Goal: Information Seeking & Learning: Check status

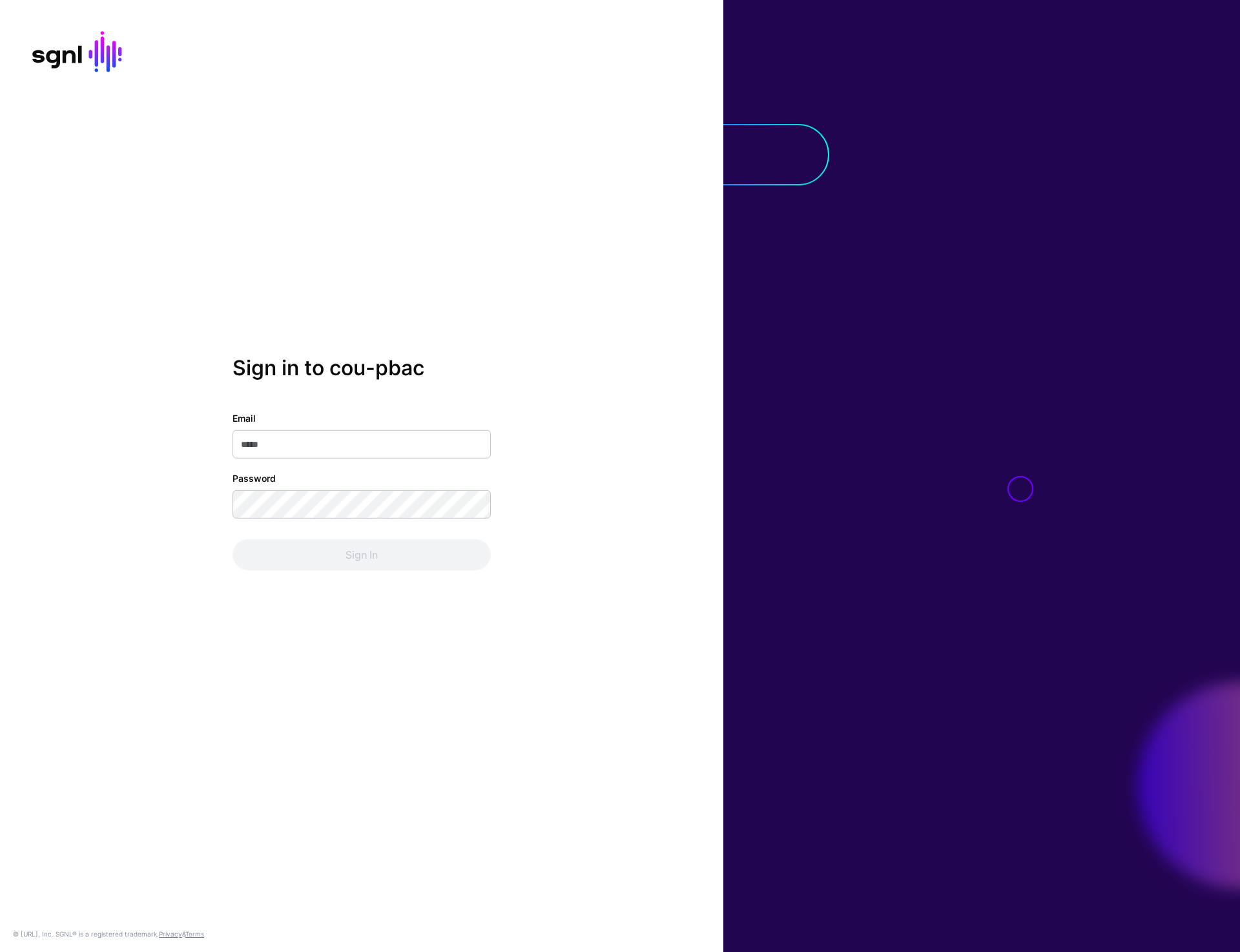
type input "**********"
click at [365, 557] on button "Sign In" at bounding box center [361, 554] width 258 height 31
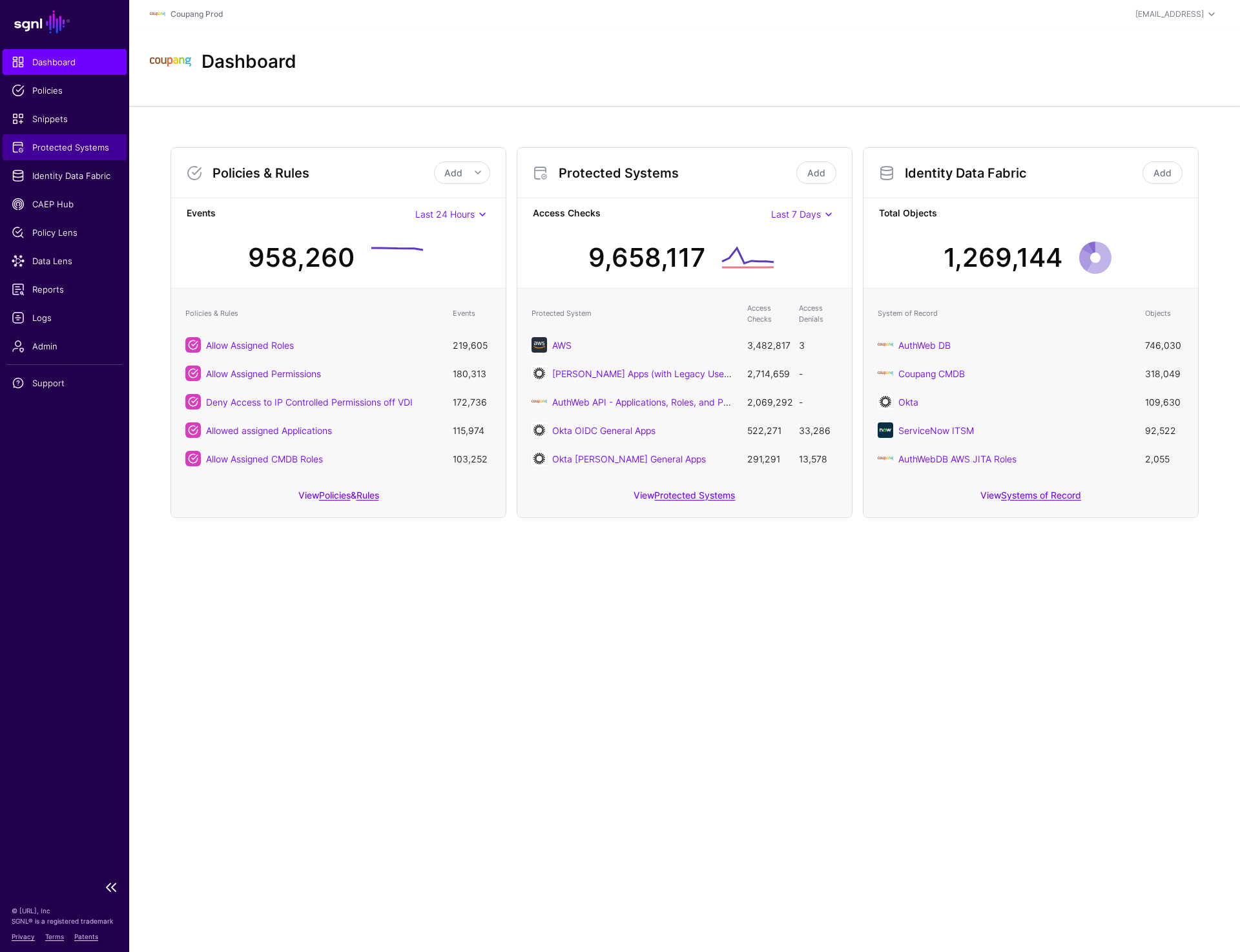
click at [66, 142] on span "Protected Systems" at bounding box center [65, 147] width 106 height 13
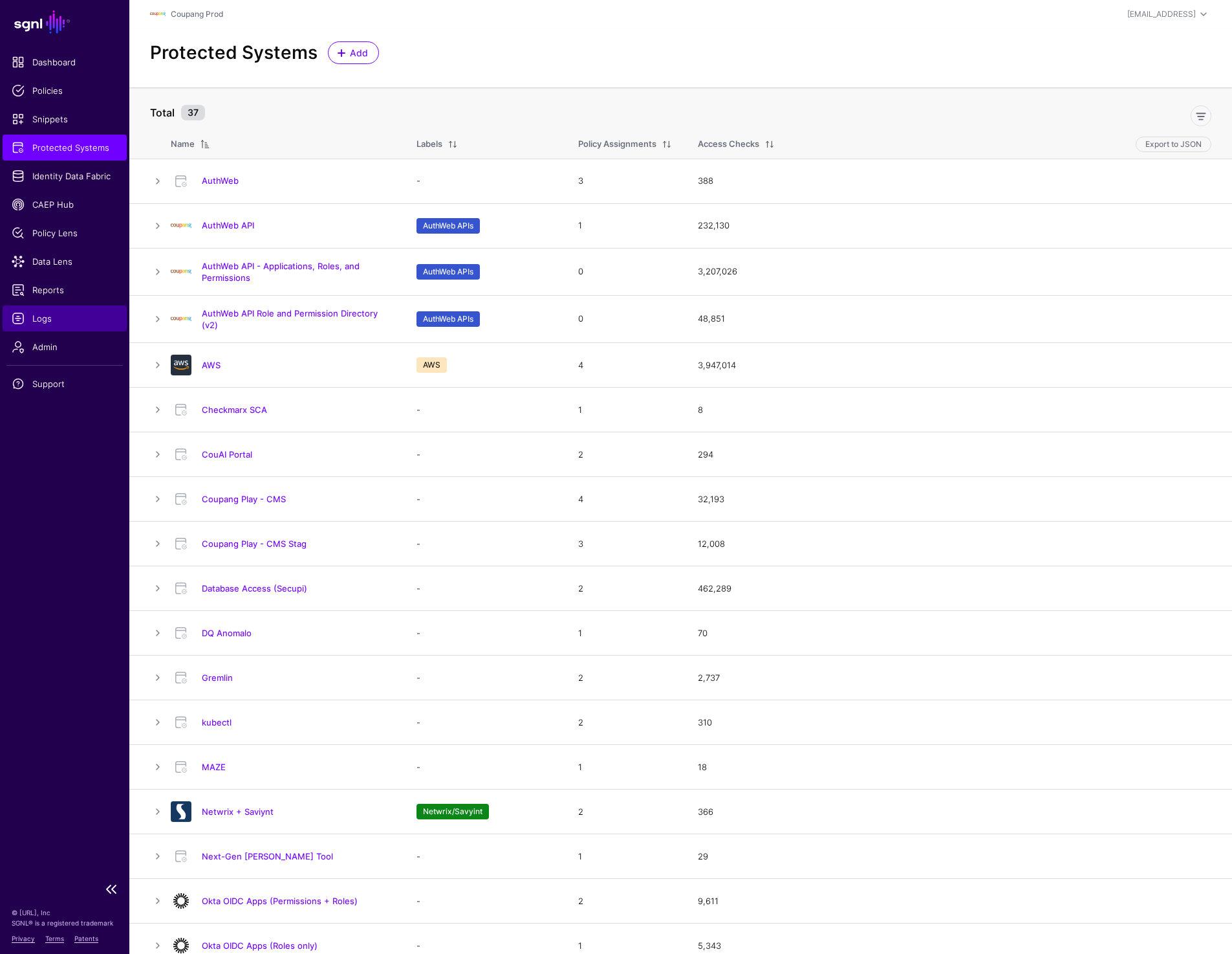
click at [51, 321] on span "Logs" at bounding box center [65, 318] width 106 height 13
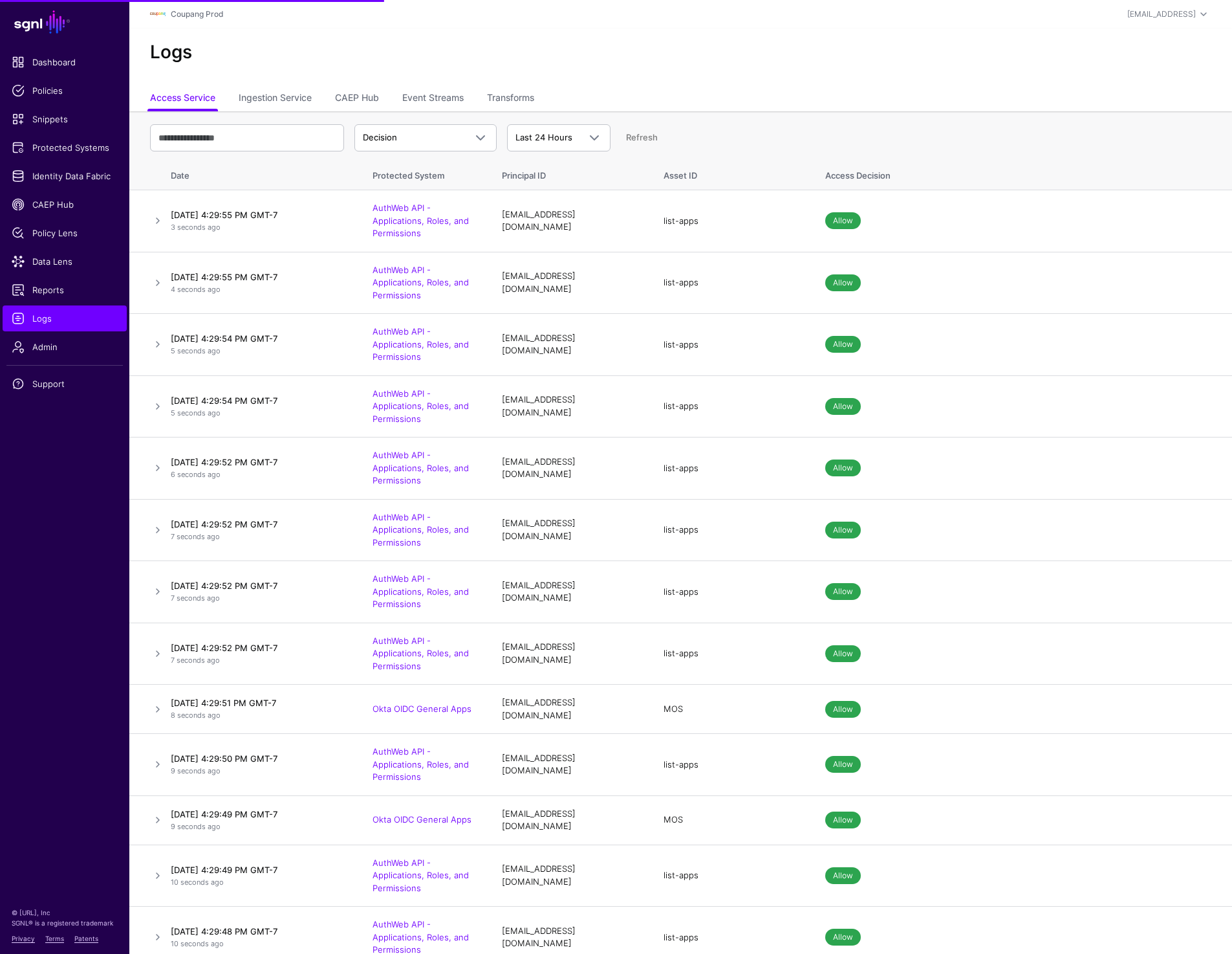
click at [501, 92] on link "Transforms" at bounding box center [510, 99] width 47 height 25
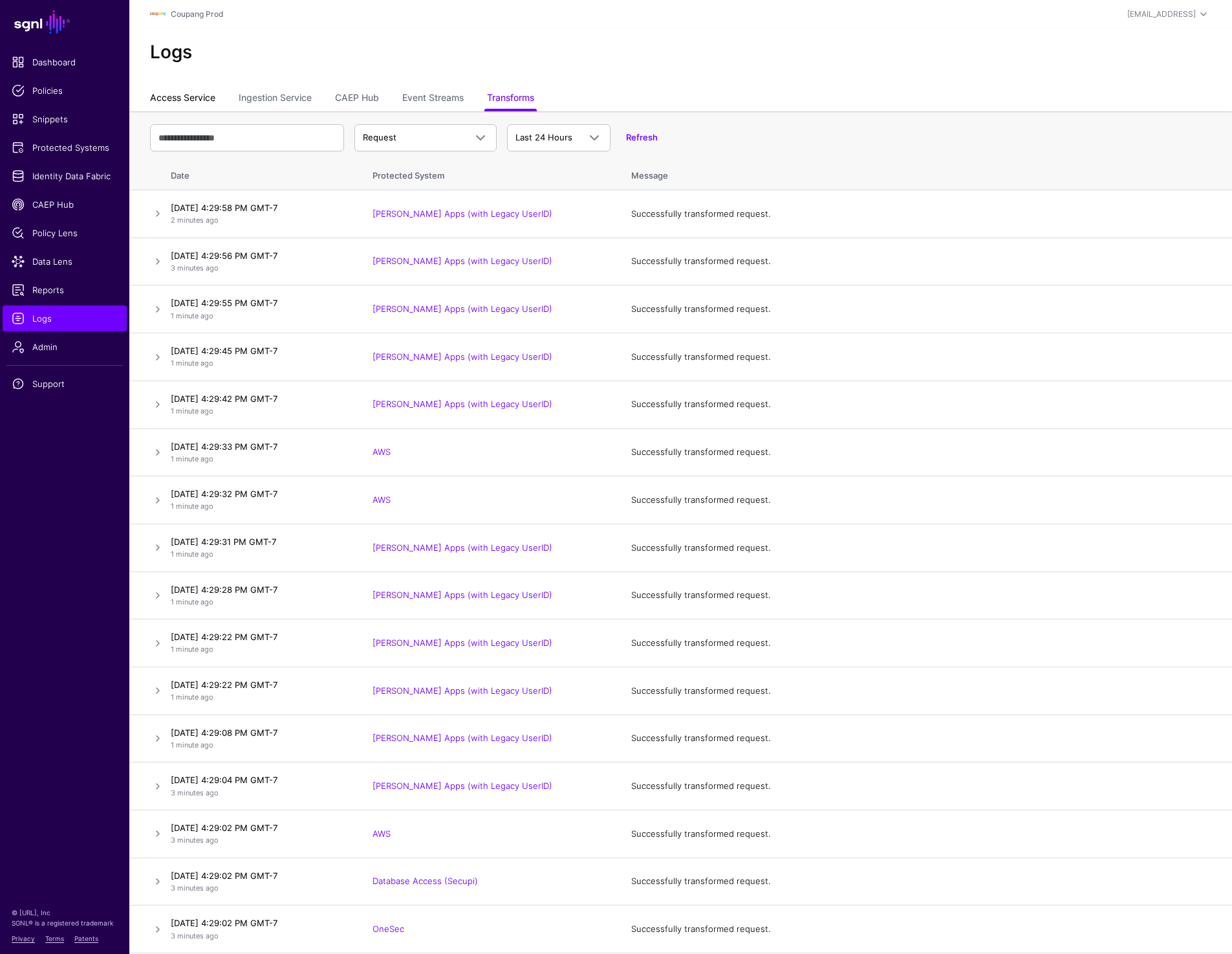
click at [200, 101] on link "Access Service" at bounding box center [183, 99] width 66 height 25
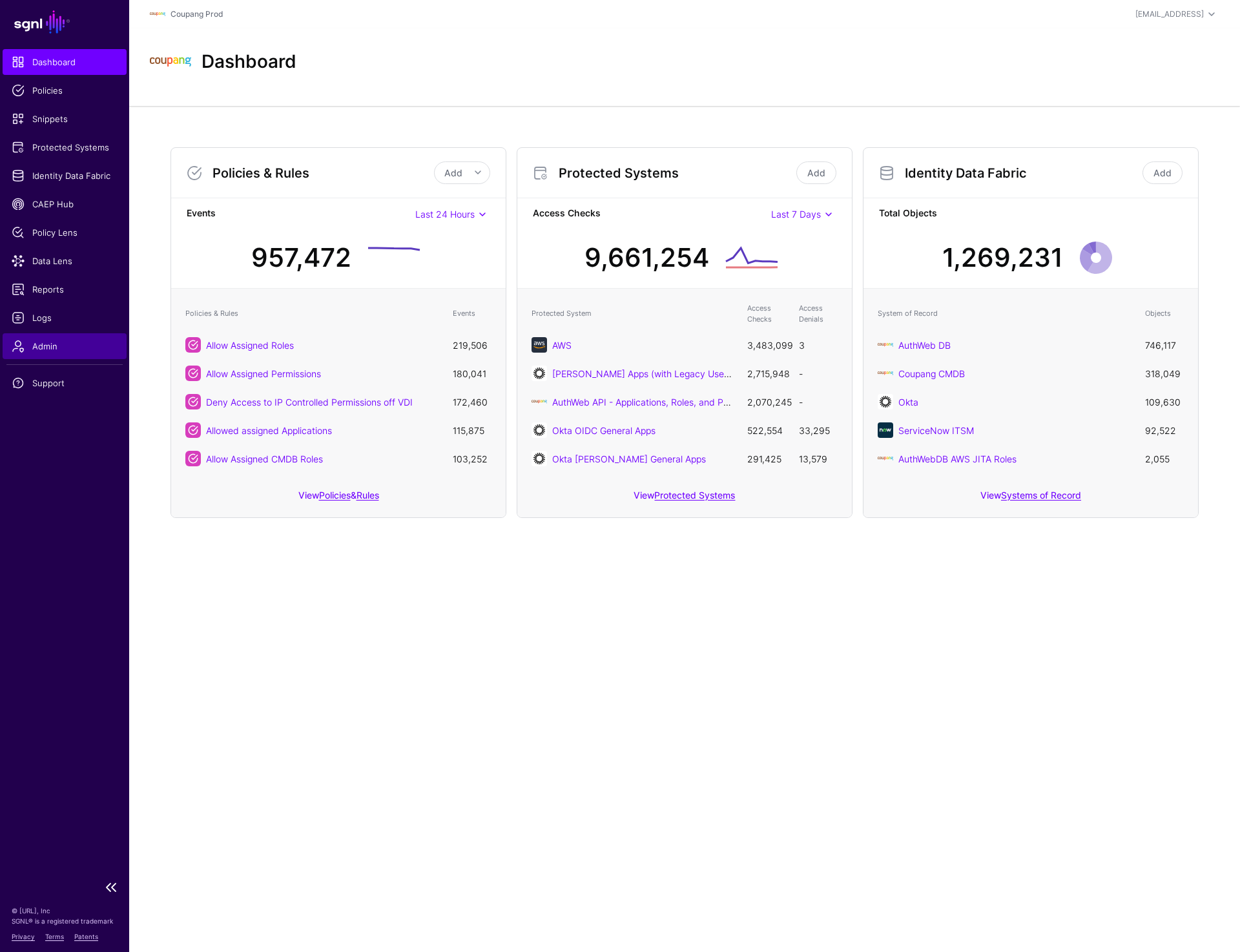
click at [43, 356] on link "Admin" at bounding box center [65, 345] width 124 height 26
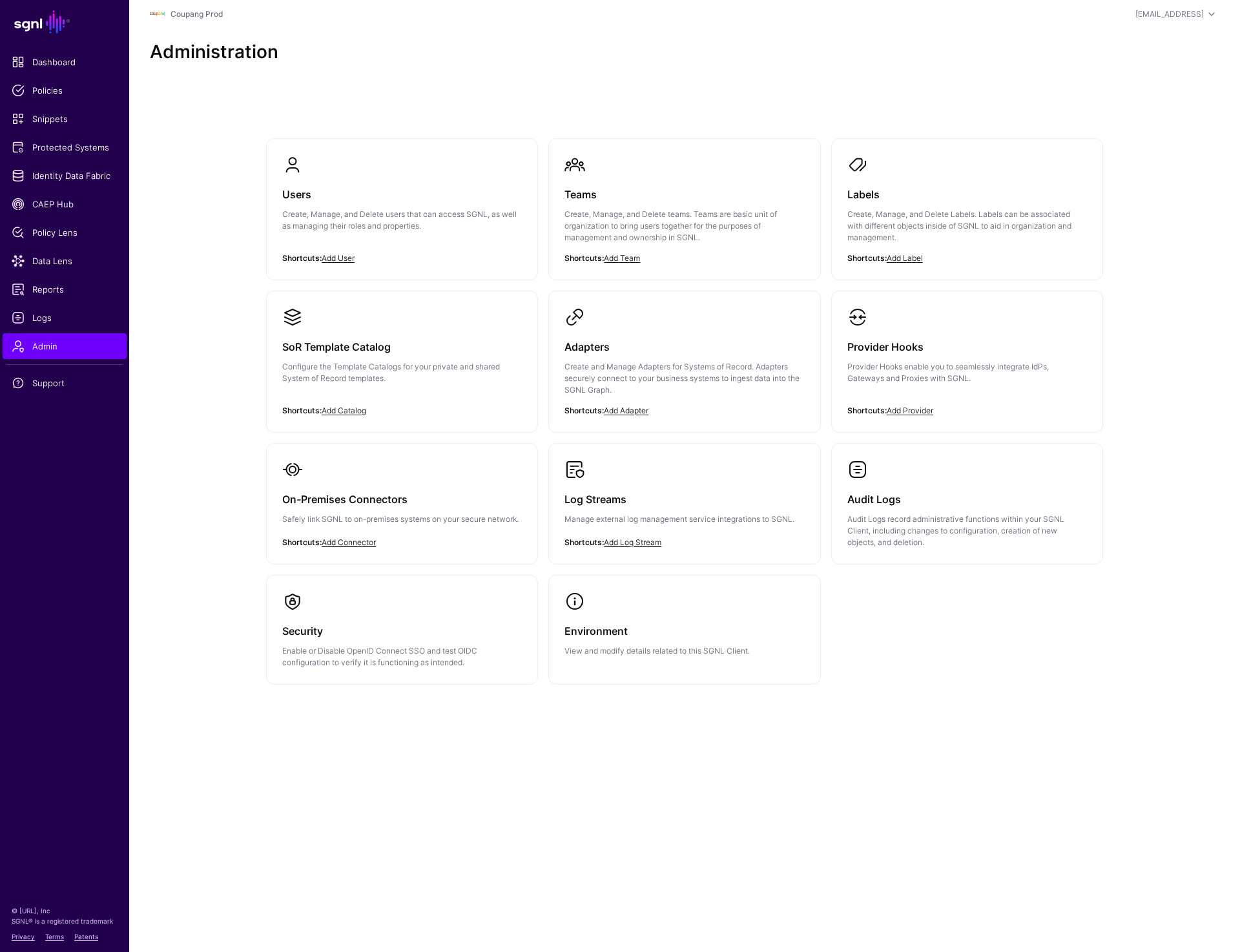
click at [355, 827] on main "SGNL Dashboard Policies Snippets Protected Systems Identity Data Fabric CAEP Hu…" at bounding box center [620, 476] width 1240 height 952
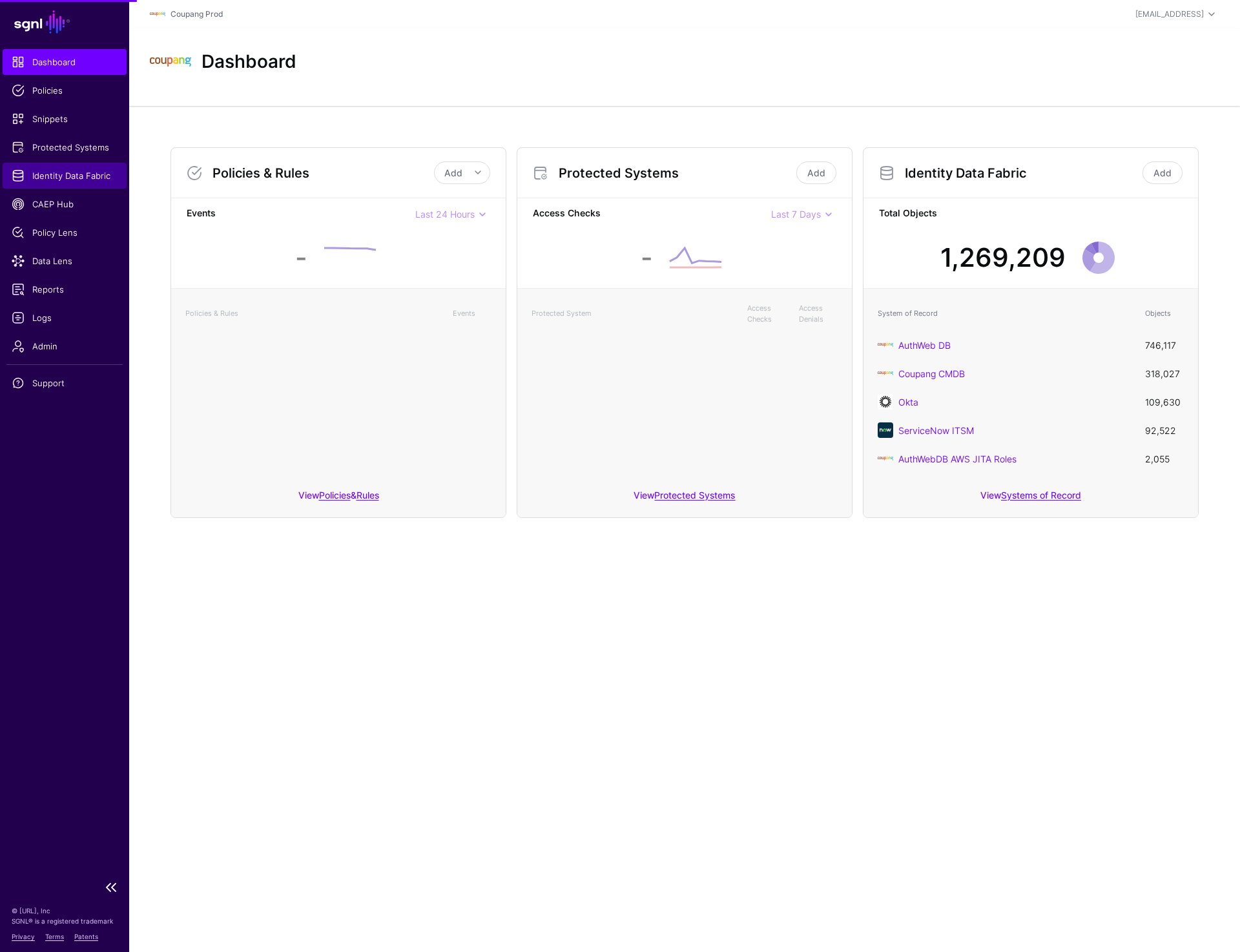
click at [47, 170] on span "Identity Data Fabric" at bounding box center [65, 175] width 106 height 13
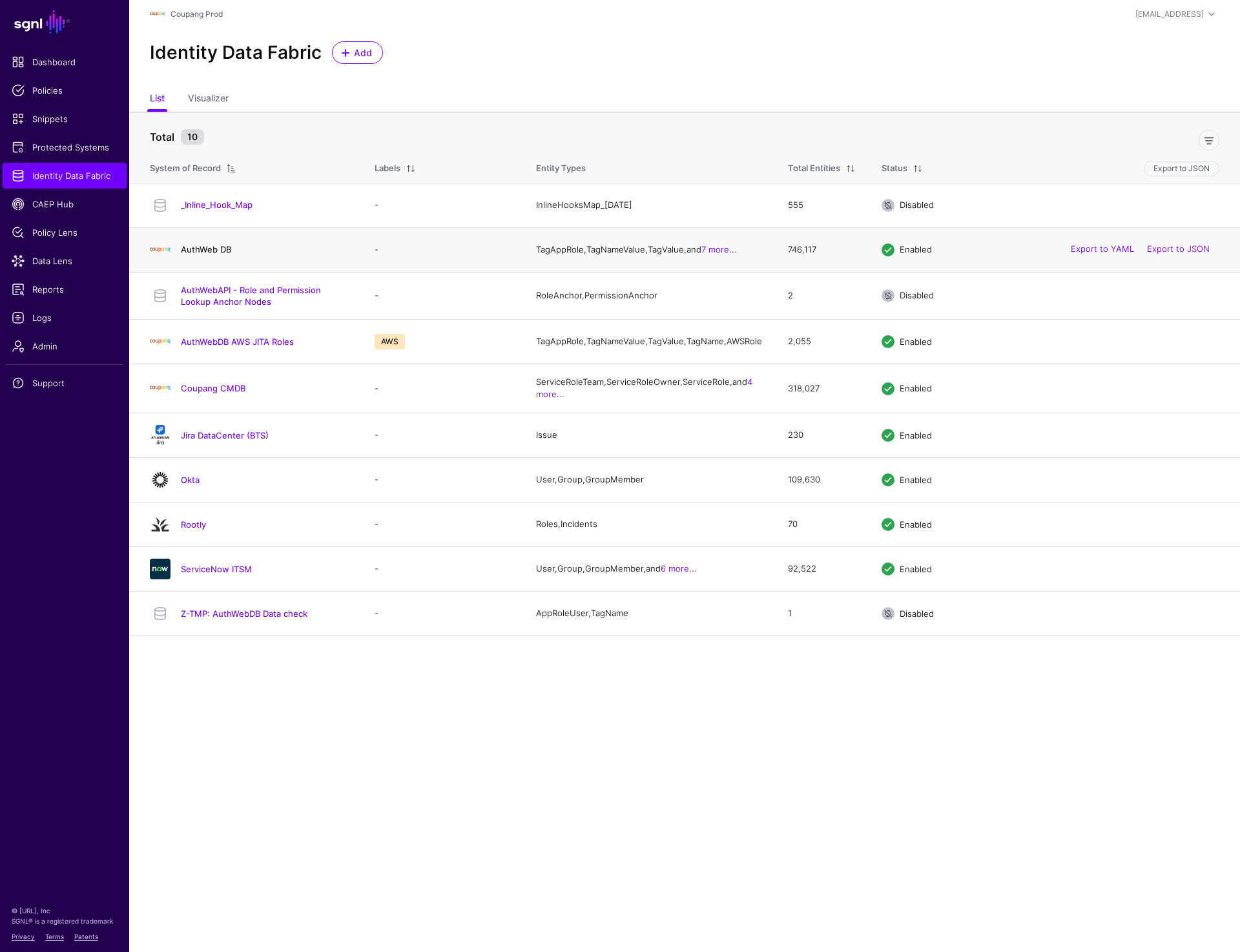
click at [200, 253] on link "AuthWeb DB" at bounding box center [206, 249] width 51 height 11
click at [224, 393] on link "Coupang CMDB" at bounding box center [213, 388] width 65 height 11
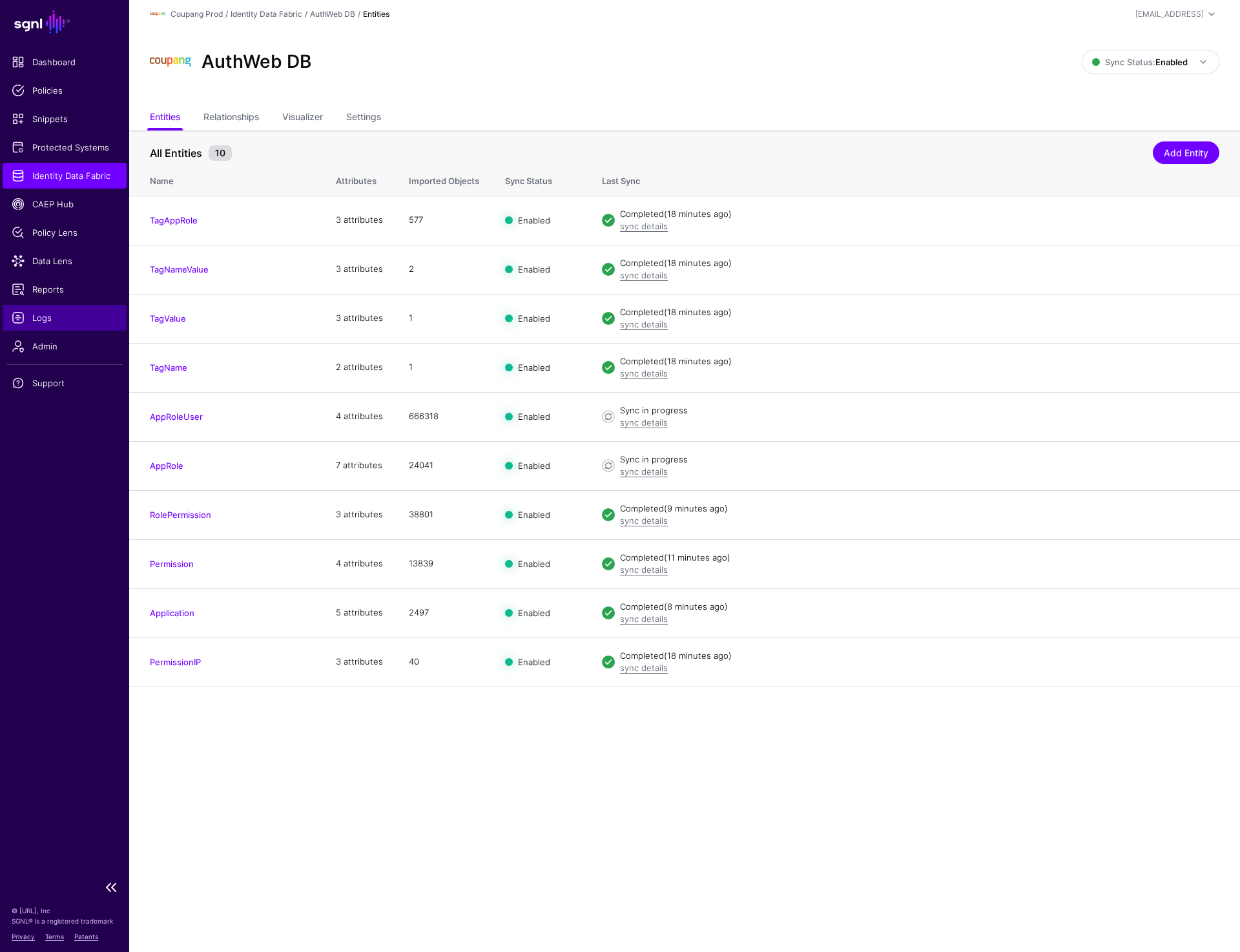
click at [63, 317] on span "Logs" at bounding box center [65, 317] width 106 height 13
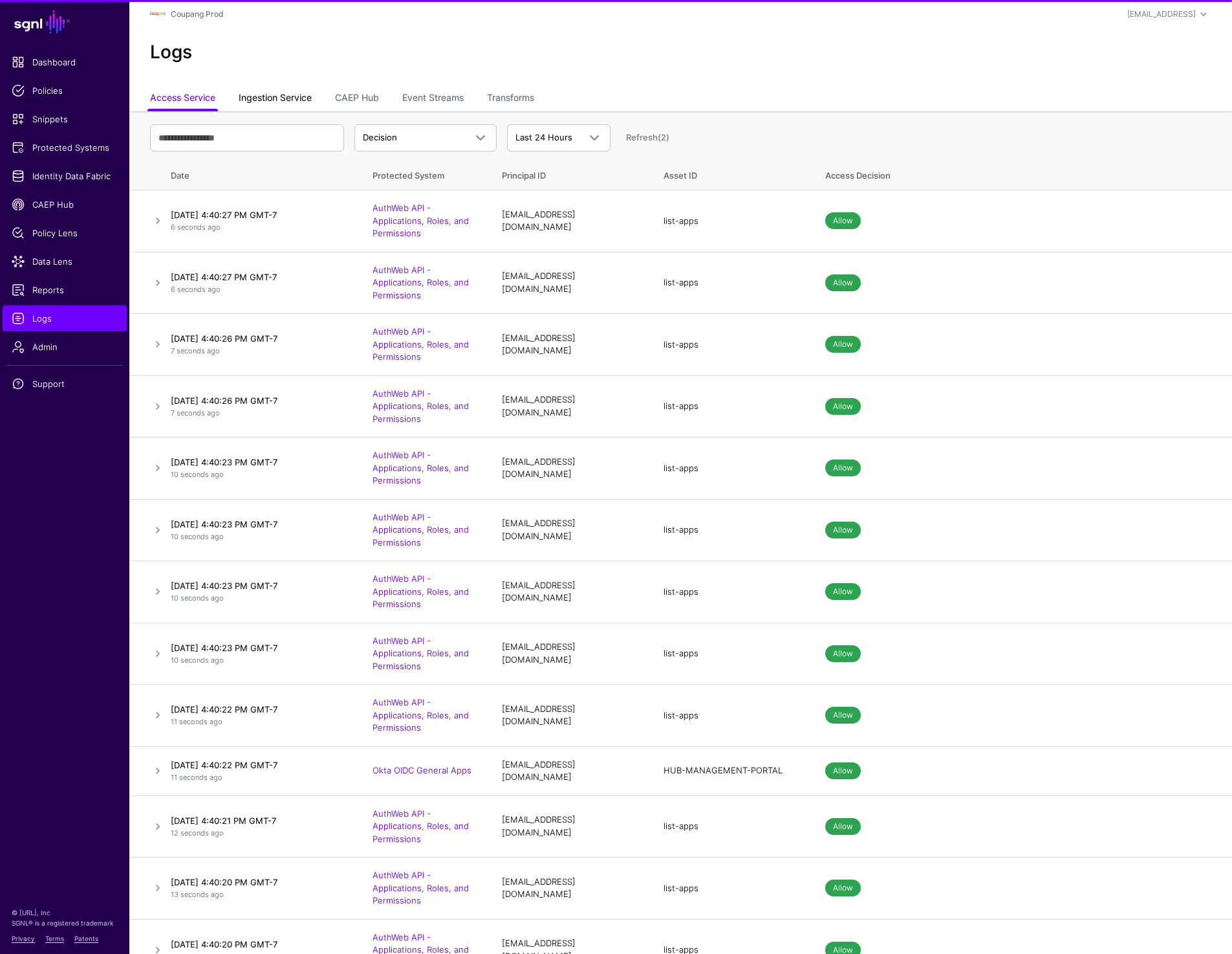
click at [274, 101] on link "Ingestion Service" at bounding box center [276, 99] width 73 height 25
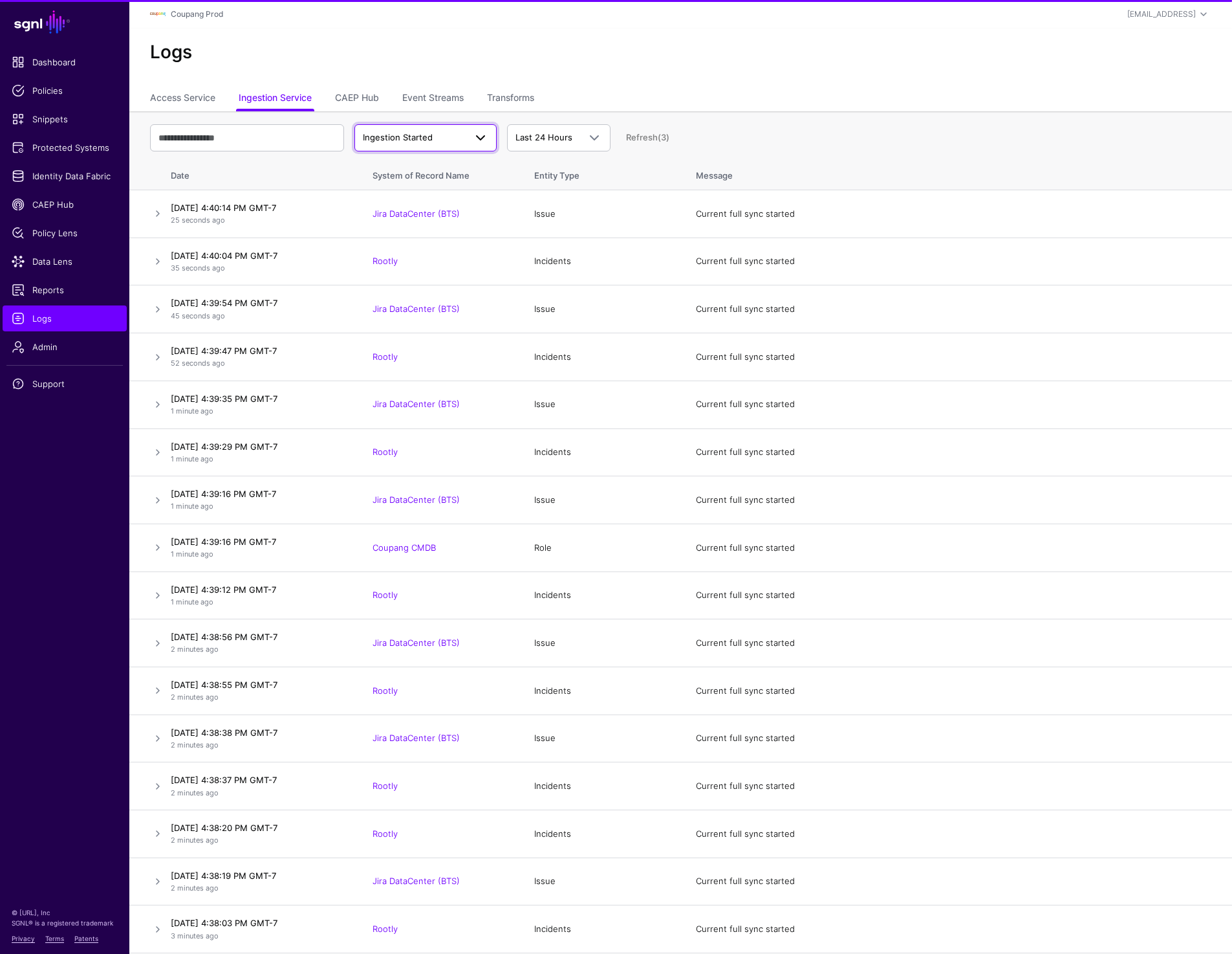
click at [457, 137] on span "Ingestion Started" at bounding box center [414, 137] width 102 height 13
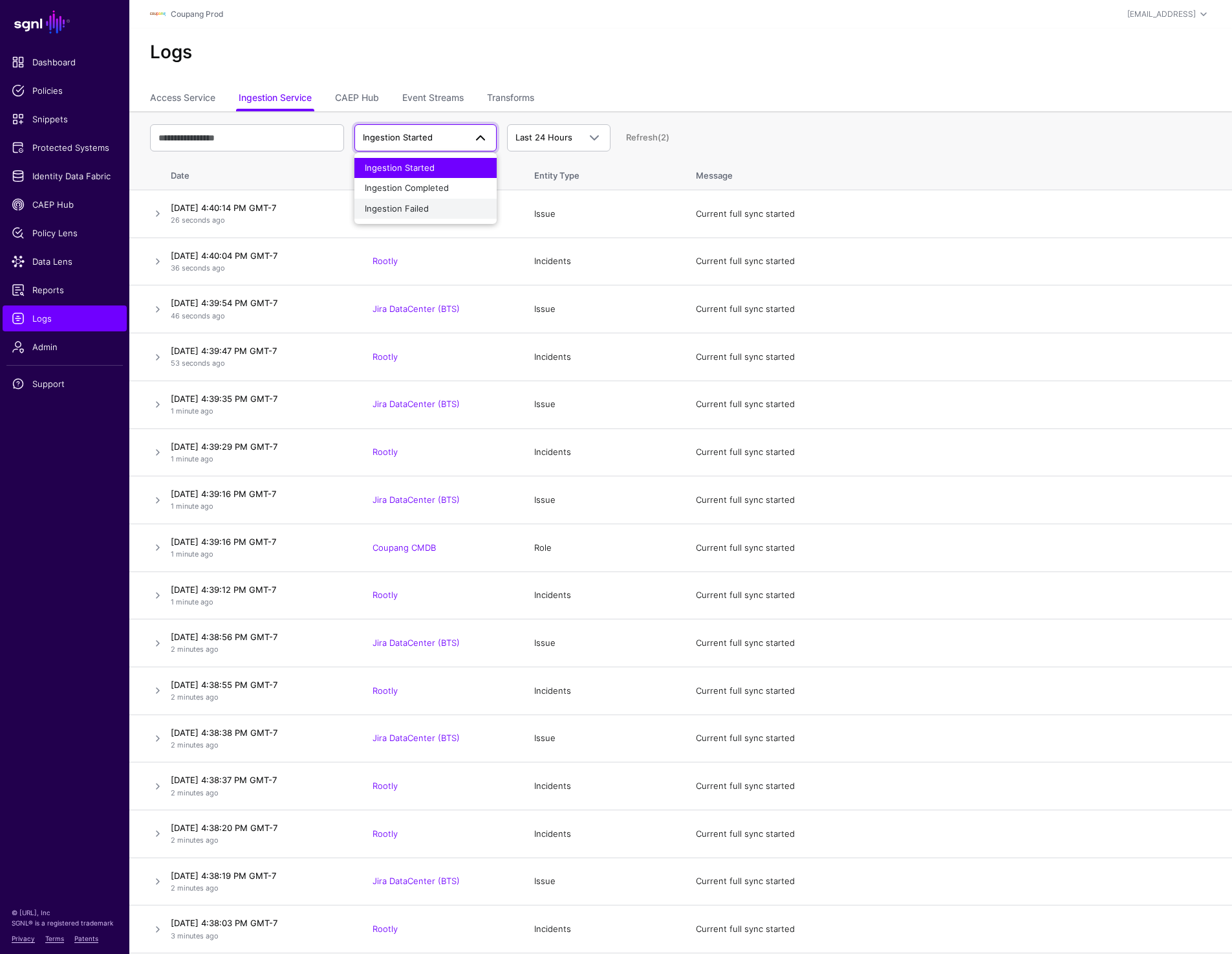
click at [433, 213] on div "Ingestion Failed" at bounding box center [426, 209] width 122 height 13
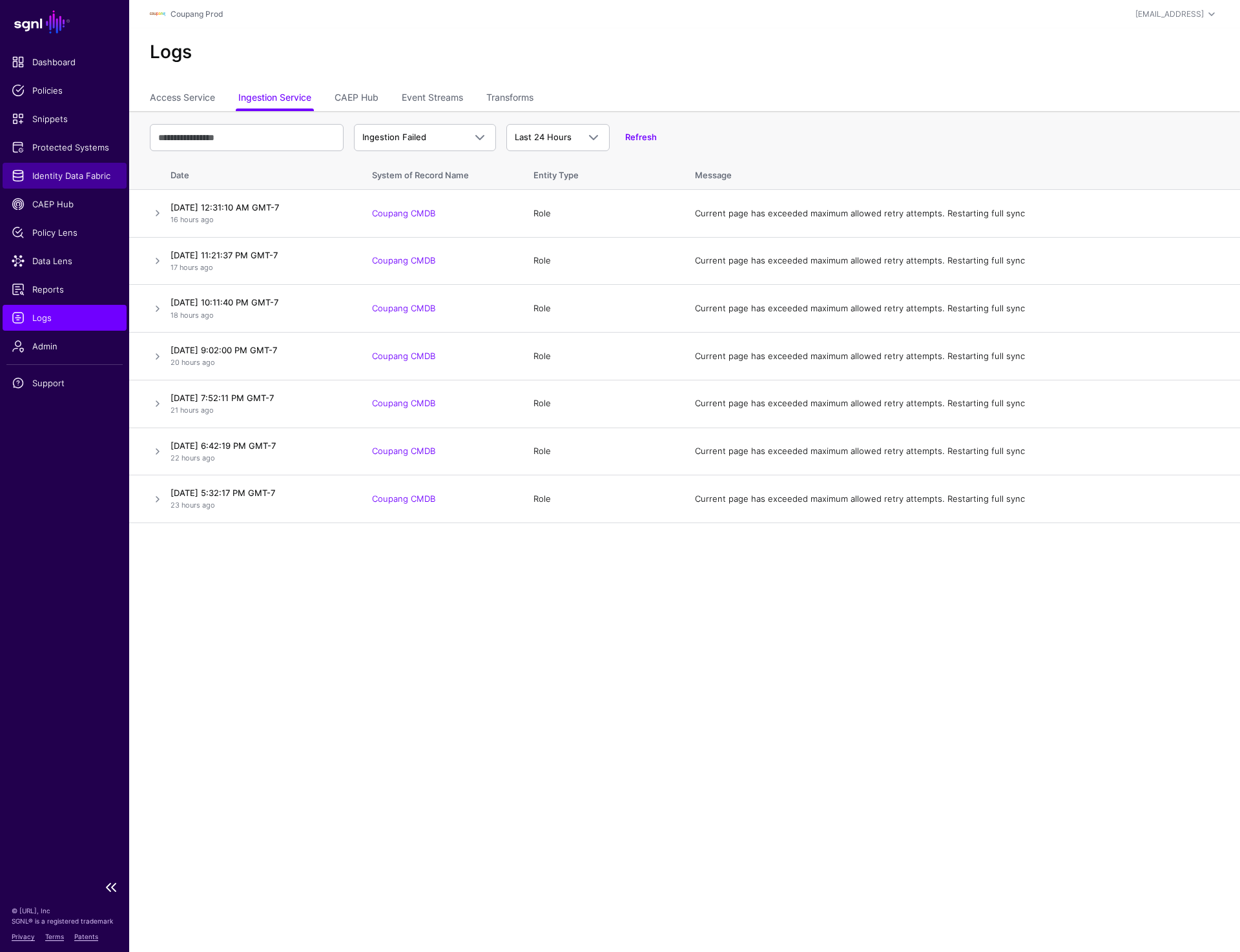
click at [76, 183] on link "Identity Data Fabric" at bounding box center [65, 175] width 124 height 26
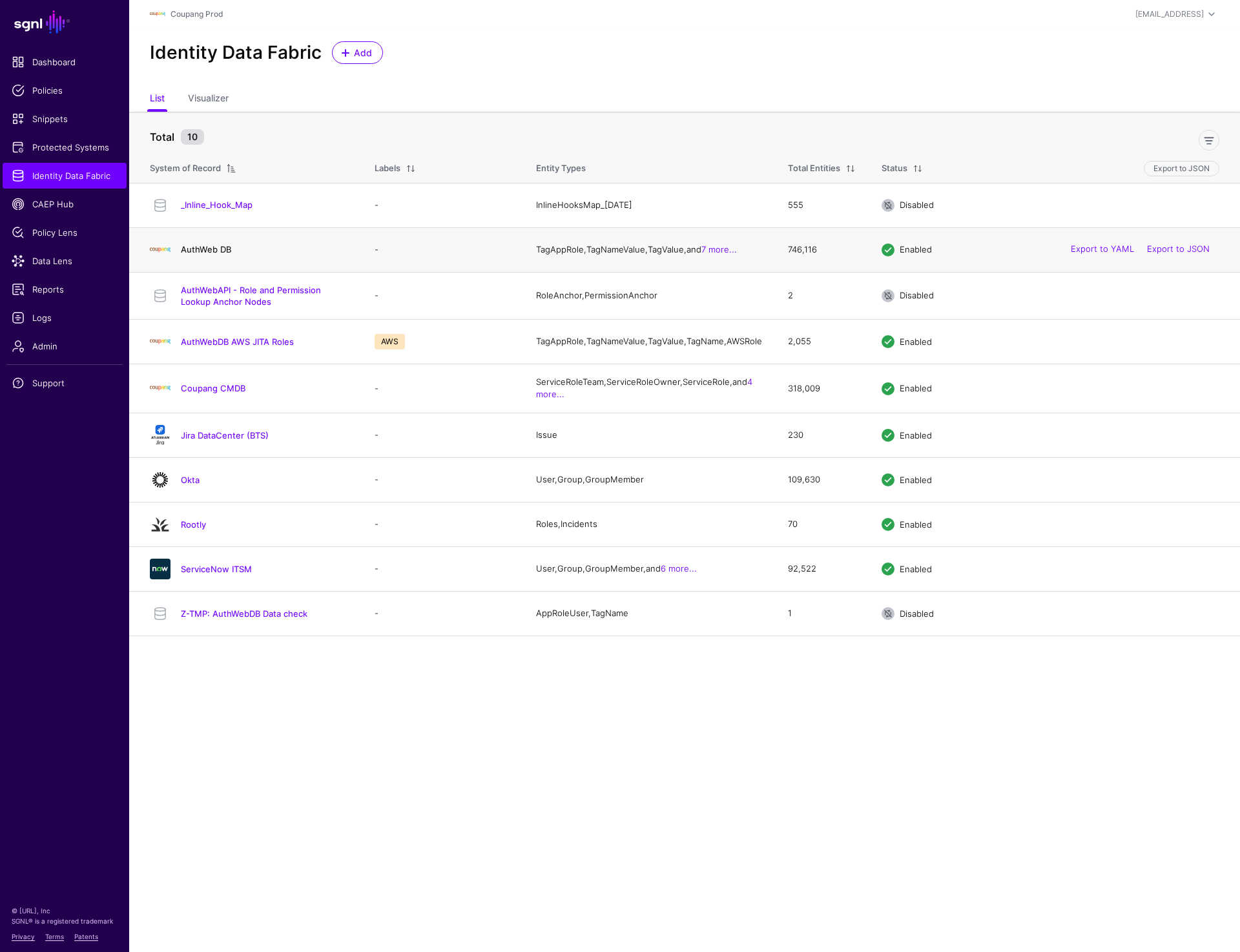
click at [223, 250] on link "AuthWeb DB" at bounding box center [206, 249] width 51 height 11
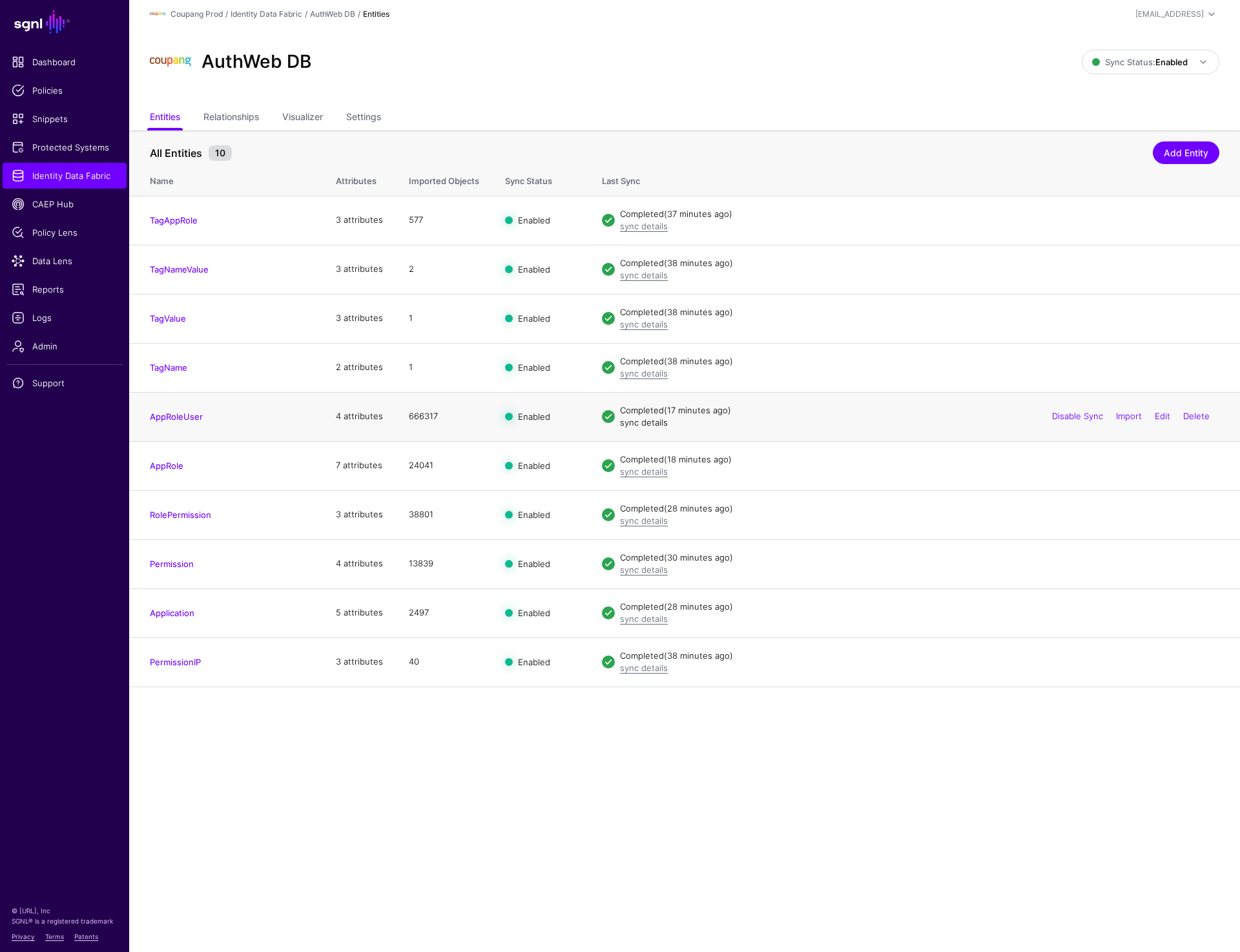
click at [644, 423] on link "sync details" at bounding box center [644, 422] width 48 height 11
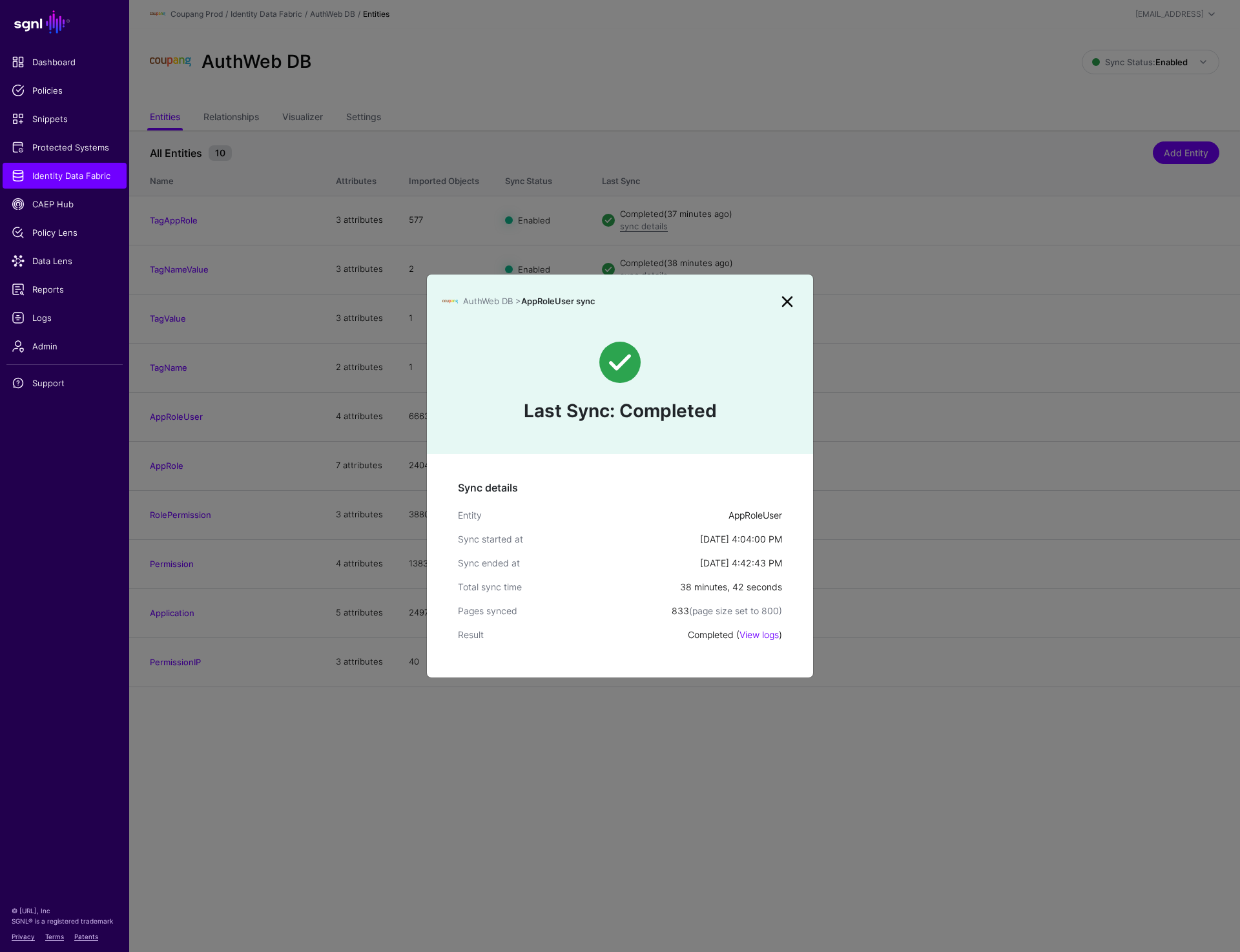
click at [786, 303] on link at bounding box center [787, 301] width 20 height 20
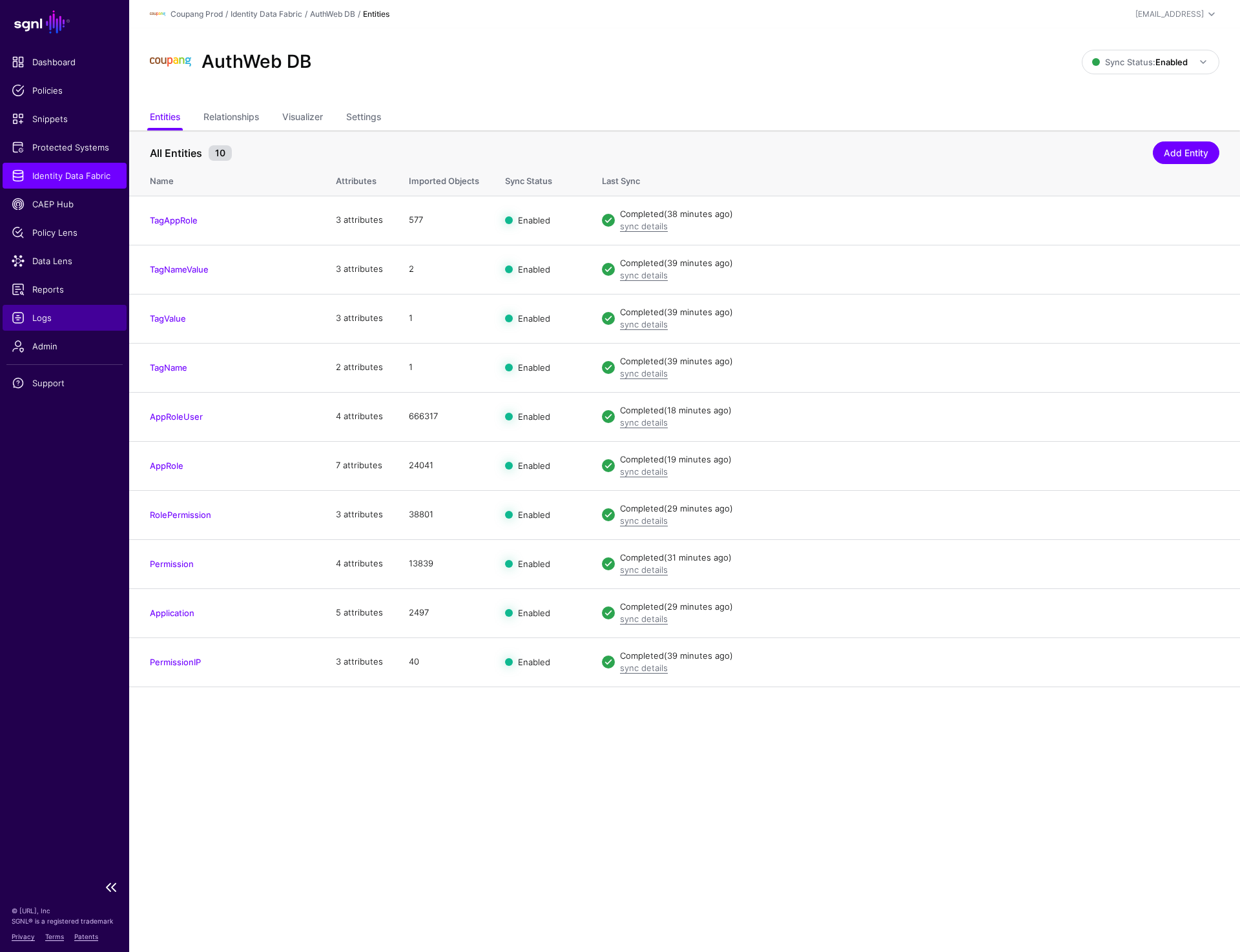
click at [41, 317] on span "Logs" at bounding box center [65, 317] width 106 height 13
click at [633, 425] on link "sync details" at bounding box center [644, 422] width 48 height 11
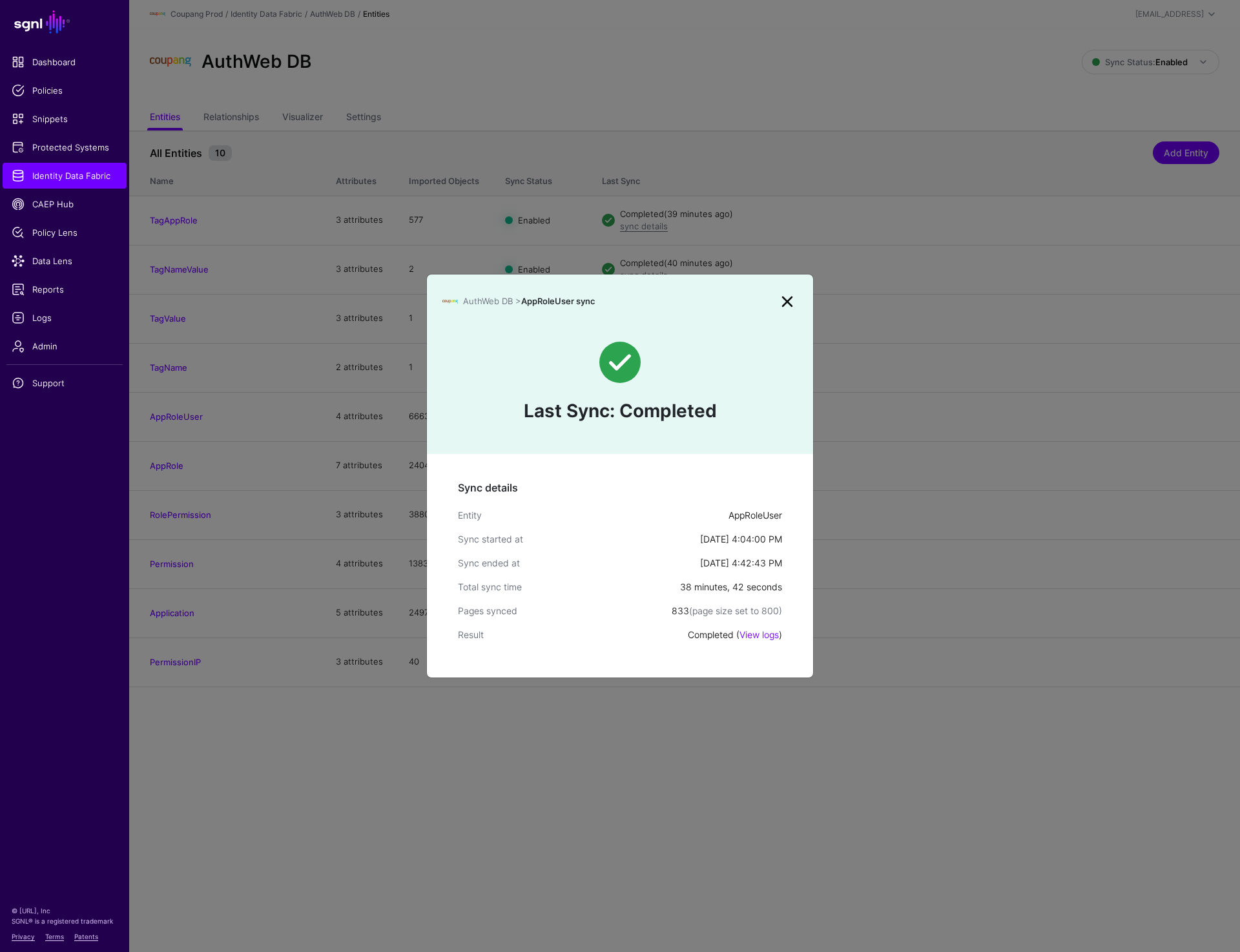
click at [789, 300] on link at bounding box center [787, 301] width 20 height 20
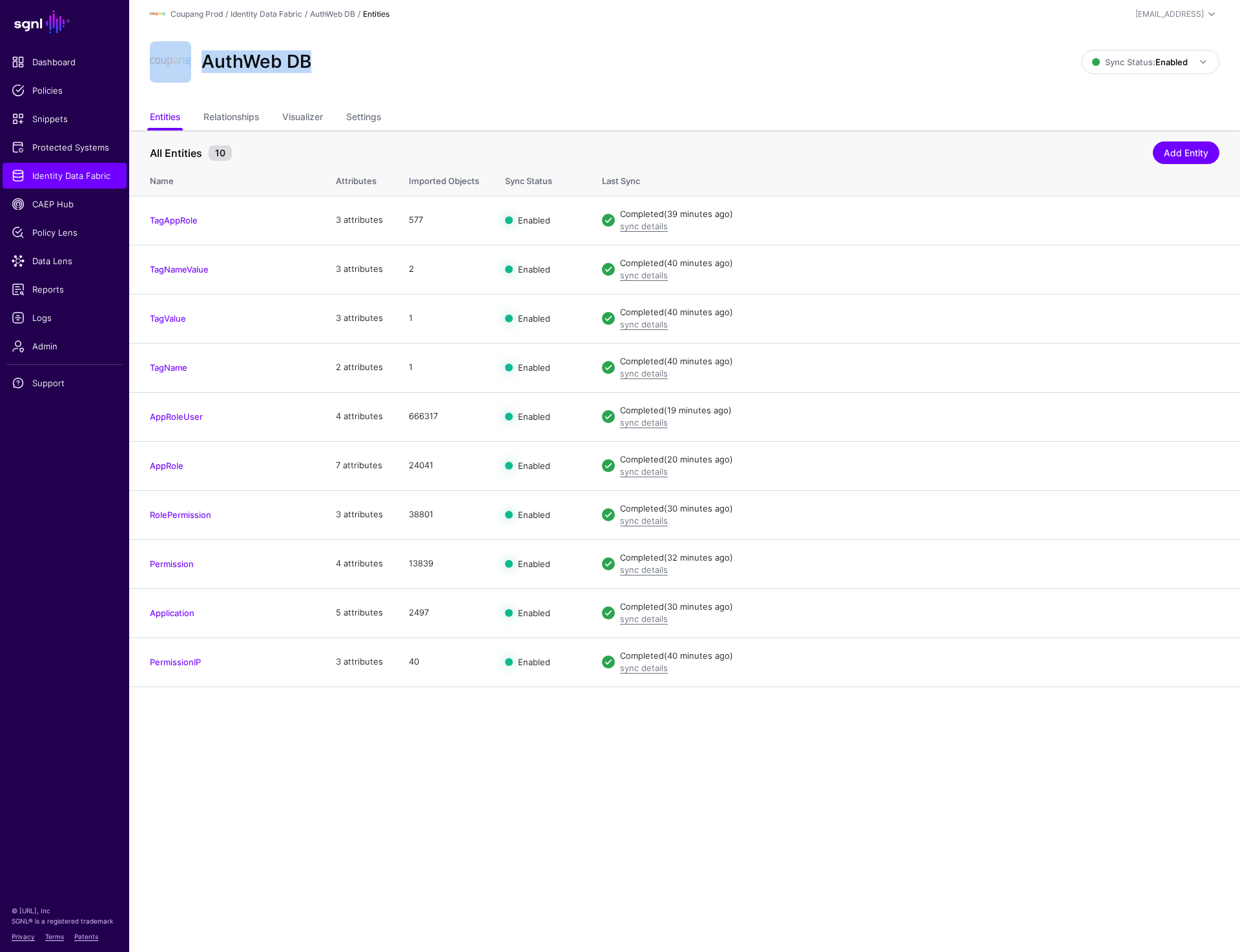
drag, startPoint x: 308, startPoint y: 61, endPoint x: 195, endPoint y: 61, distance: 113.0
click at [195, 61] on div "AuthWeb DB" at bounding box center [616, 62] width 942 height 42
copy div "AuthWeb DB"
click at [647, 428] on td "Completed (21 minutes ago) sync details Disable Sync Import Edit Delete" at bounding box center [914, 417] width 651 height 49
click at [639, 424] on link "sync details" at bounding box center [644, 422] width 48 height 11
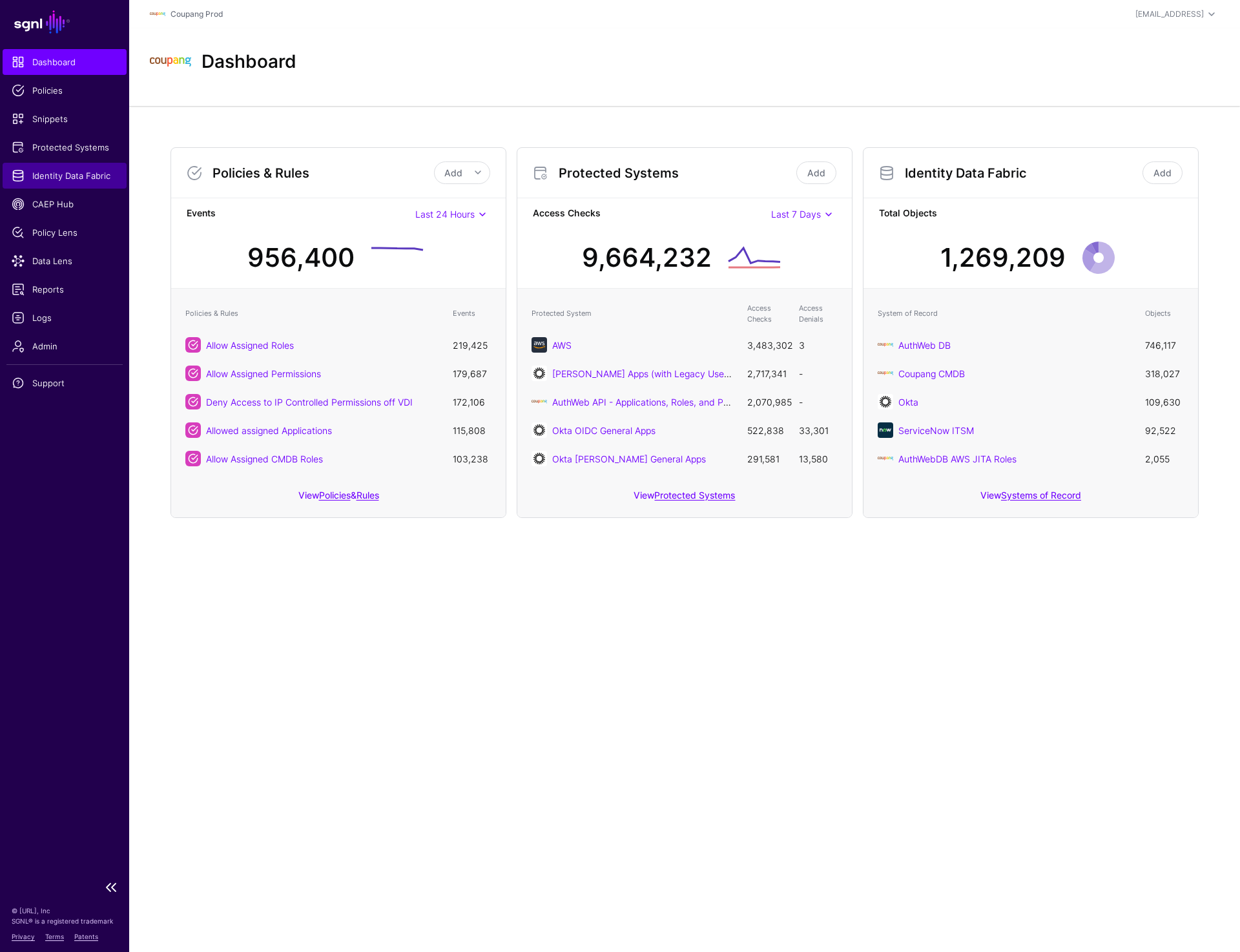
click at [71, 171] on span "Identity Data Fabric" at bounding box center [65, 175] width 106 height 13
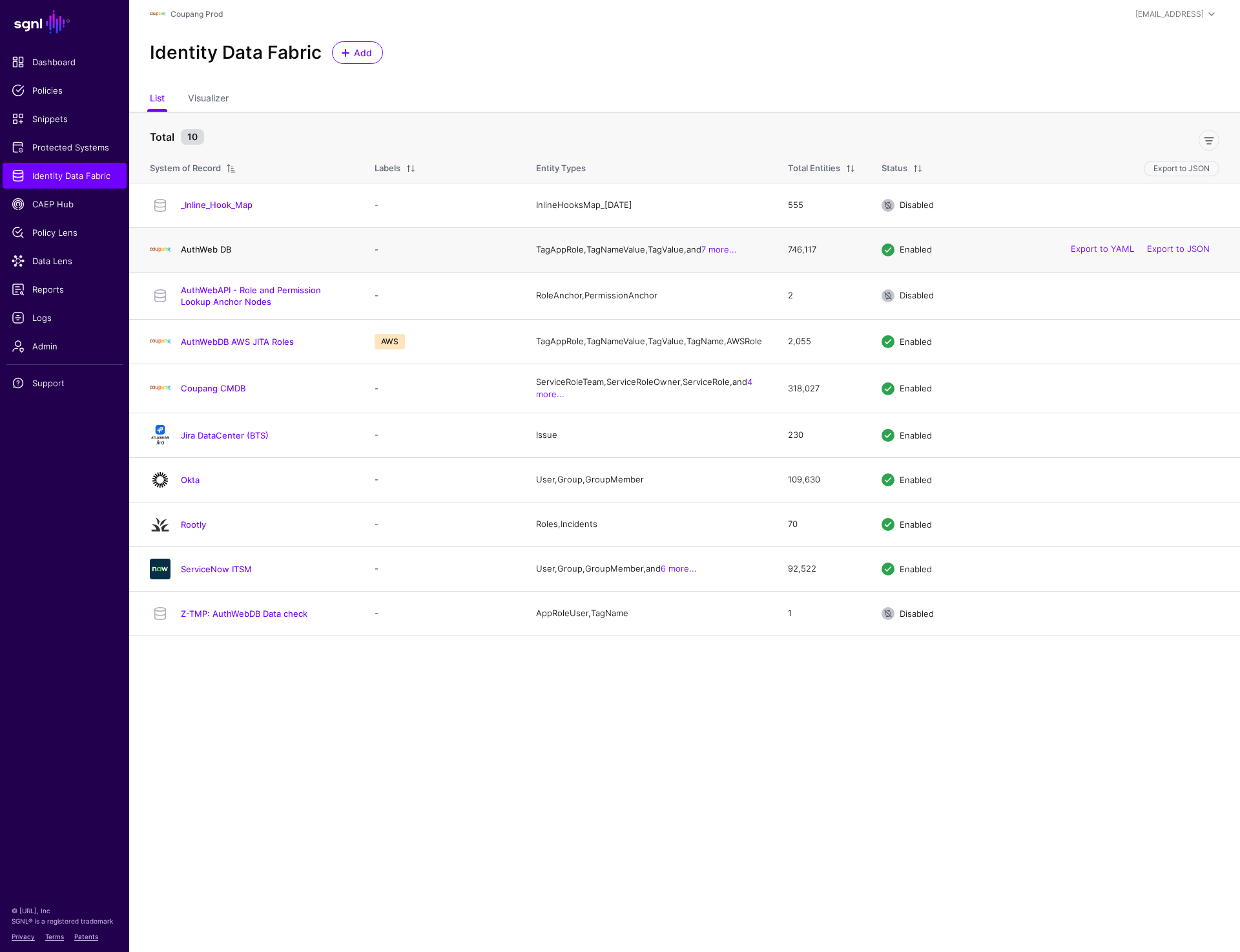
click at [204, 254] on link "AuthWeb DB" at bounding box center [206, 249] width 51 height 11
click at [49, 173] on span "Identity Data Fabric" at bounding box center [65, 175] width 106 height 13
click at [77, 181] on span "Identity Data Fabric" at bounding box center [65, 175] width 106 height 13
click at [216, 250] on link "AuthWeb DB" at bounding box center [206, 249] width 51 height 11
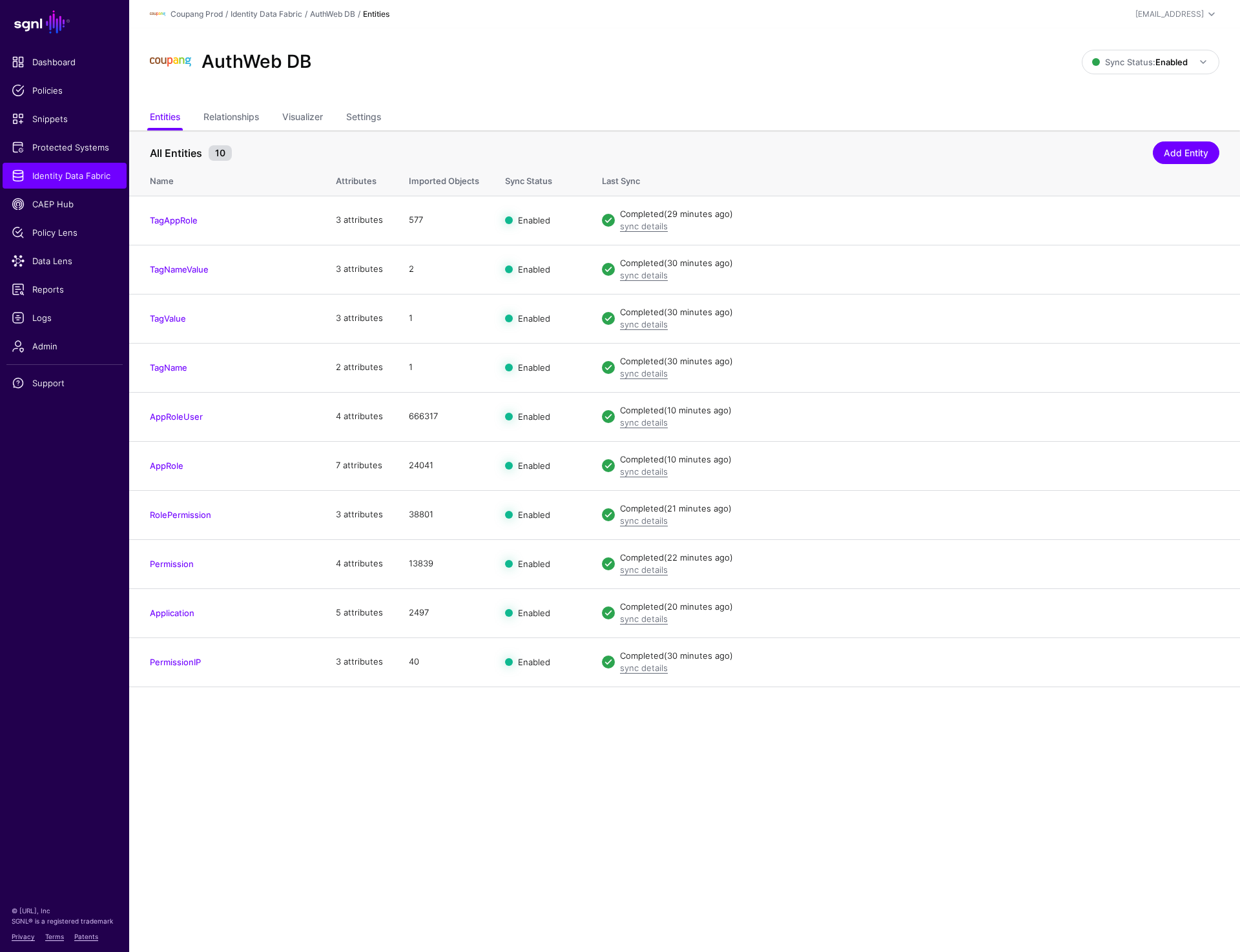
click at [328, 845] on main "SGNL Dashboard Policies Snippets Protected Systems Identity Data Fabric CAEP Hu…" at bounding box center [620, 476] width 1240 height 952
click at [36, 339] on link "Admin" at bounding box center [65, 345] width 124 height 26
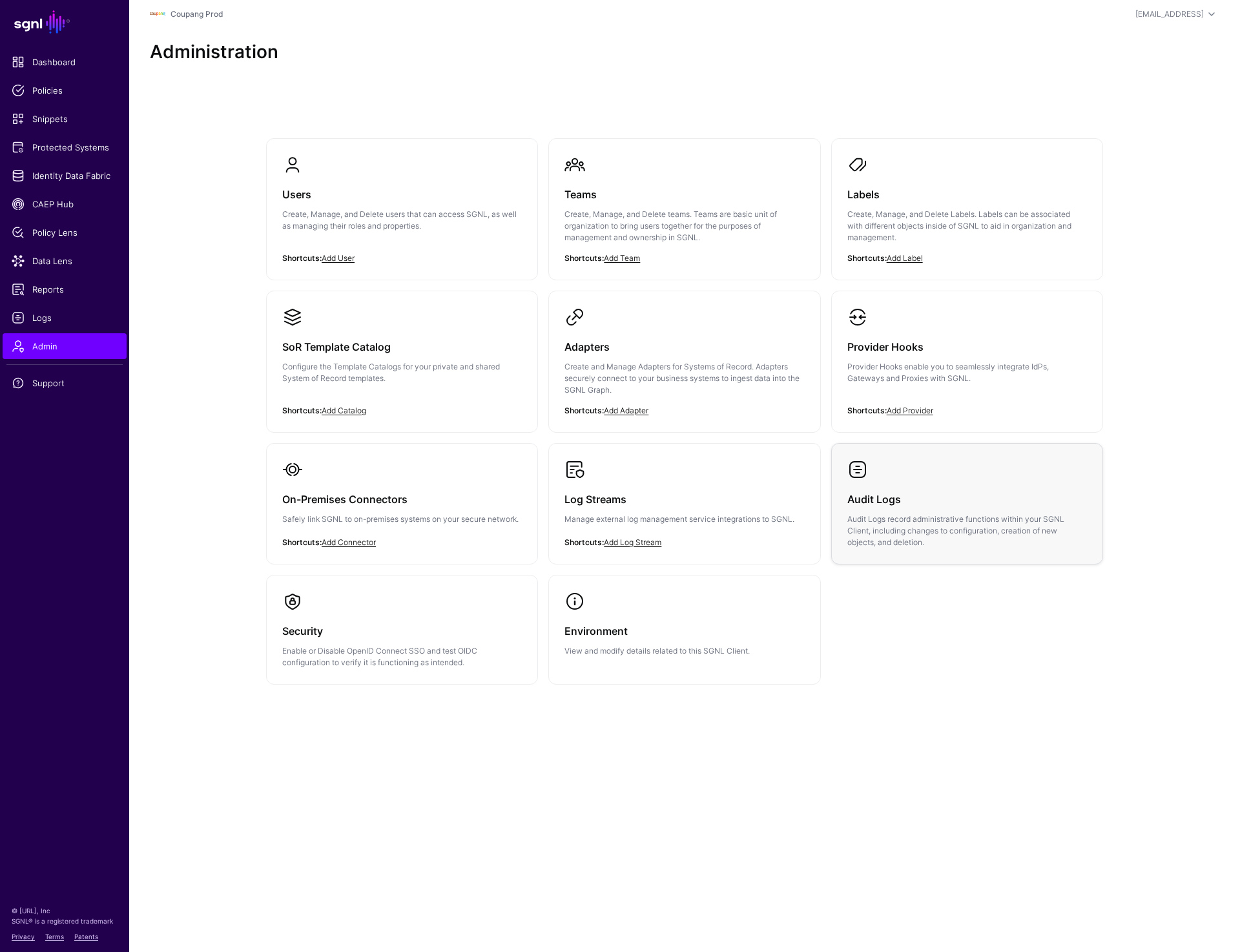
click at [927, 481] on div "Audit Logs Audit Logs record administrative functions within your SGNL Client, …" at bounding box center [967, 514] width 239 height 68
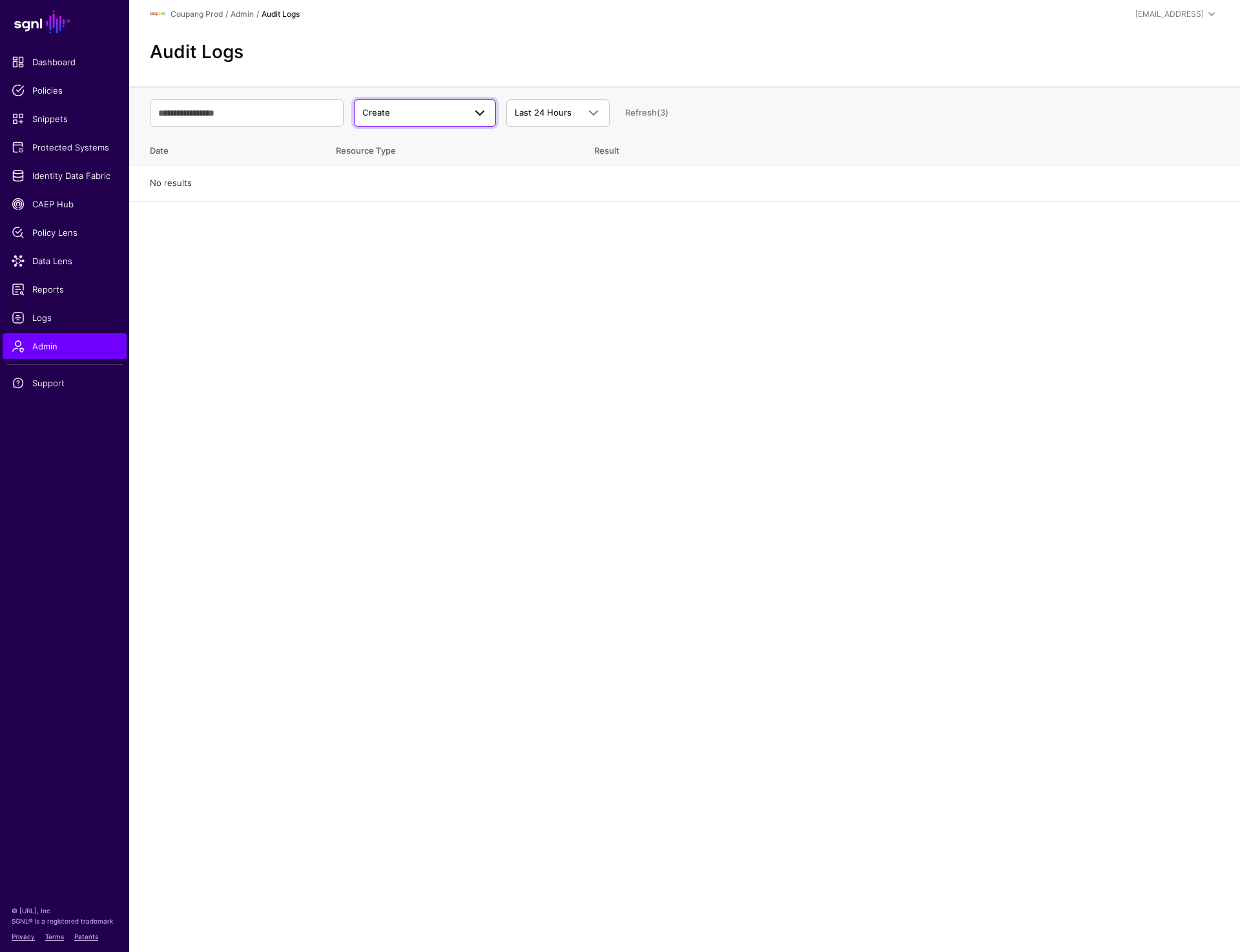
click at [430, 115] on span "Create" at bounding box center [413, 113] width 102 height 13
click at [422, 153] on button "Update" at bounding box center [425, 163] width 142 height 20
click at [422, 114] on span "Update" at bounding box center [413, 113] width 102 height 13
click at [411, 185] on div "Delete" at bounding box center [425, 184] width 122 height 13
click at [432, 121] on link "Delete" at bounding box center [425, 113] width 142 height 27
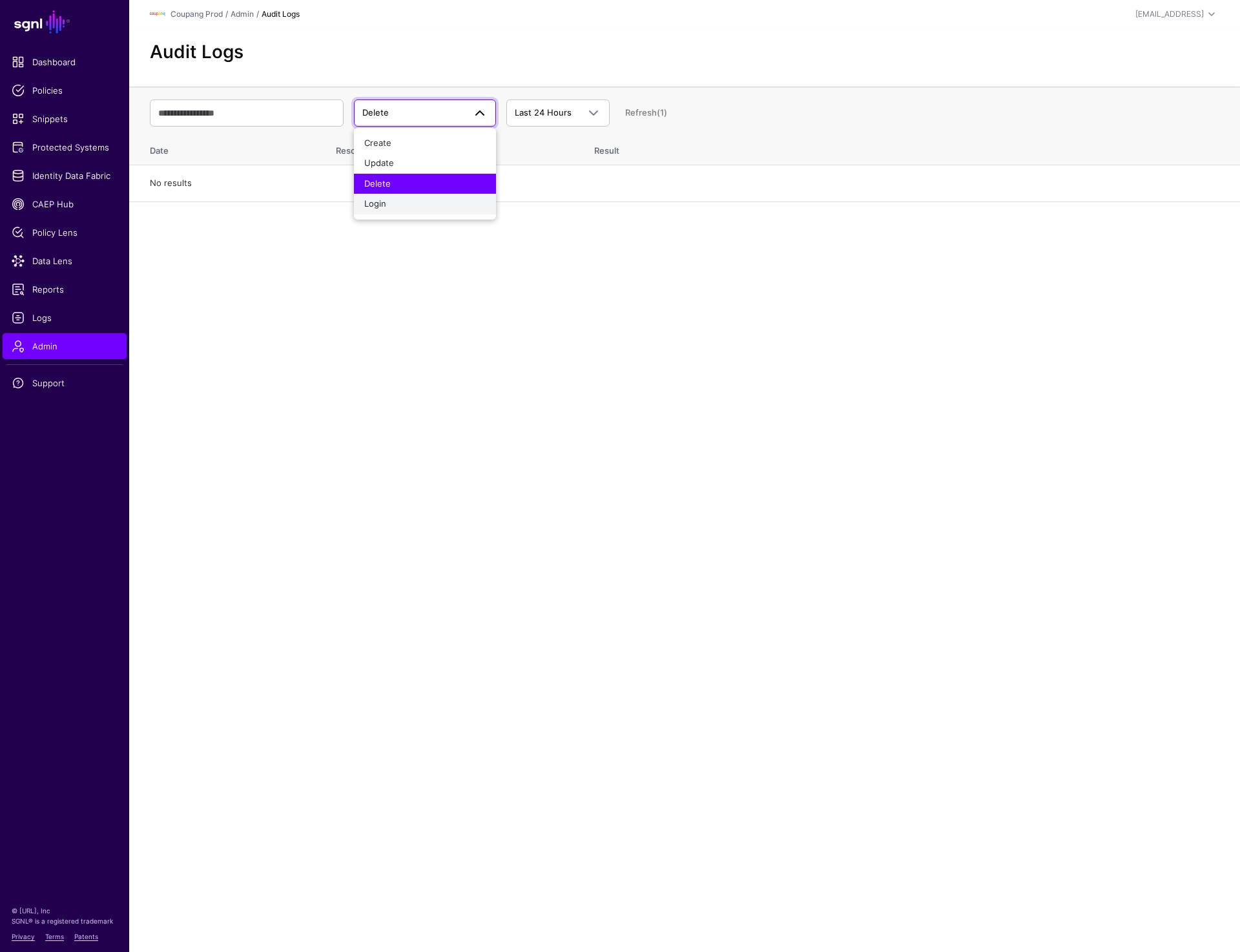
click at [428, 203] on div "Login" at bounding box center [425, 204] width 122 height 13
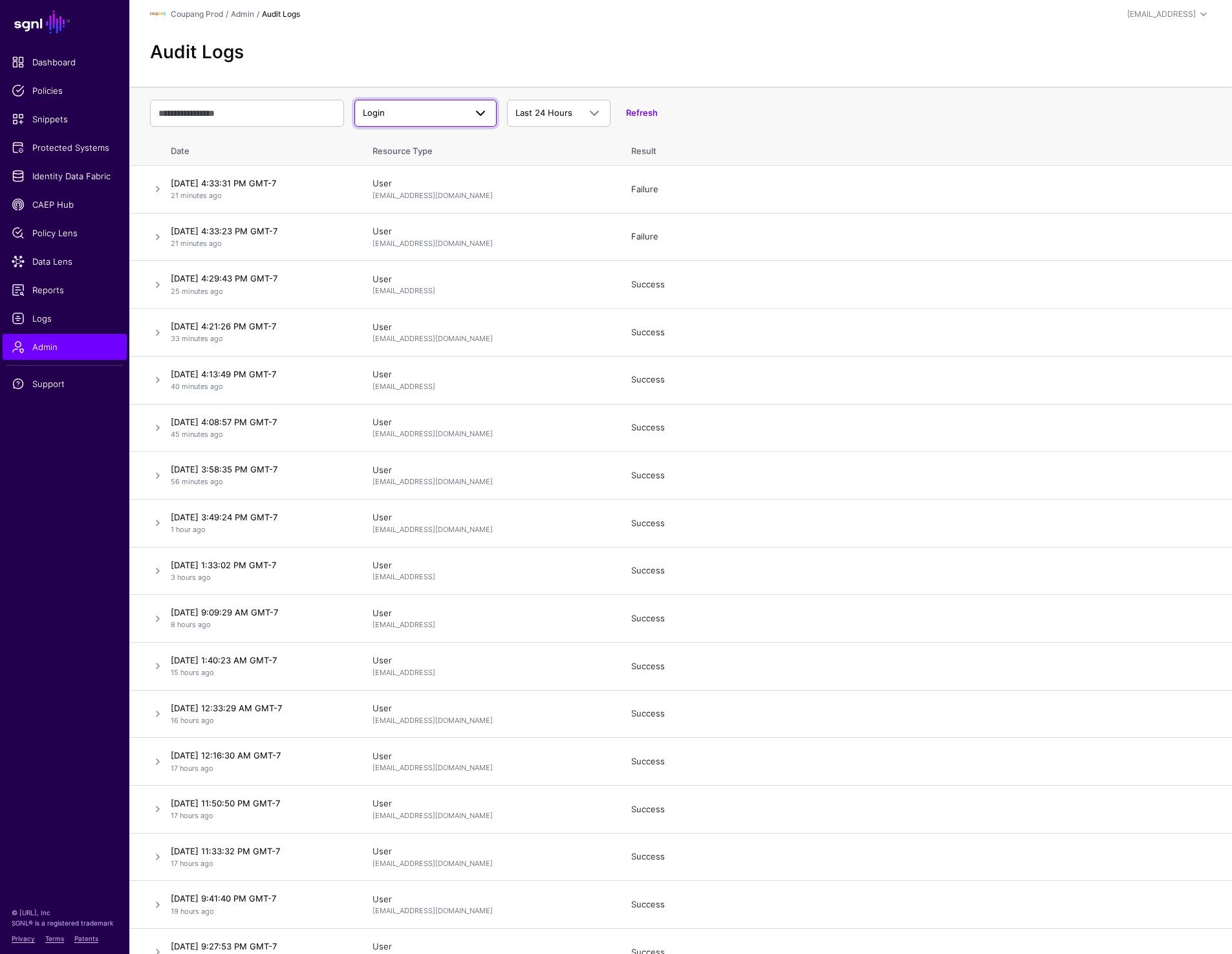
click at [443, 107] on span "Login" at bounding box center [414, 113] width 102 height 13
click at [431, 175] on button "Delete" at bounding box center [426, 184] width 142 height 20
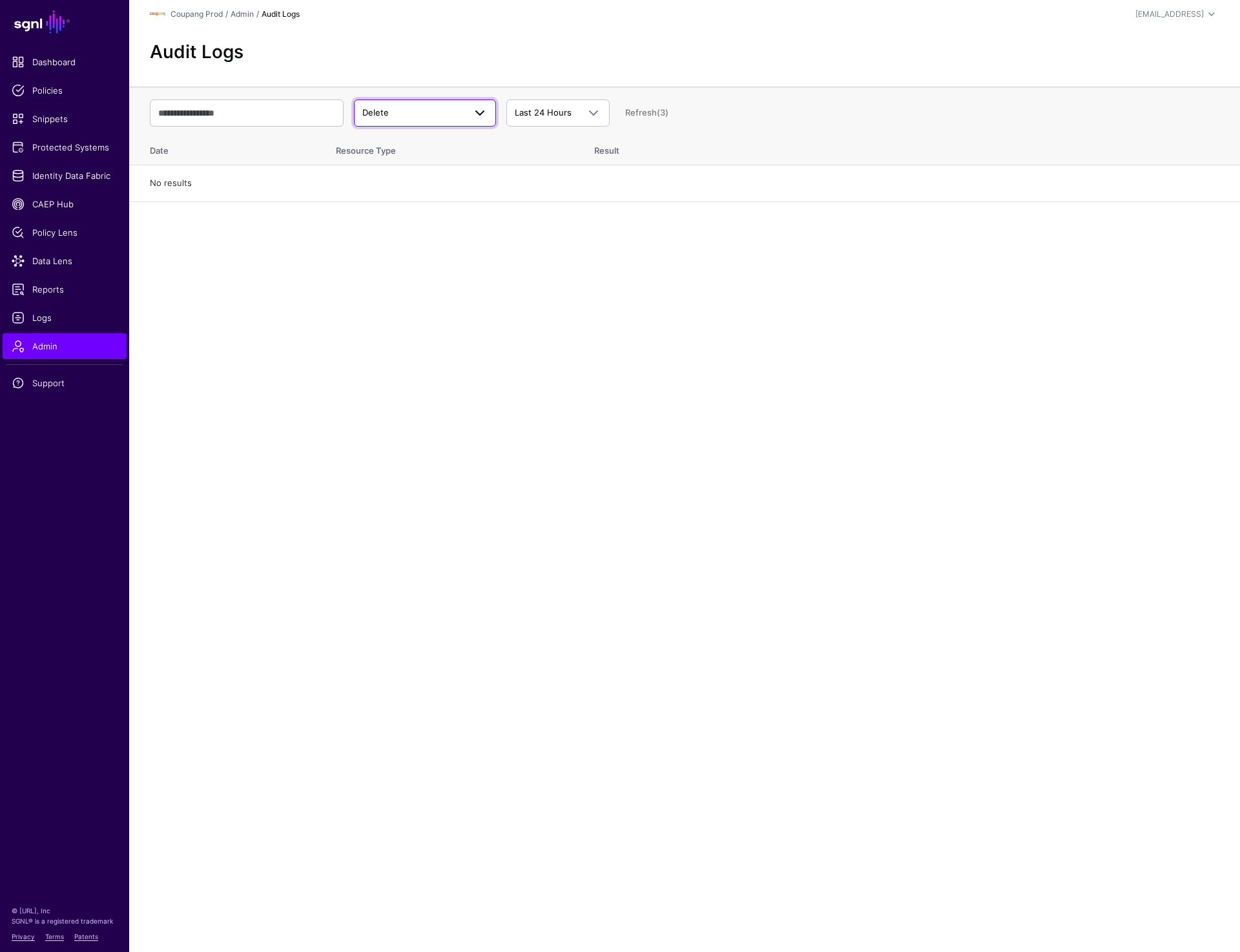
click at [431, 113] on span "Delete" at bounding box center [413, 113] width 102 height 13
click at [403, 161] on div "Update" at bounding box center [425, 163] width 122 height 13
click at [411, 108] on span "Update" at bounding box center [413, 113] width 102 height 13
click at [403, 137] on div "Create" at bounding box center [425, 144] width 122 height 13
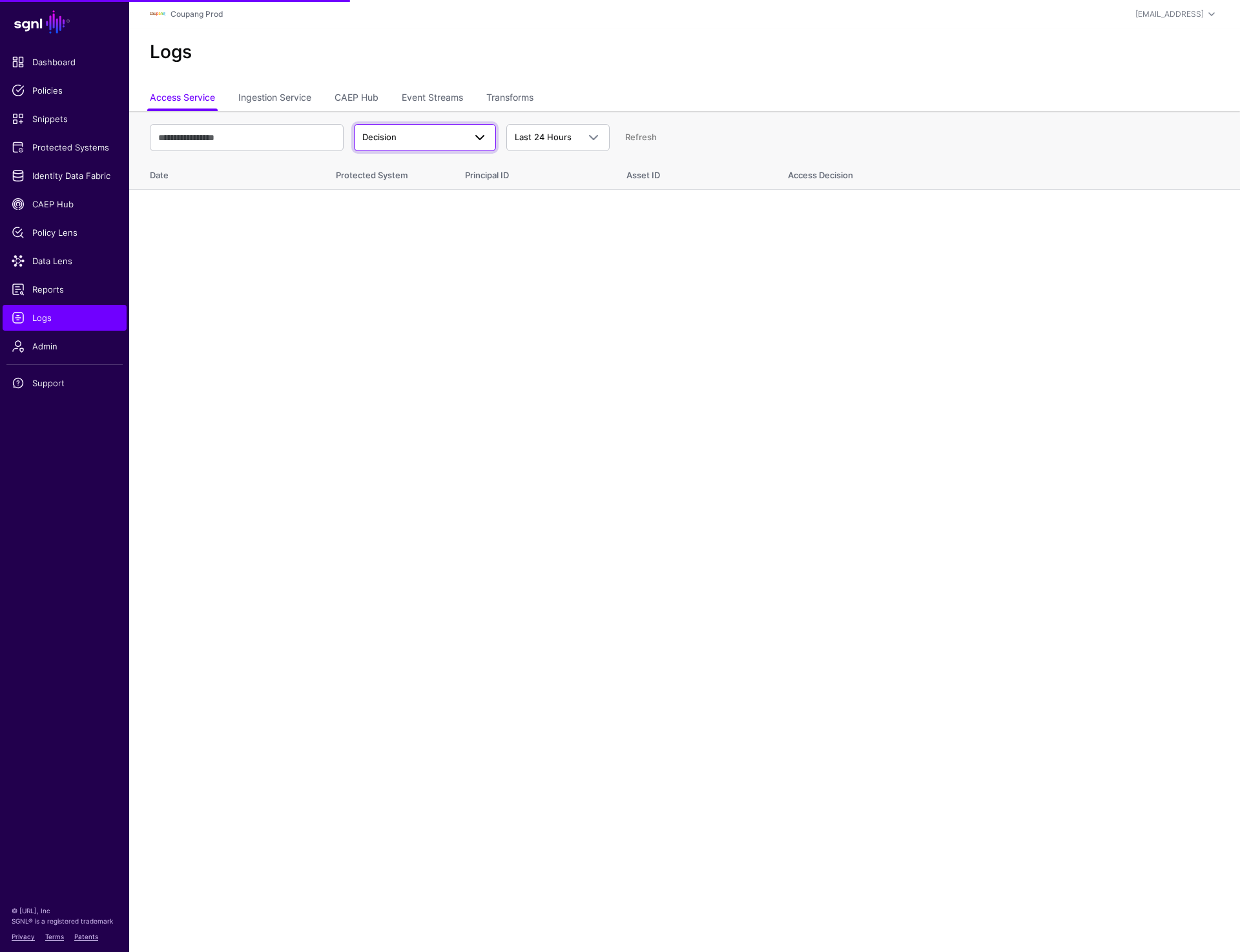
click at [431, 141] on span "Decision" at bounding box center [413, 137] width 102 height 13
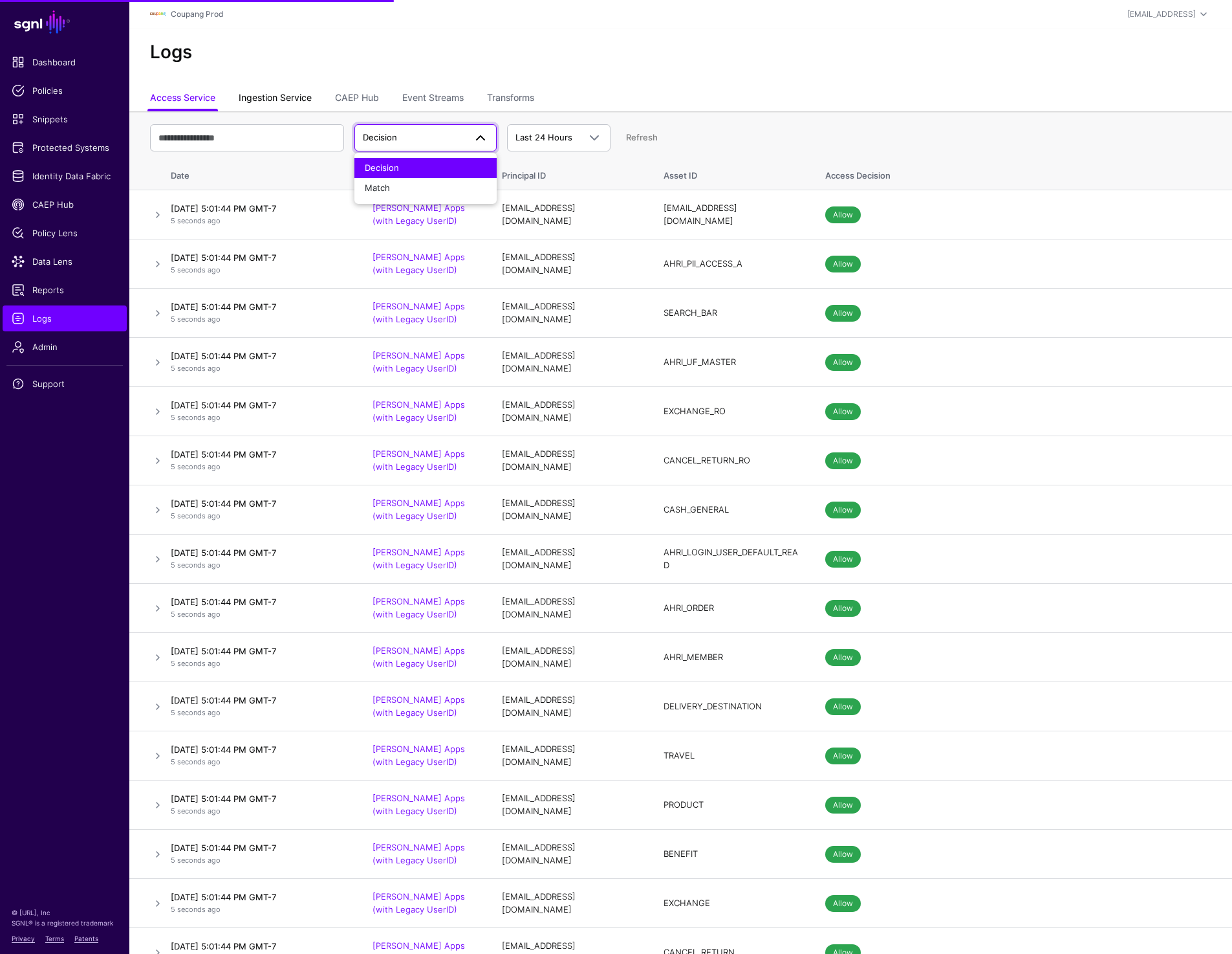
click at [271, 93] on link "Ingestion Service" at bounding box center [276, 99] width 73 height 25
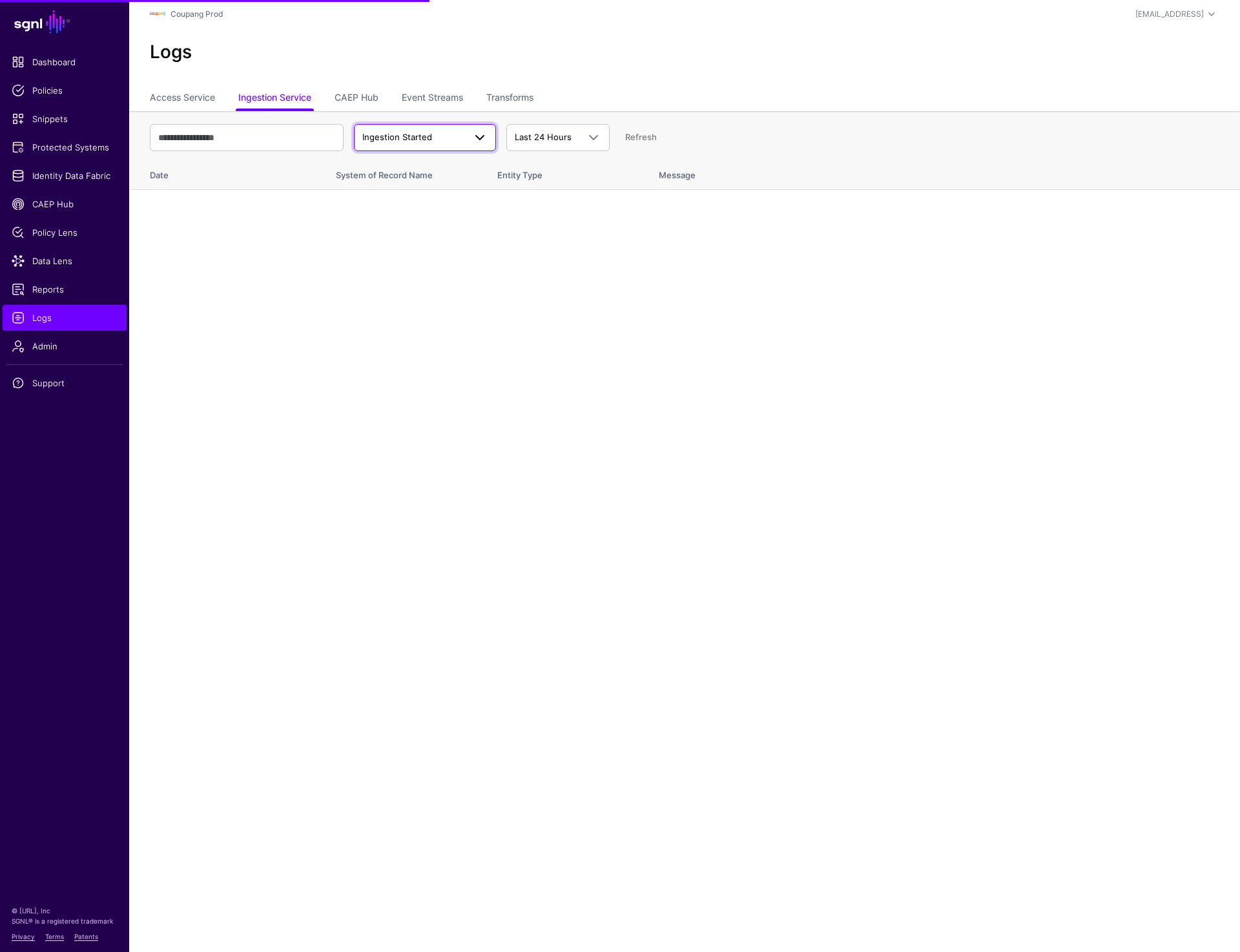
click at [388, 134] on span "Ingestion Started" at bounding box center [397, 137] width 70 height 11
click at [403, 212] on span "Ingestion Failed" at bounding box center [396, 208] width 64 height 11
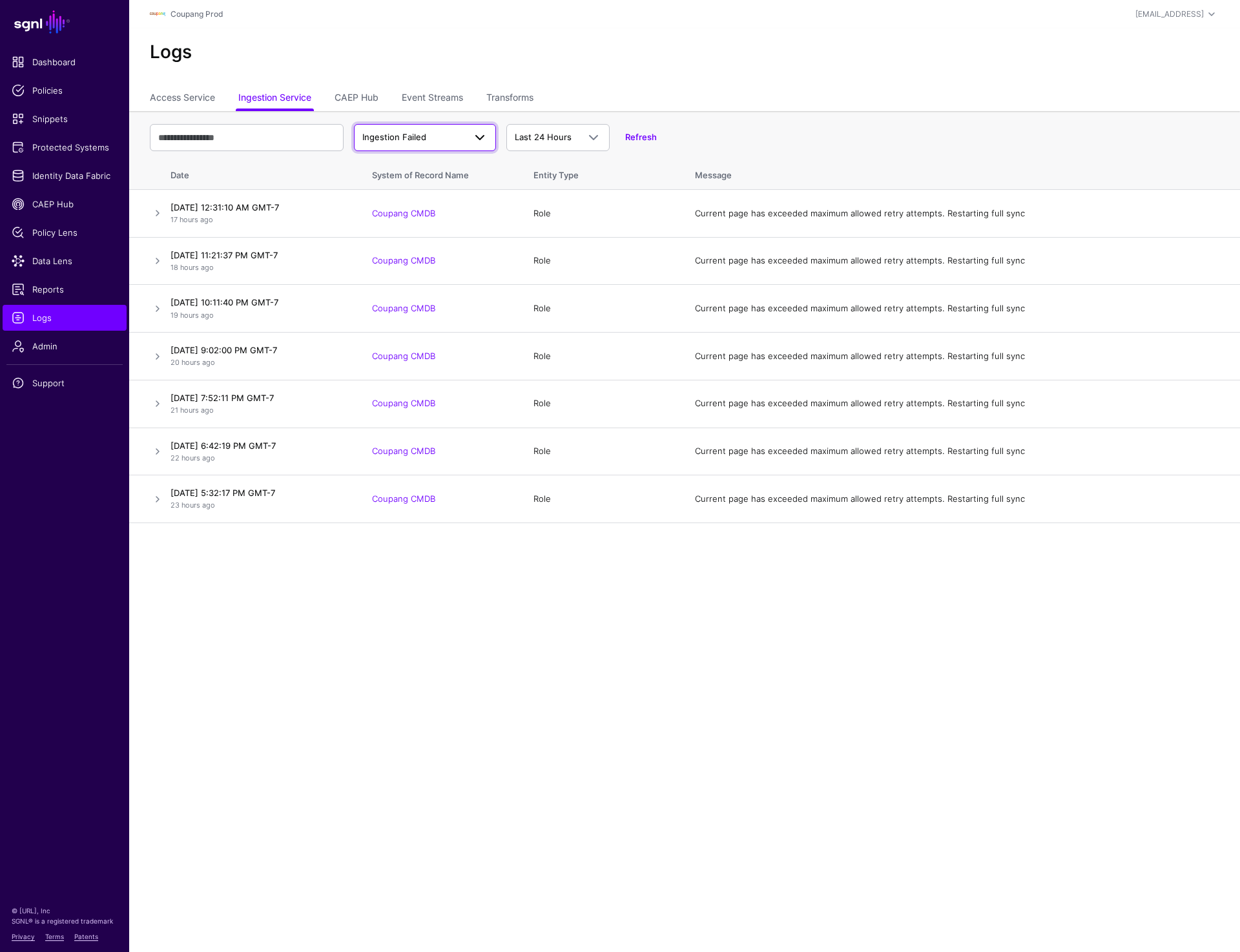
click at [447, 137] on span "Ingestion Failed" at bounding box center [413, 137] width 102 height 13
click at [439, 189] on span "Ingestion Completed" at bounding box center [406, 187] width 84 height 11
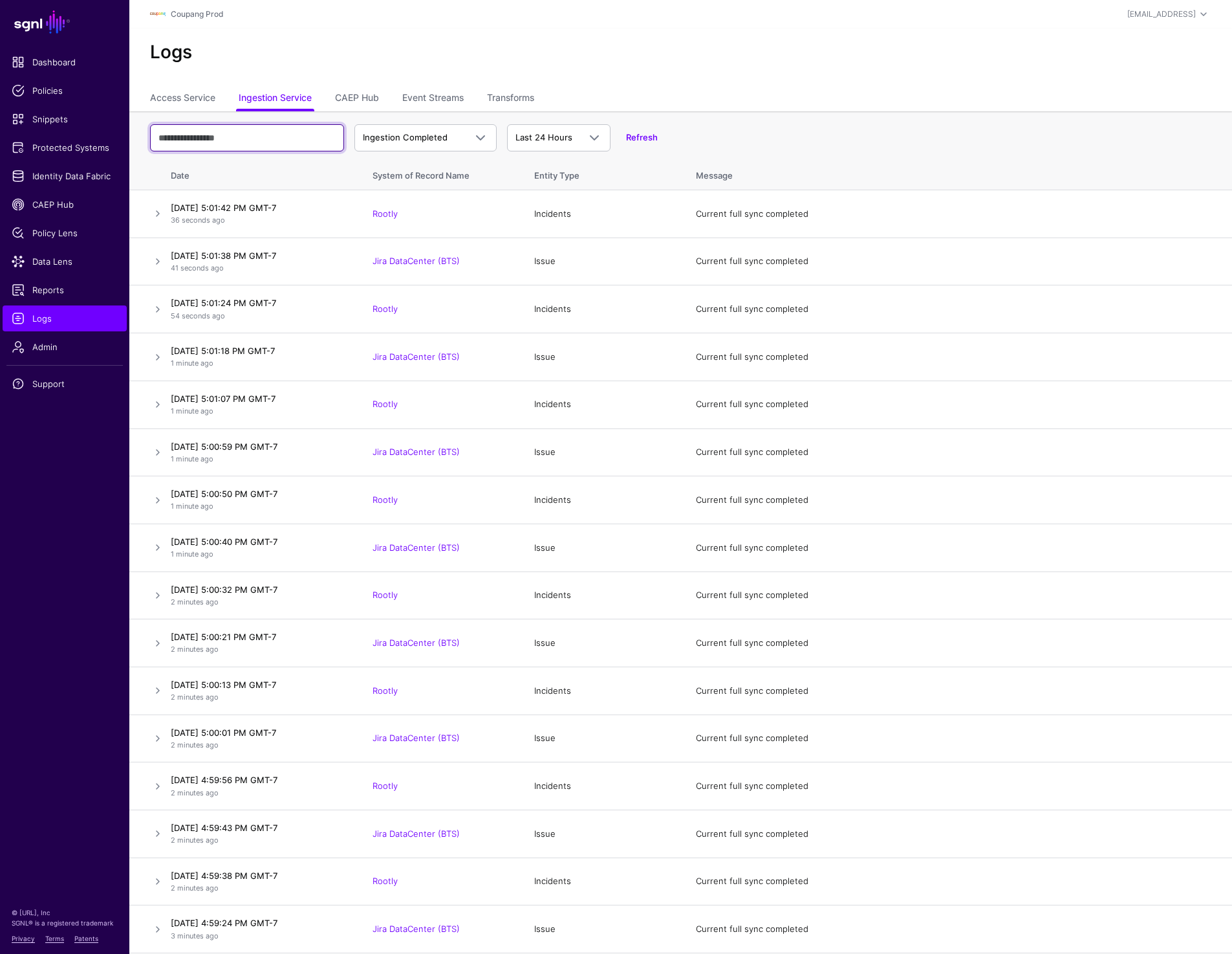
click at [252, 140] on input "text" at bounding box center [247, 137] width 194 height 27
paste input "**********"
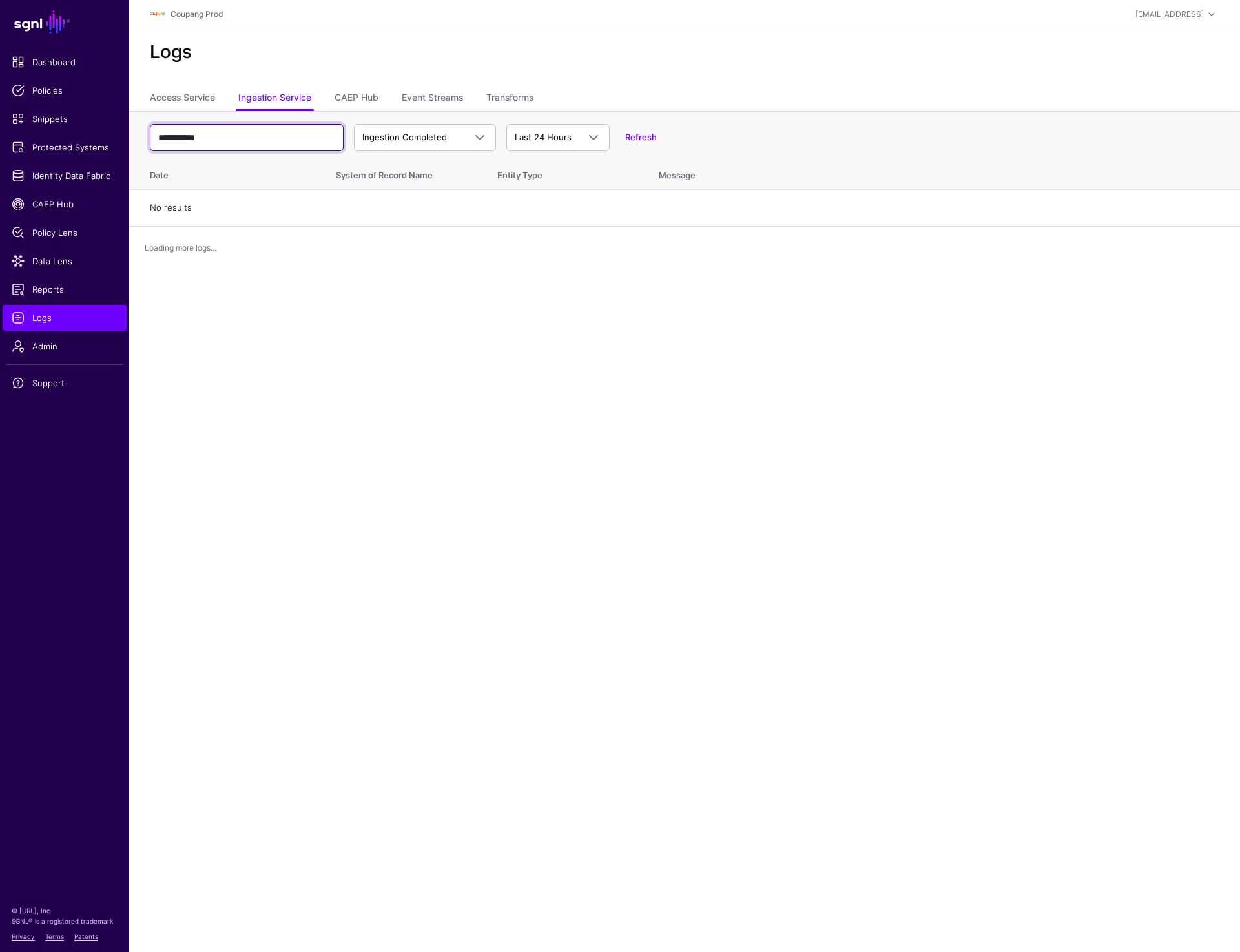
type input "**********"
click at [234, 137] on input "**********" at bounding box center [246, 137] width 194 height 27
click at [401, 143] on span "Ingestion Completed" at bounding box center [413, 137] width 102 height 13
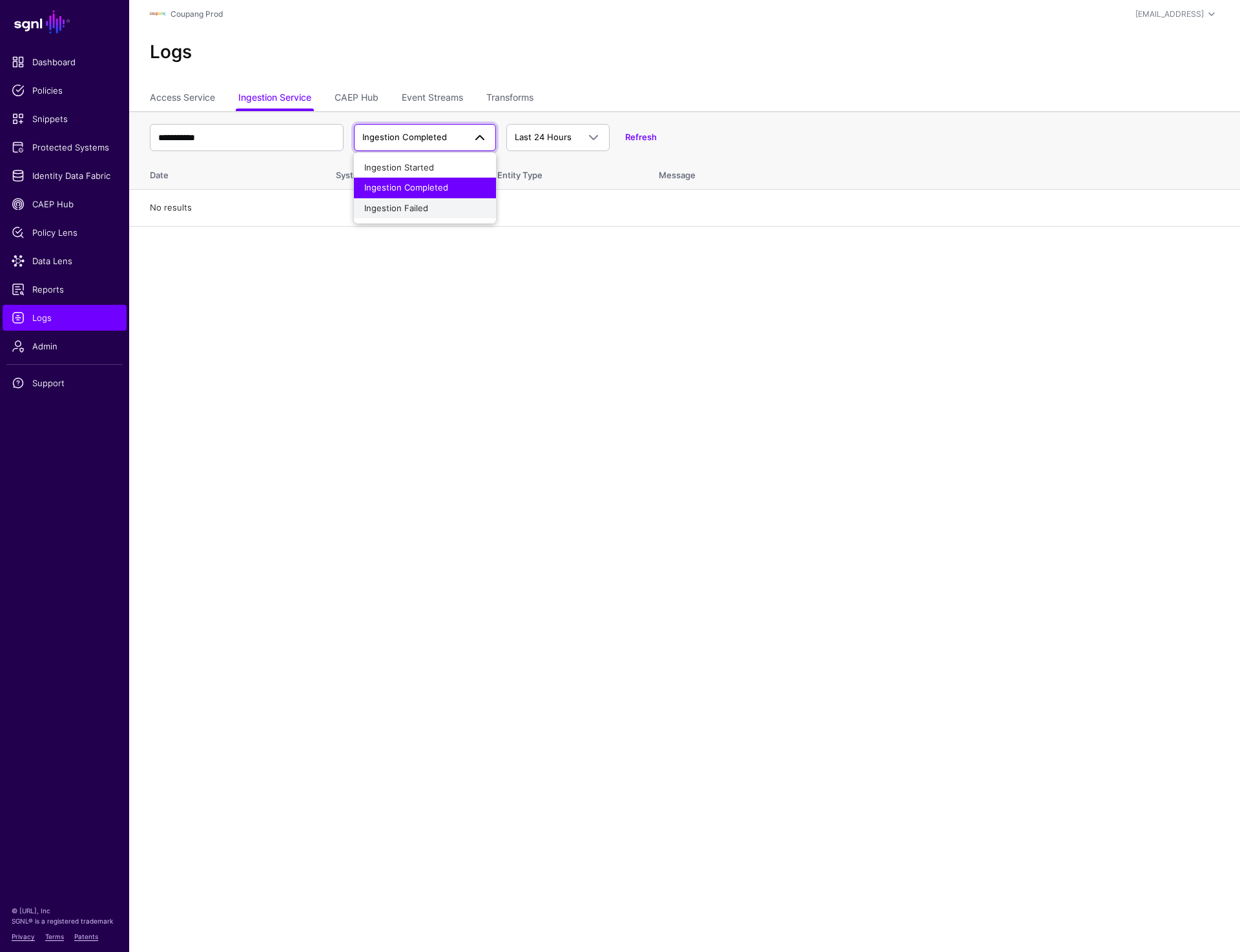
click at [403, 213] on div "Ingestion Failed" at bounding box center [425, 208] width 122 height 13
click at [417, 139] on span "Ingestion Failed" at bounding box center [394, 137] width 64 height 11
click at [417, 182] on span "Ingestion Completed" at bounding box center [406, 187] width 84 height 11
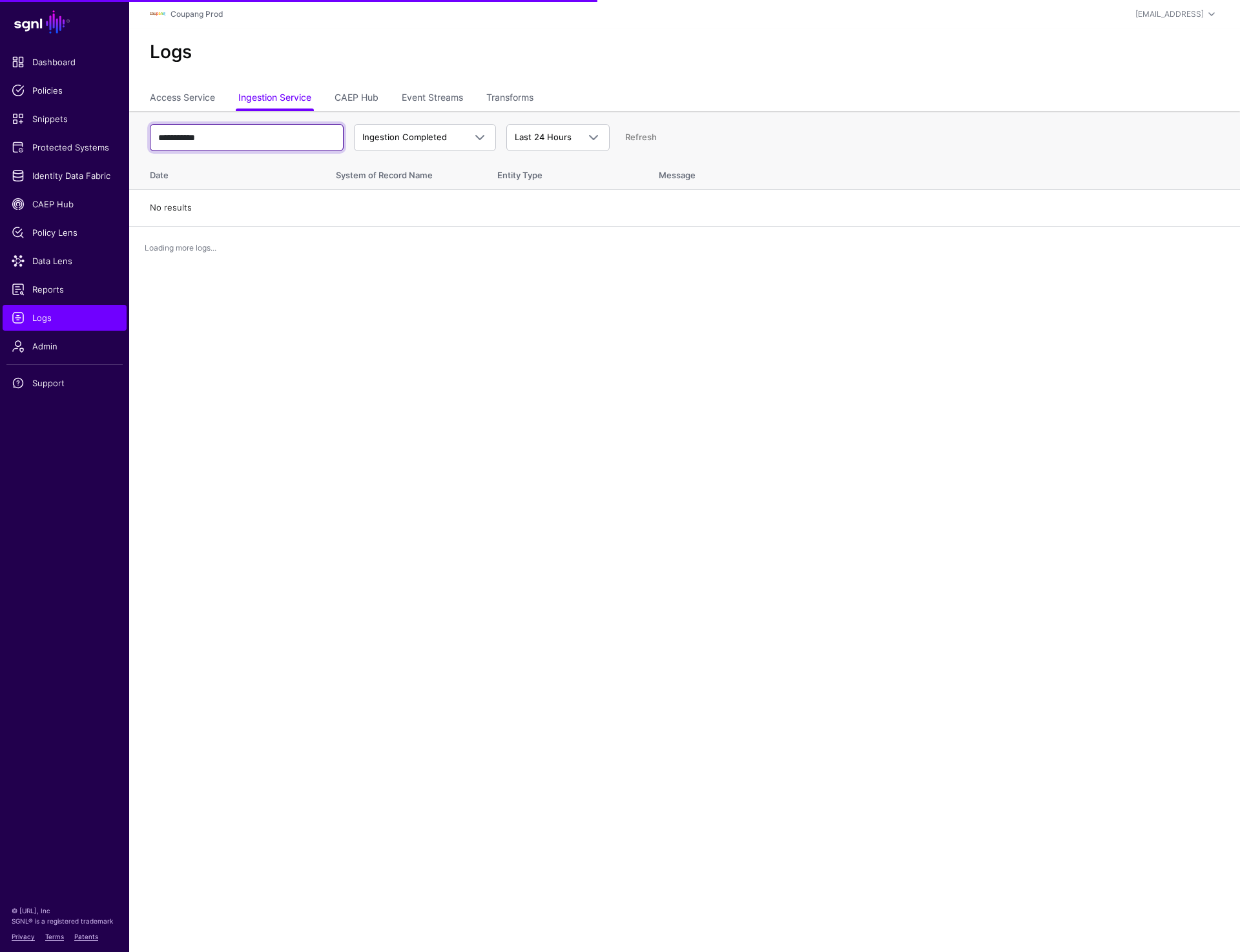
click at [224, 149] on input "**********" at bounding box center [246, 137] width 194 height 27
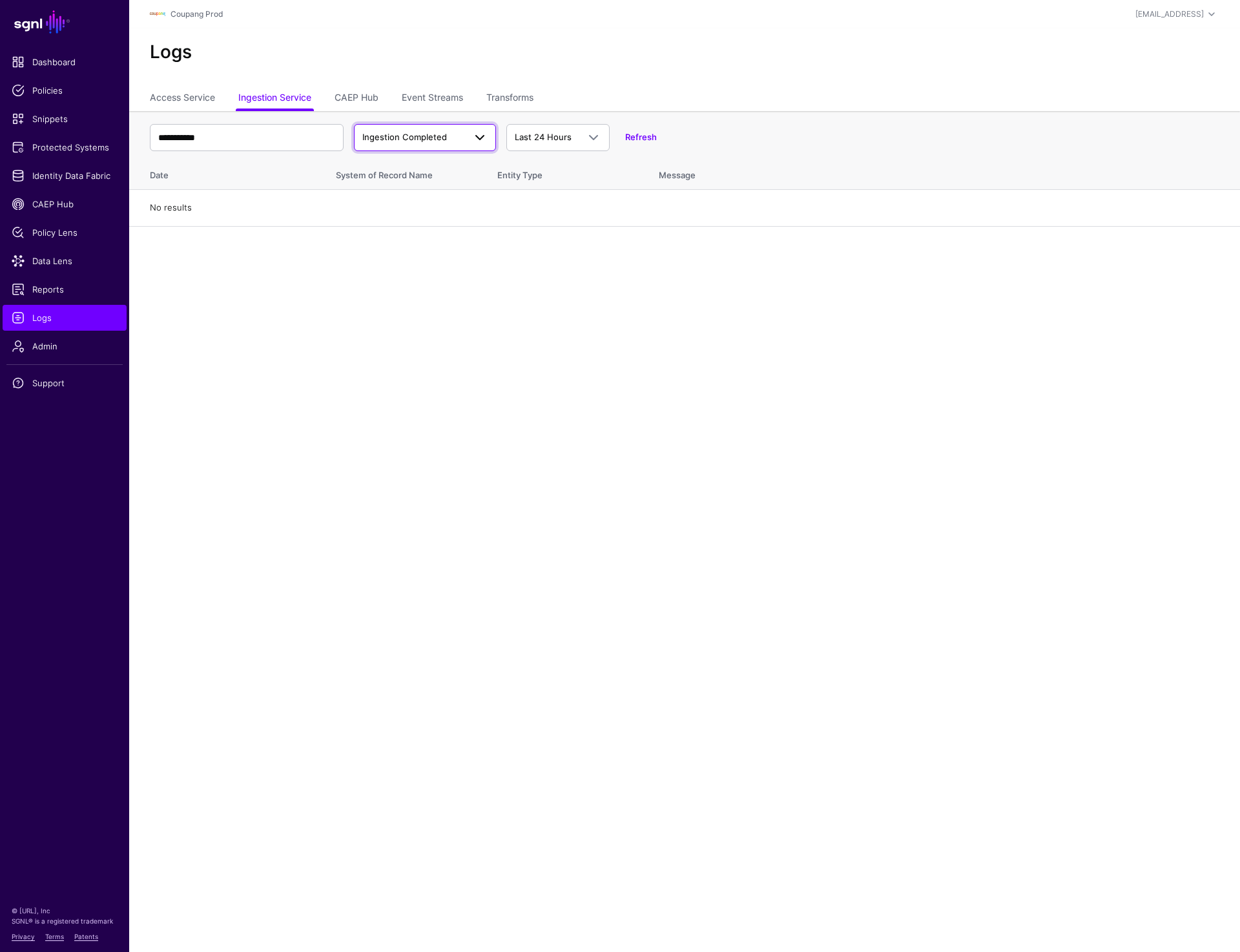
click at [439, 137] on span "Ingestion Completed" at bounding box center [405, 137] width 84 height 11
click at [724, 43] on h2 "Logs" at bounding box center [684, 52] width 1069 height 22
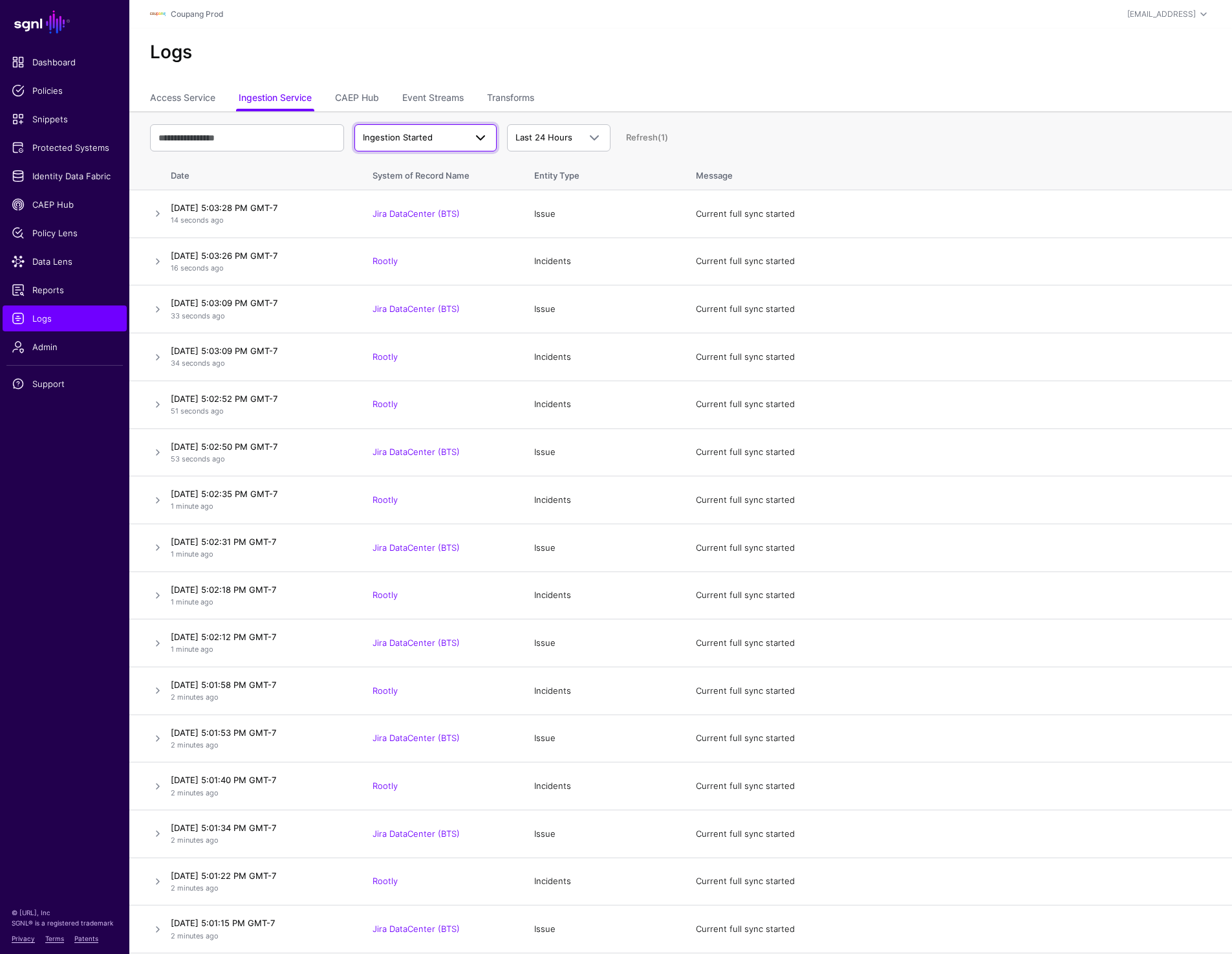
click at [426, 137] on span "Ingestion Started" at bounding box center [398, 137] width 70 height 11
click at [436, 190] on span "Ingestion Completed" at bounding box center [407, 188] width 84 height 11
click at [252, 127] on input "text" at bounding box center [247, 137] width 194 height 27
paste input "**********"
type input "**********"
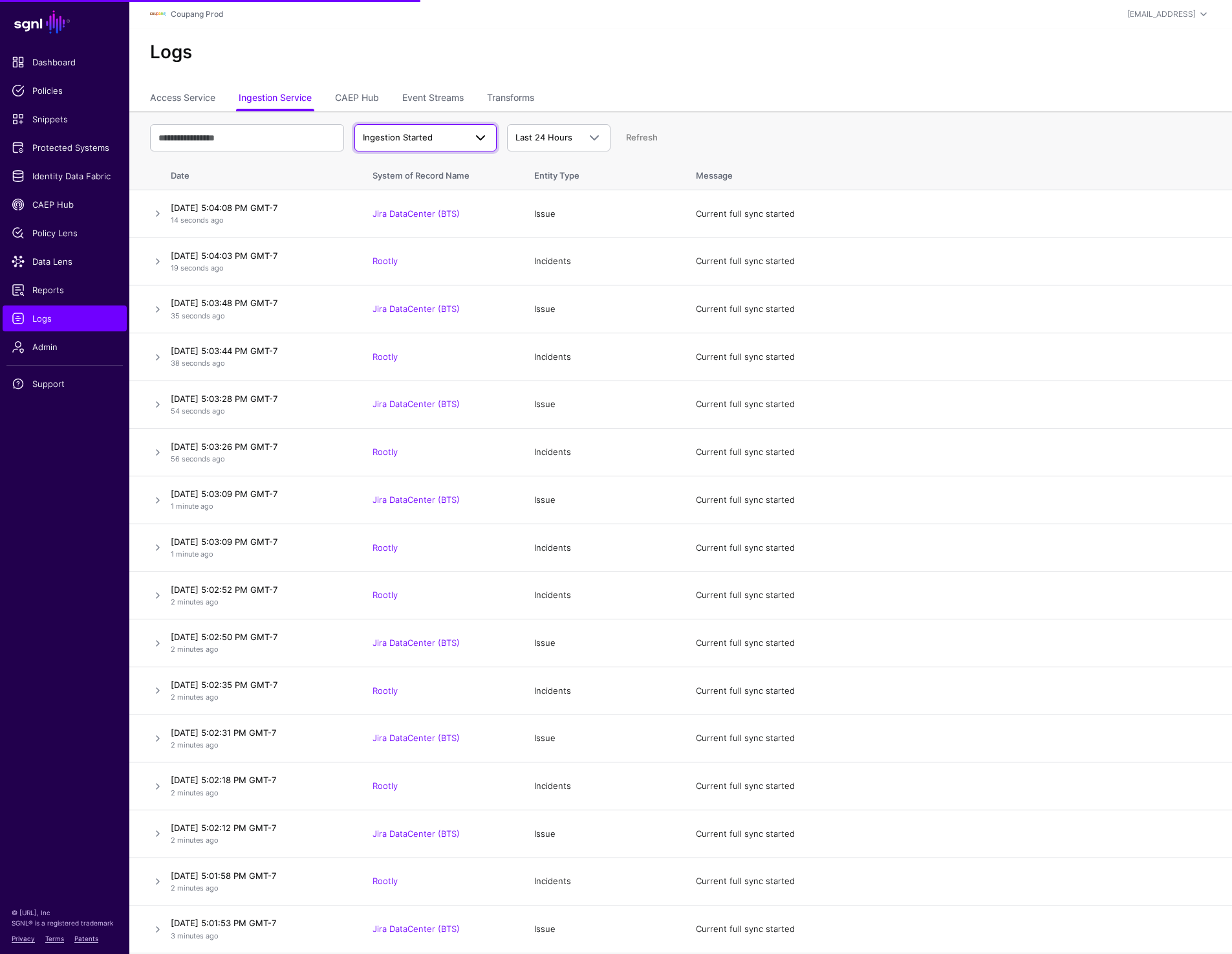
click at [442, 149] on link "Ingestion Started" at bounding box center [426, 137] width 142 height 27
click at [441, 190] on span "Ingestion Completed" at bounding box center [407, 188] width 84 height 11
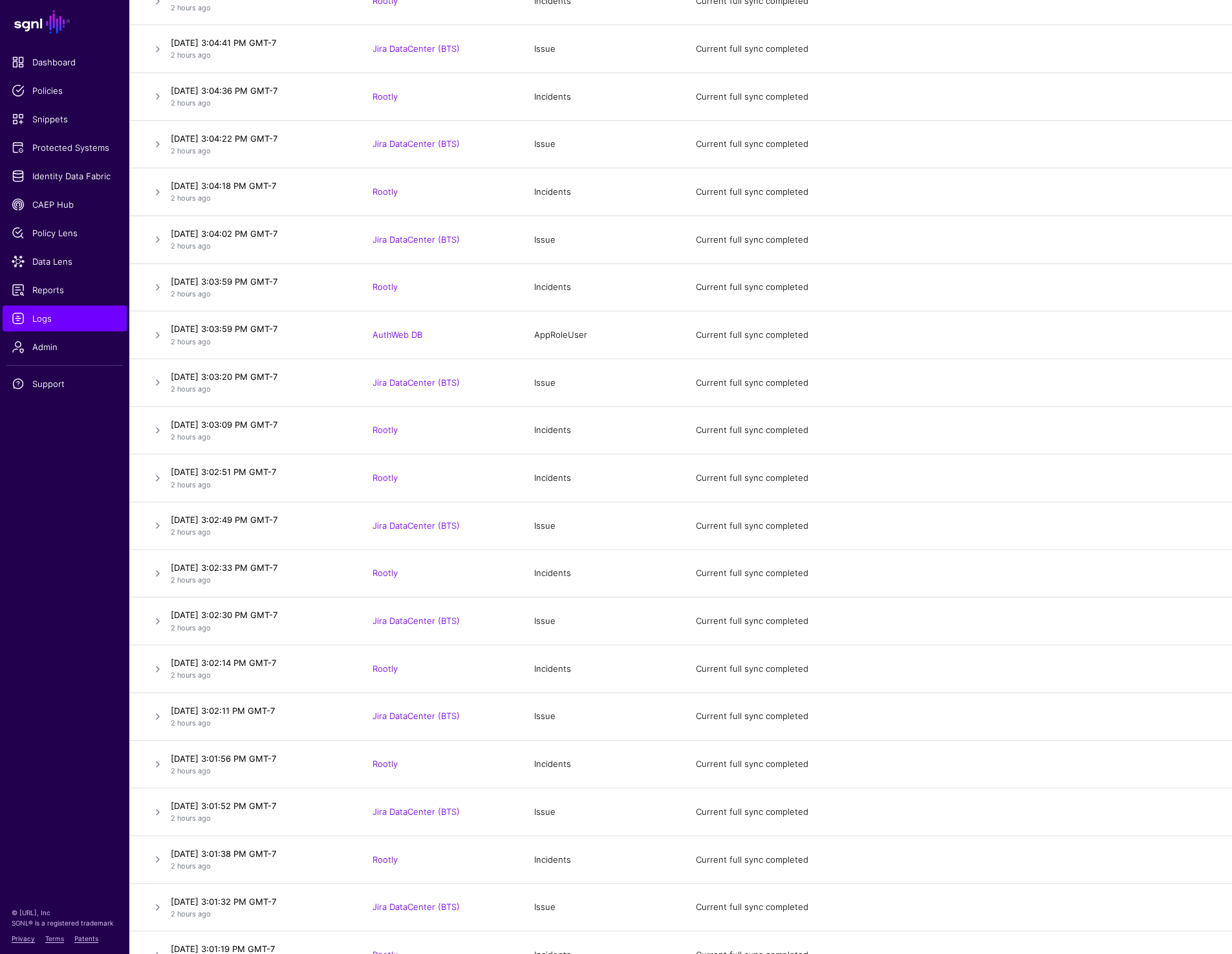
scroll to position [36921, 0]
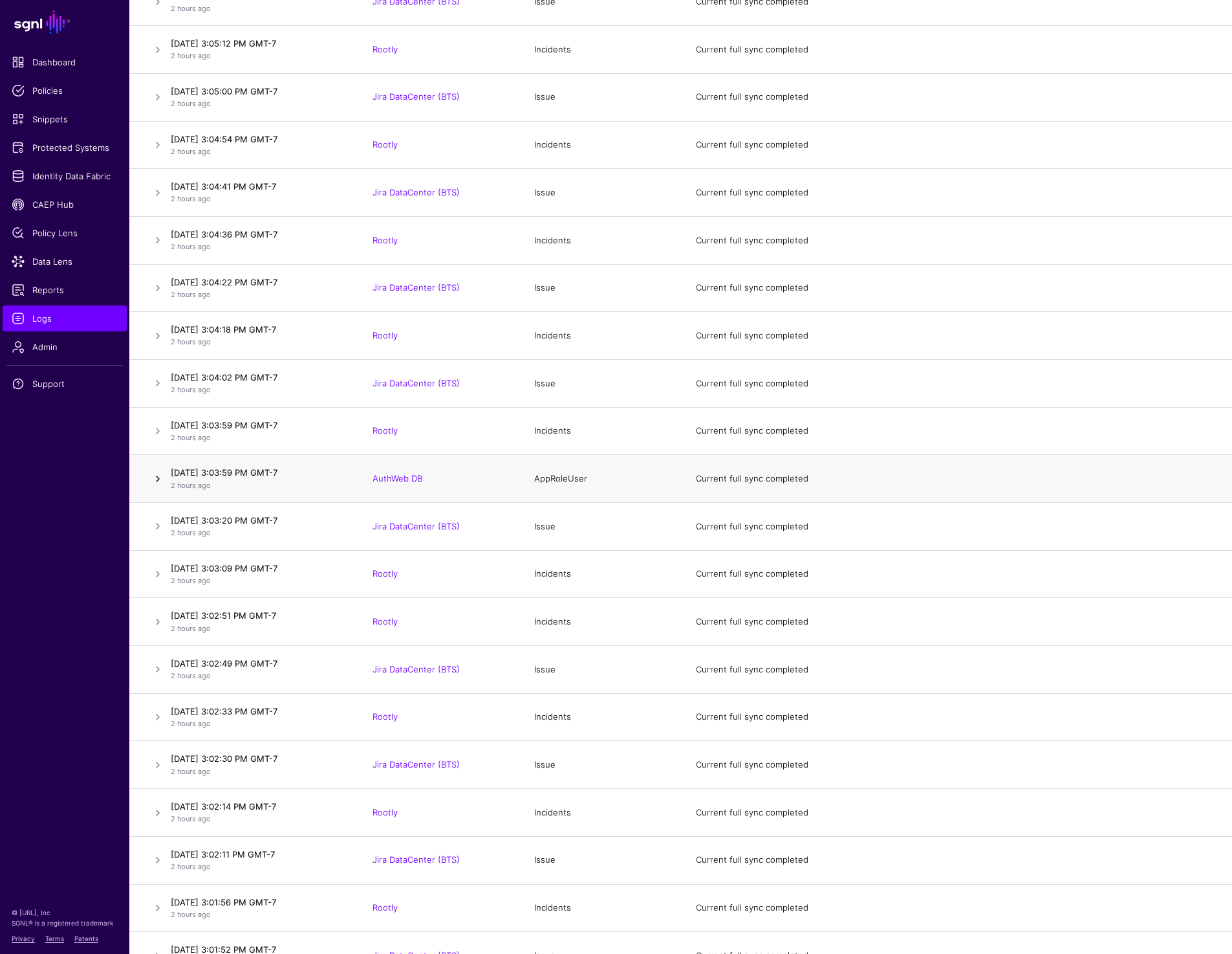
click at [157, 483] on link at bounding box center [158, 479] width 16 height 16
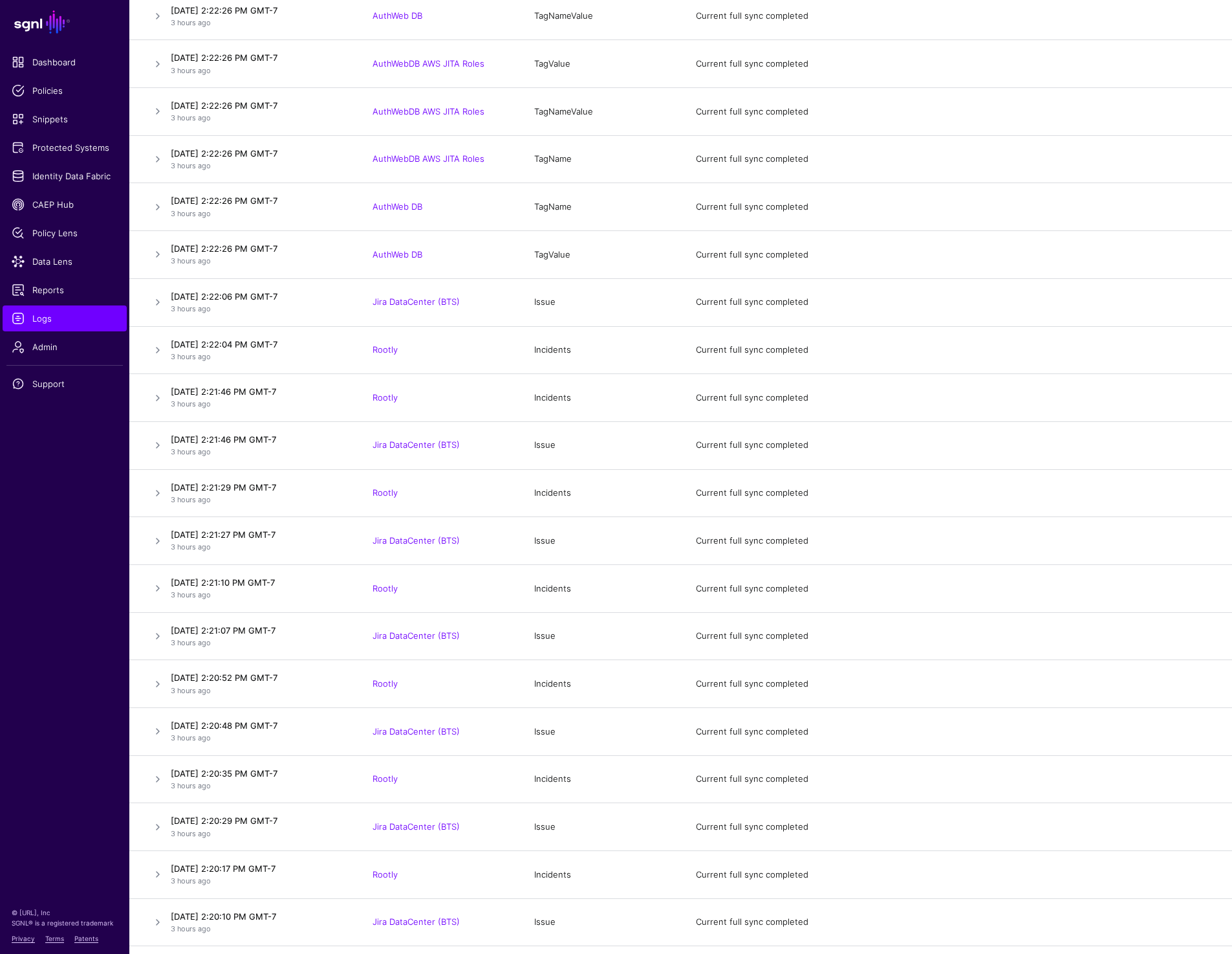
scroll to position [62840, 0]
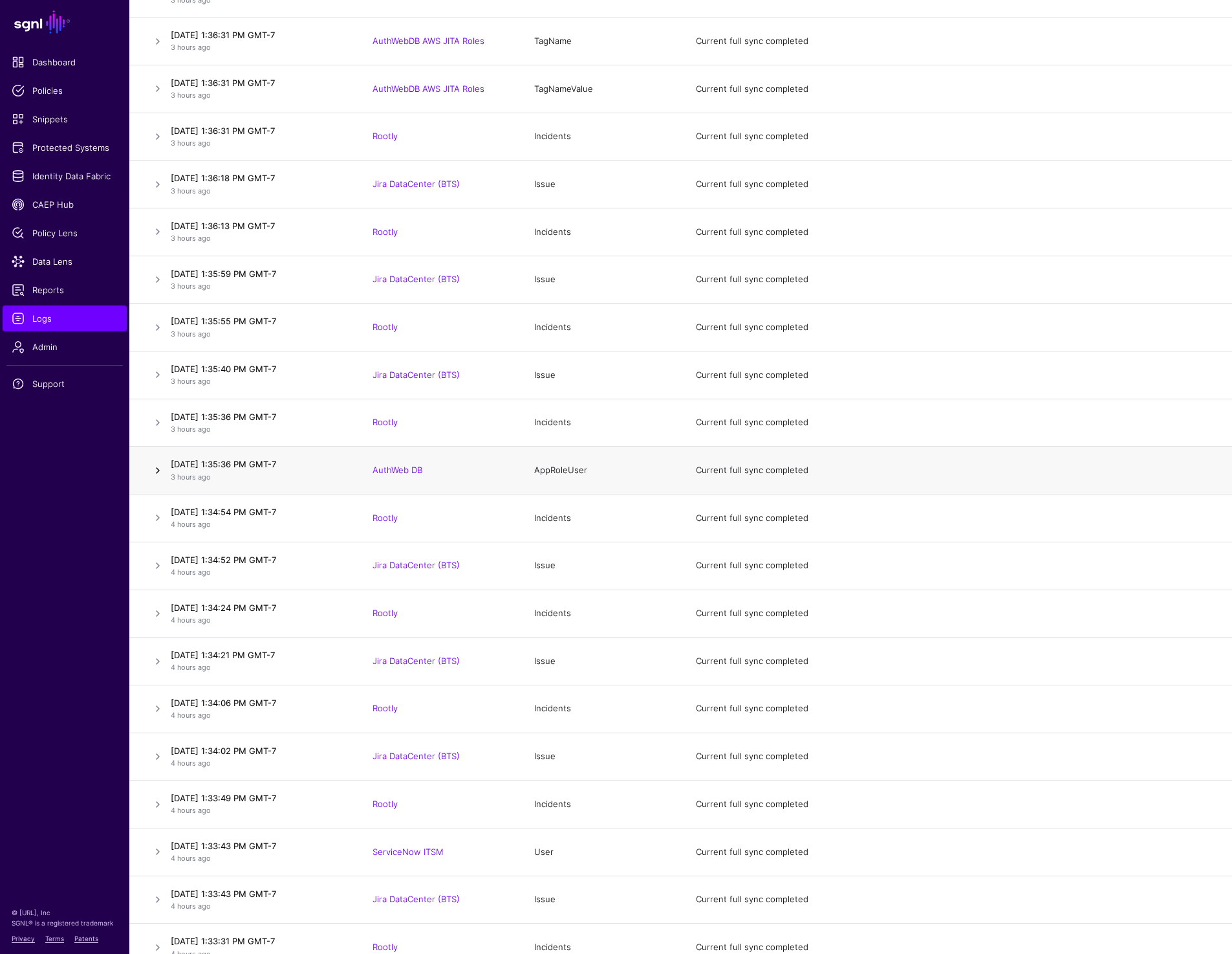
click at [159, 477] on link at bounding box center [158, 470] width 16 height 16
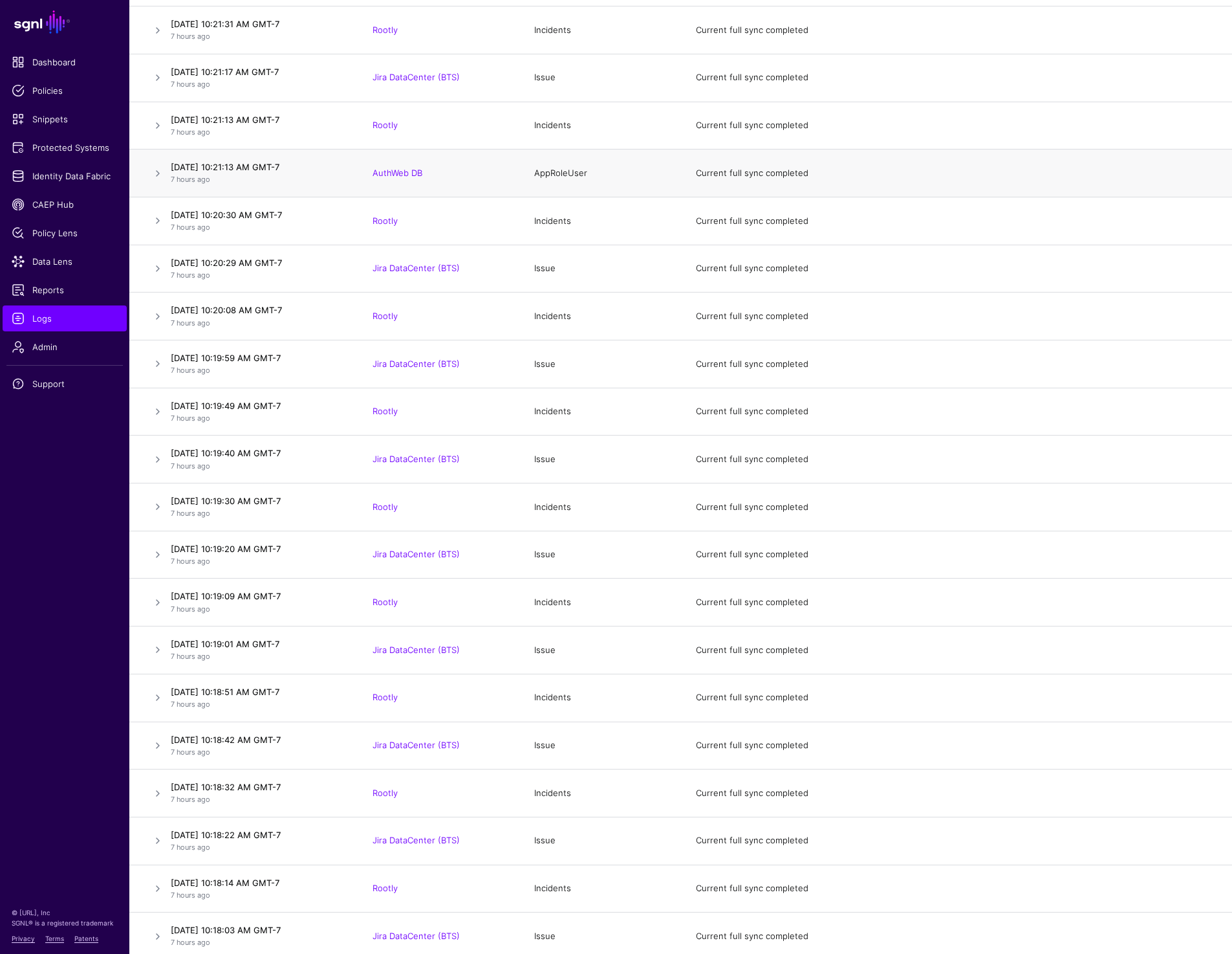
scroll to position [123733, 0]
click at [157, 179] on link at bounding box center [158, 171] width 16 height 16
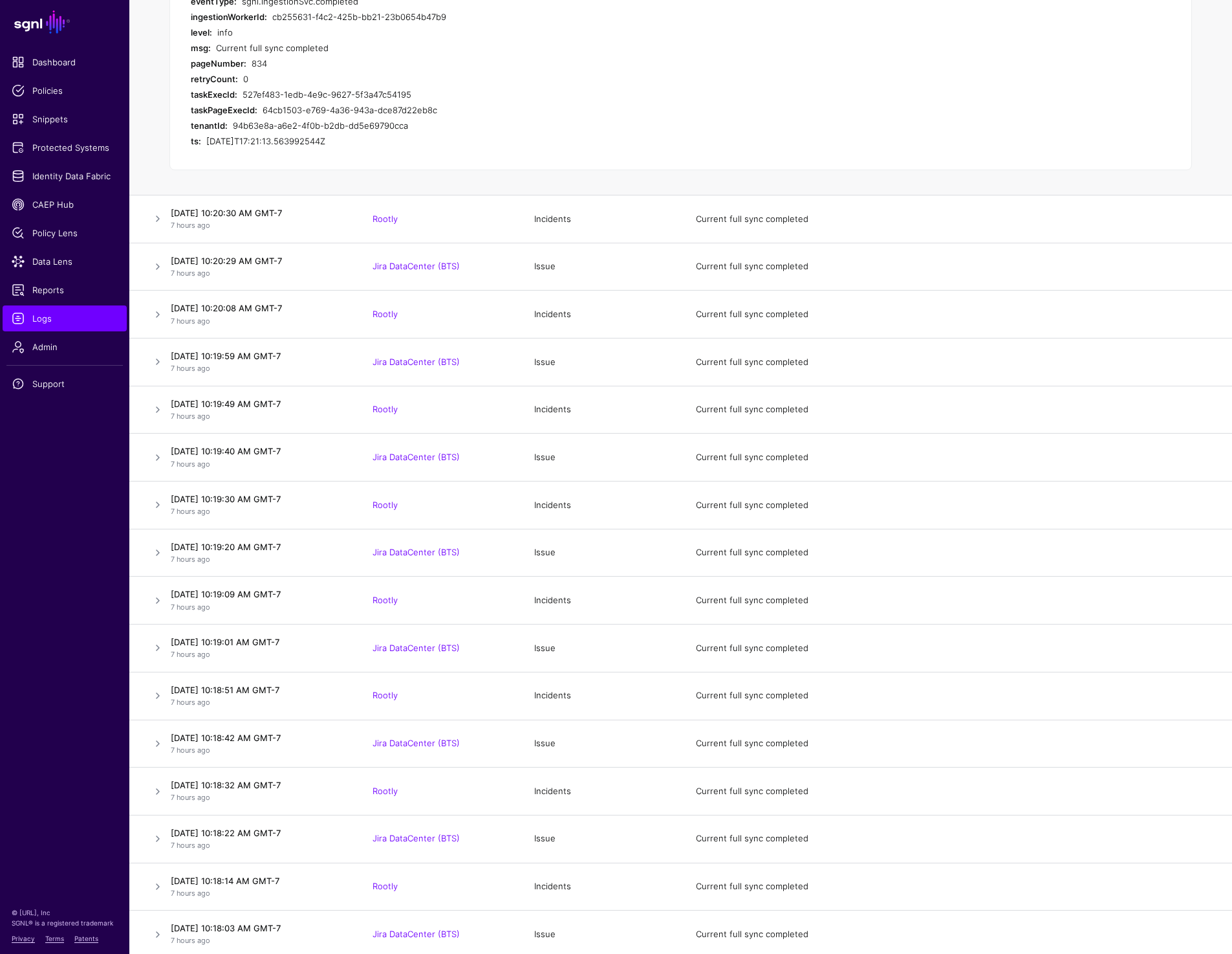
scroll to position [123376, 0]
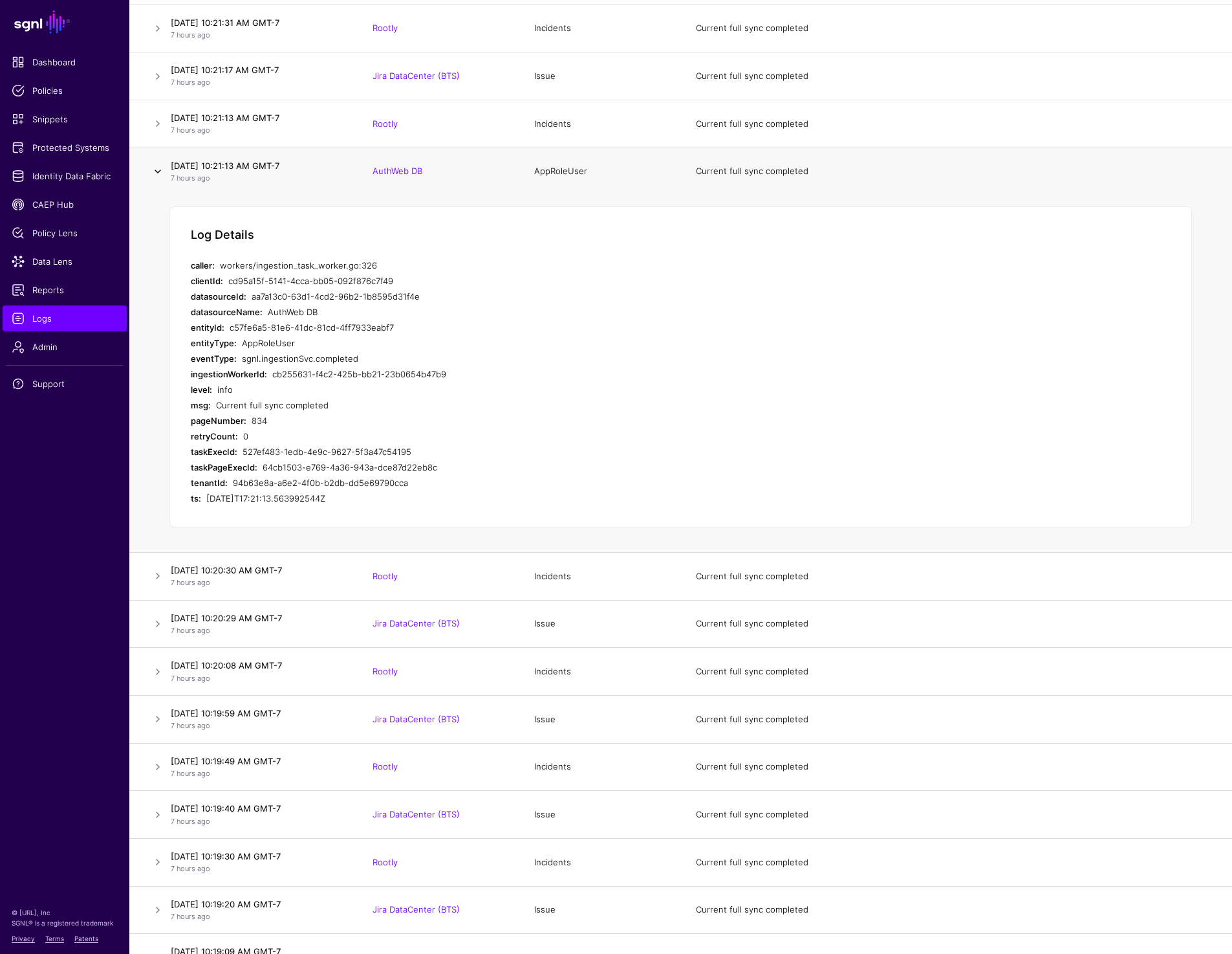
click at [159, 179] on link at bounding box center [158, 171] width 16 height 16
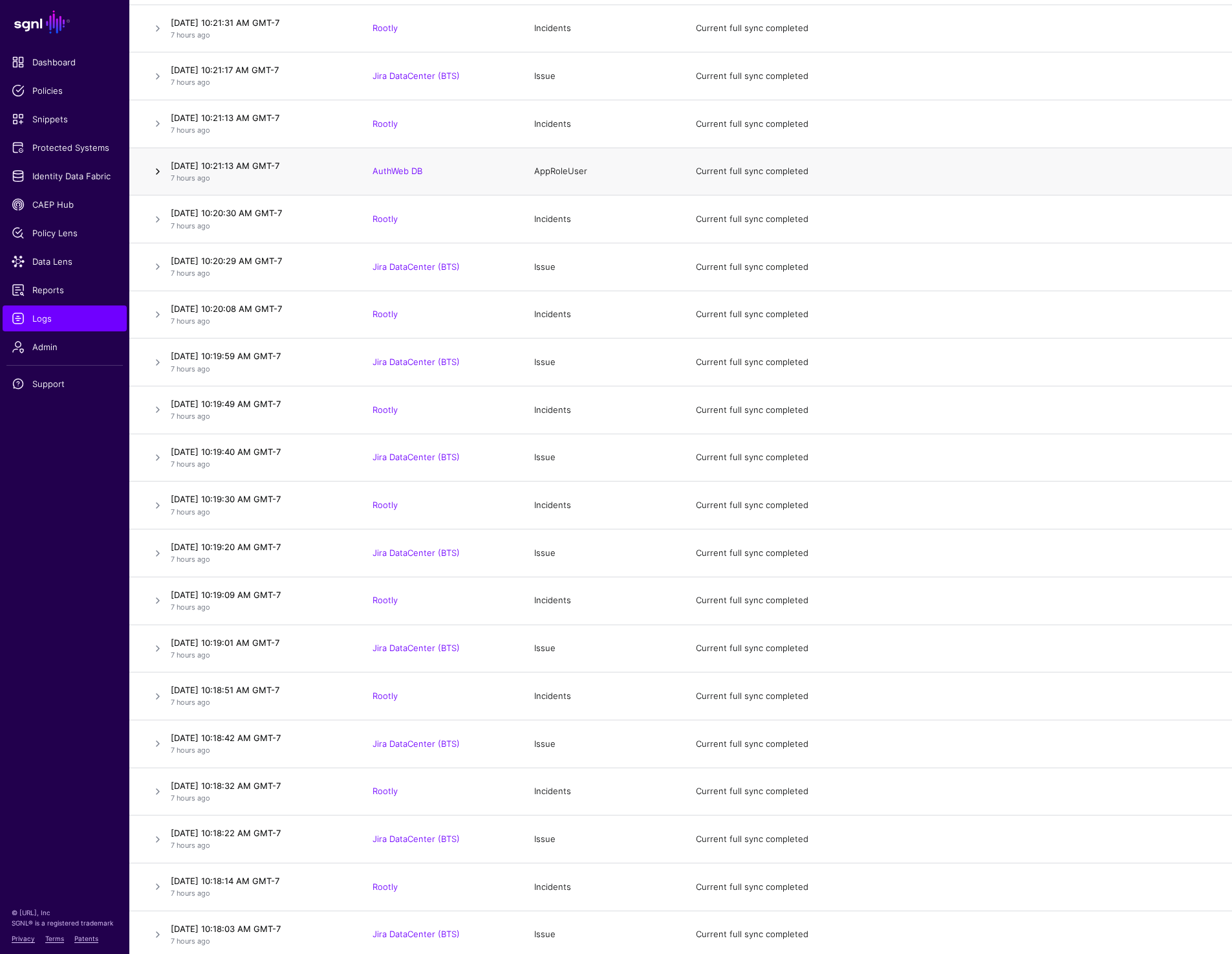
scroll to position [94476, 0]
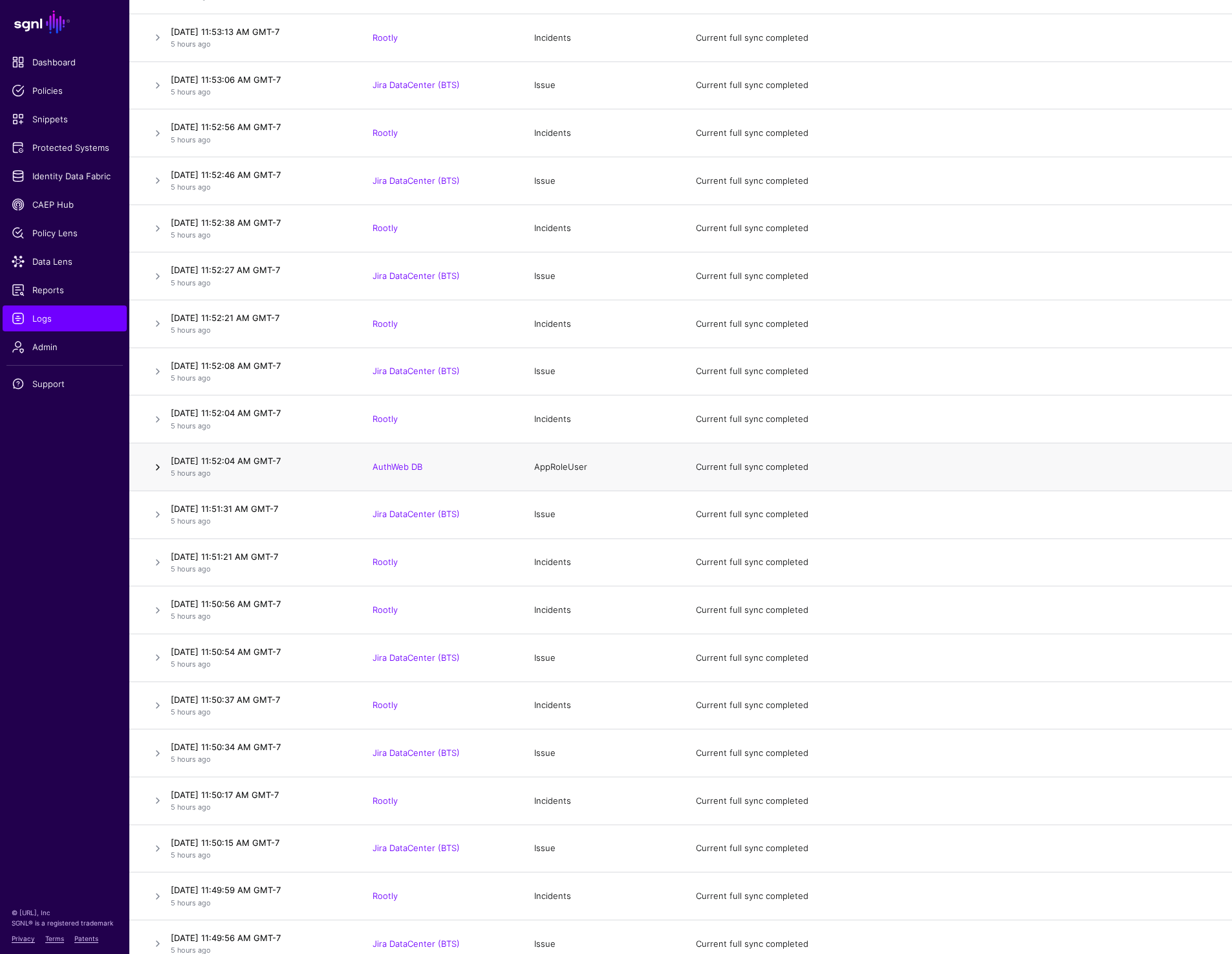
click at [156, 472] on link at bounding box center [158, 467] width 16 height 16
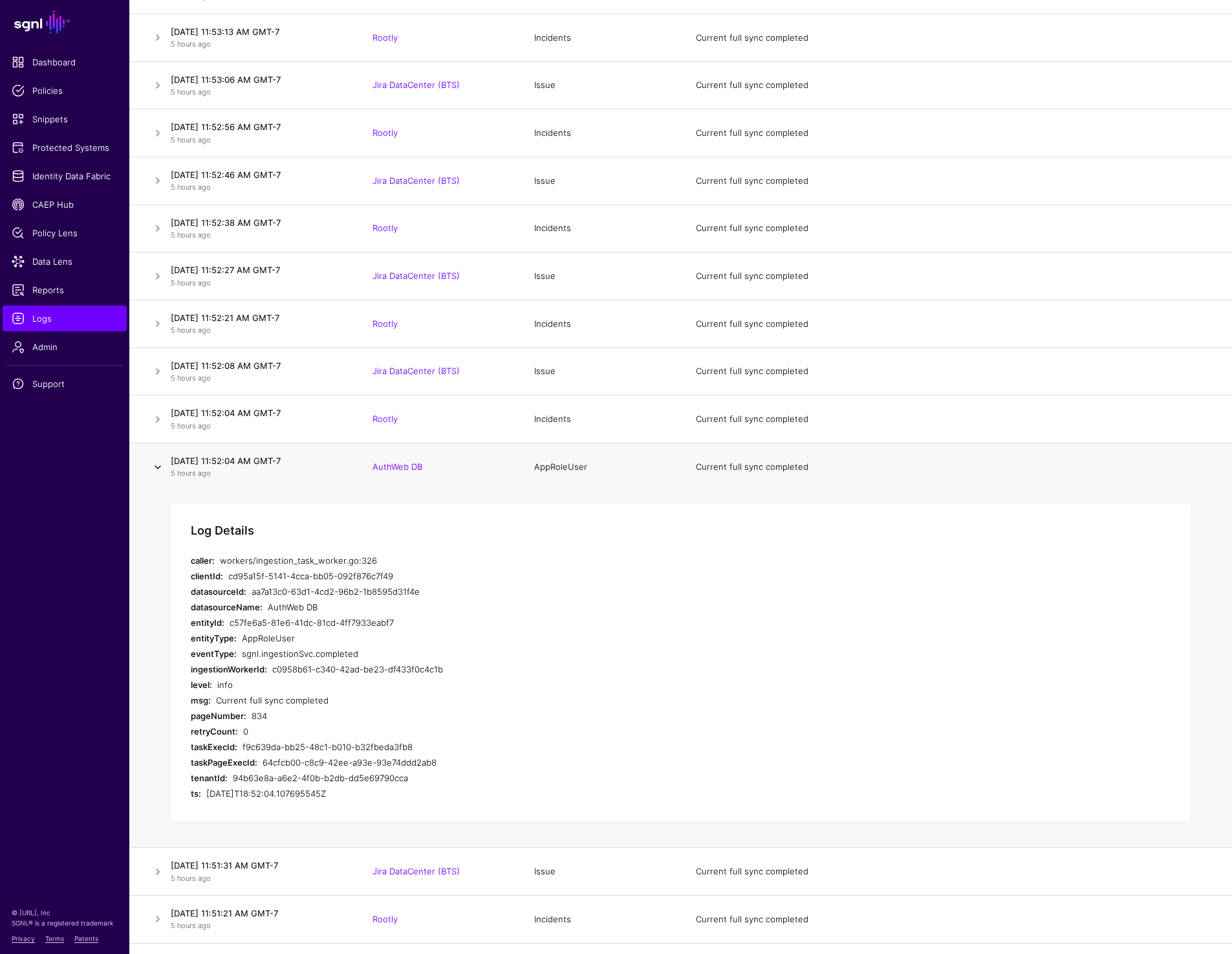
scroll to position [62482, 0]
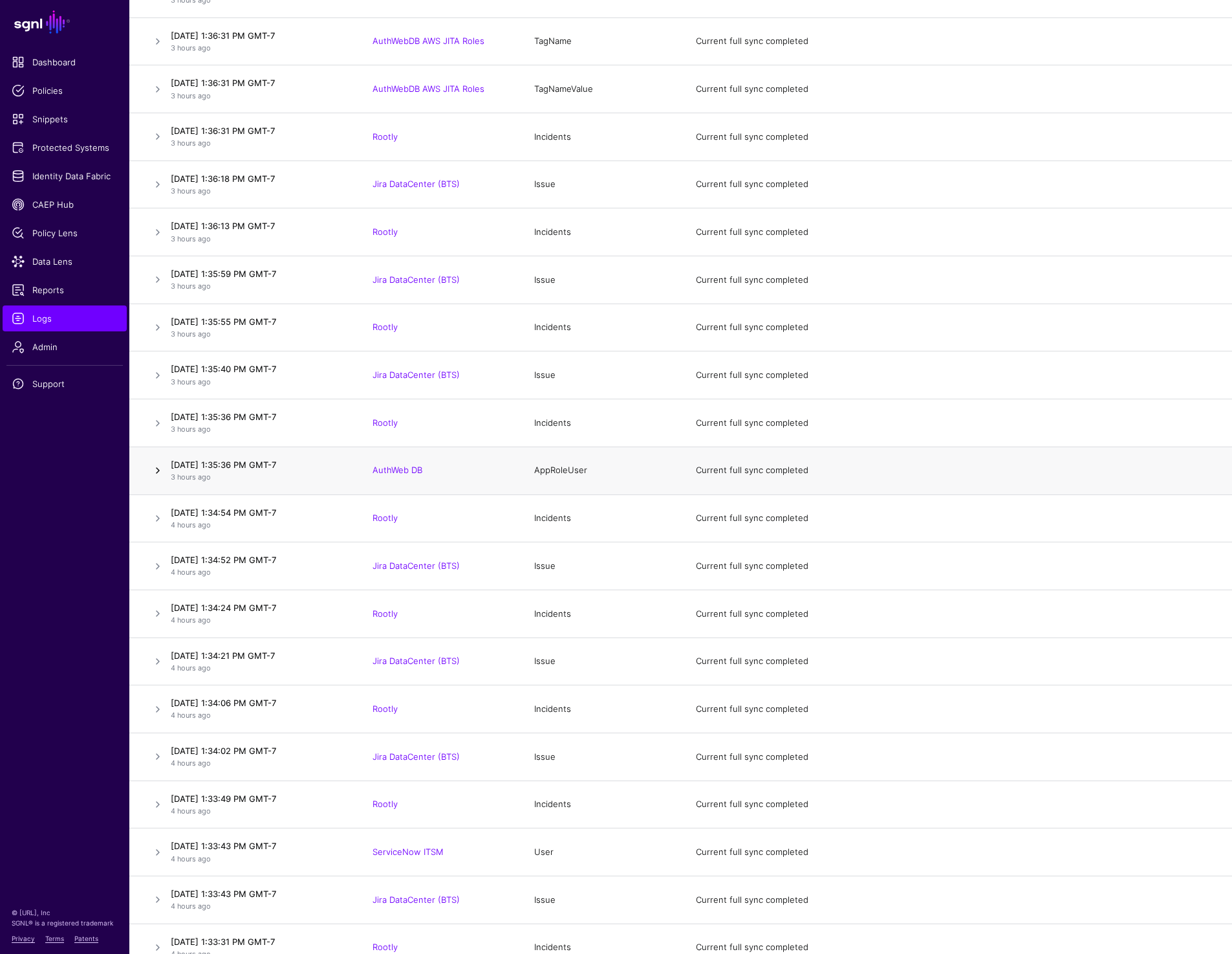
click at [156, 478] on link at bounding box center [158, 470] width 16 height 16
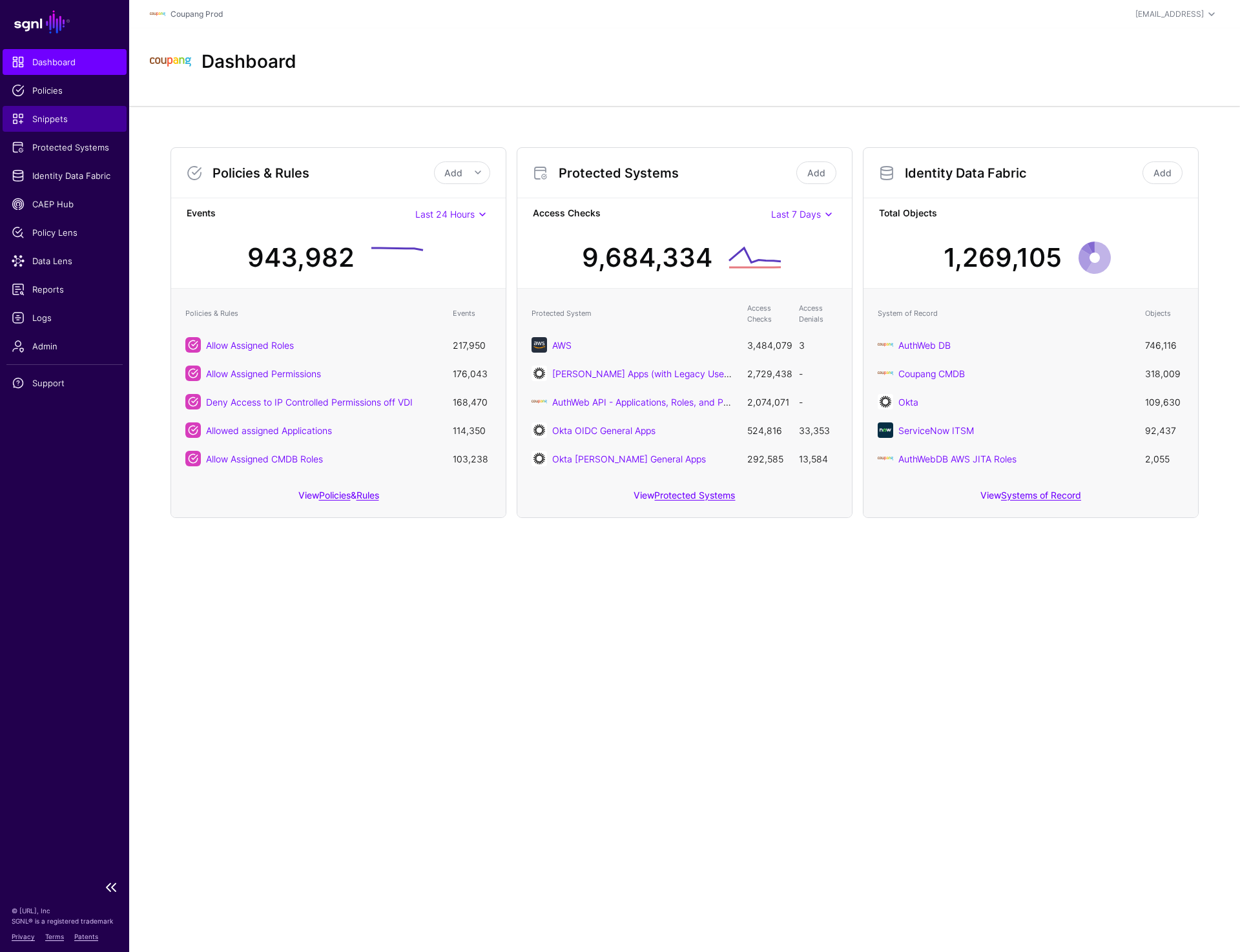
click at [45, 126] on link "Snippets" at bounding box center [65, 118] width 124 height 26
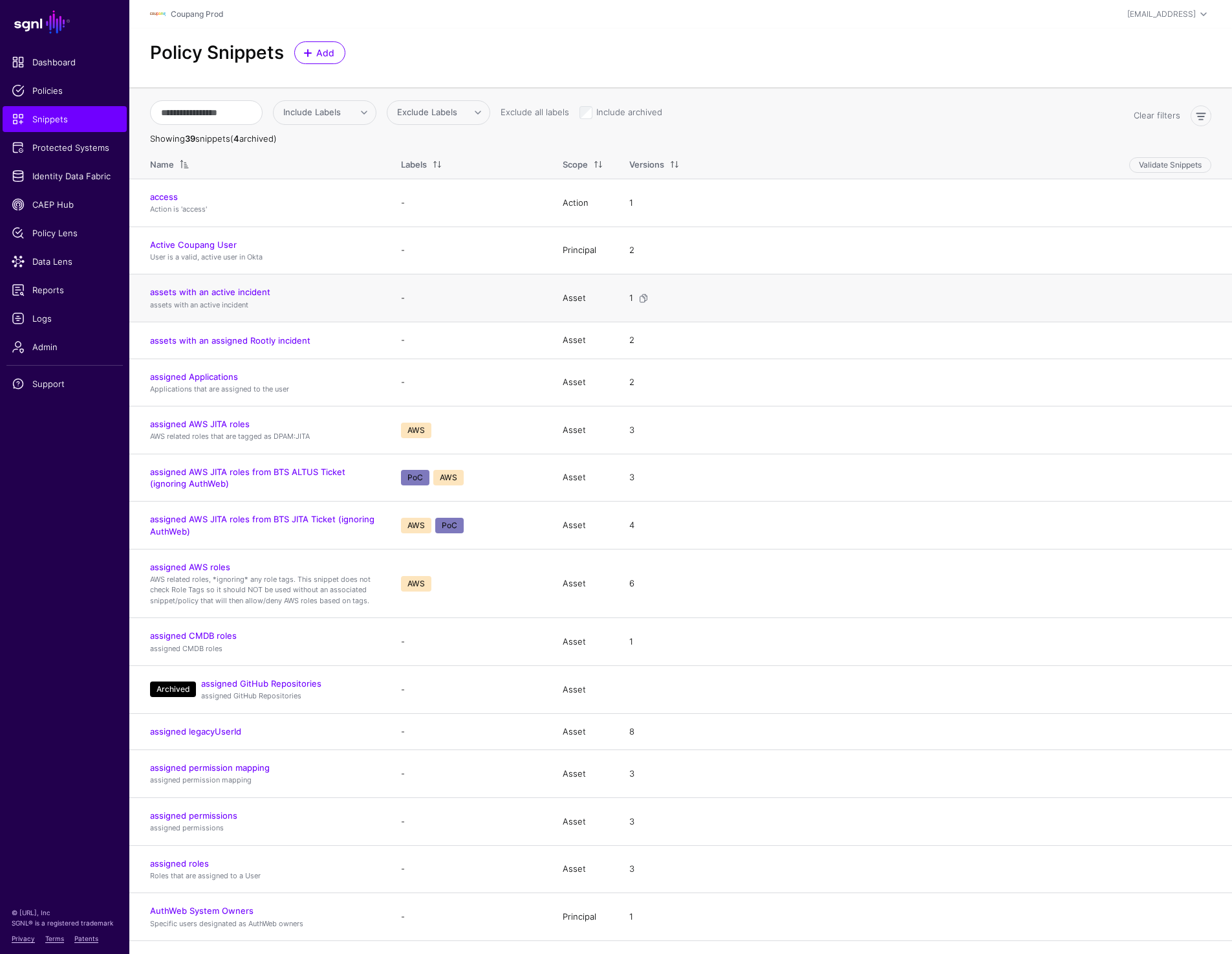
scroll to position [954, 0]
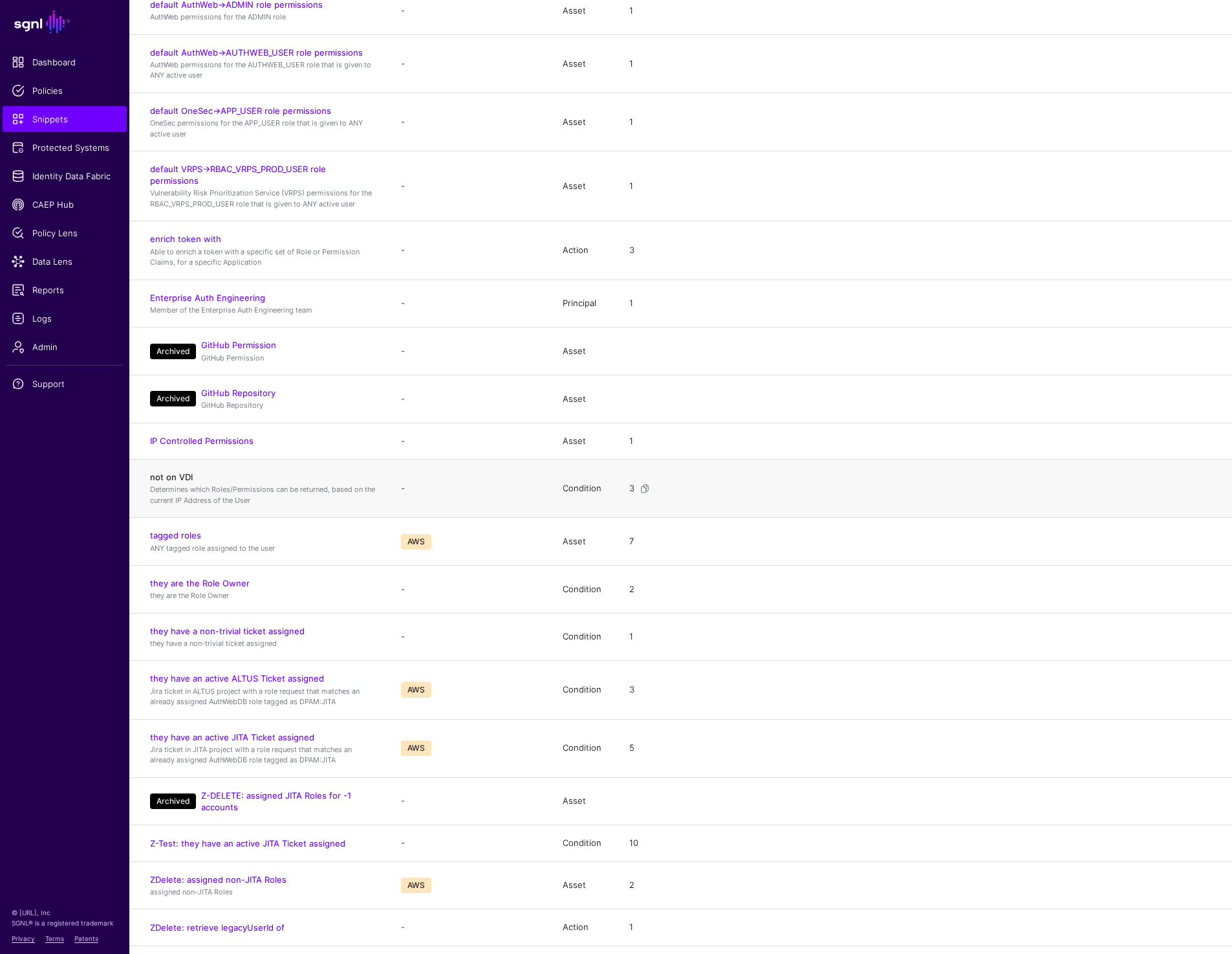
click at [167, 477] on link "not on VDI" at bounding box center [171, 477] width 43 height 11
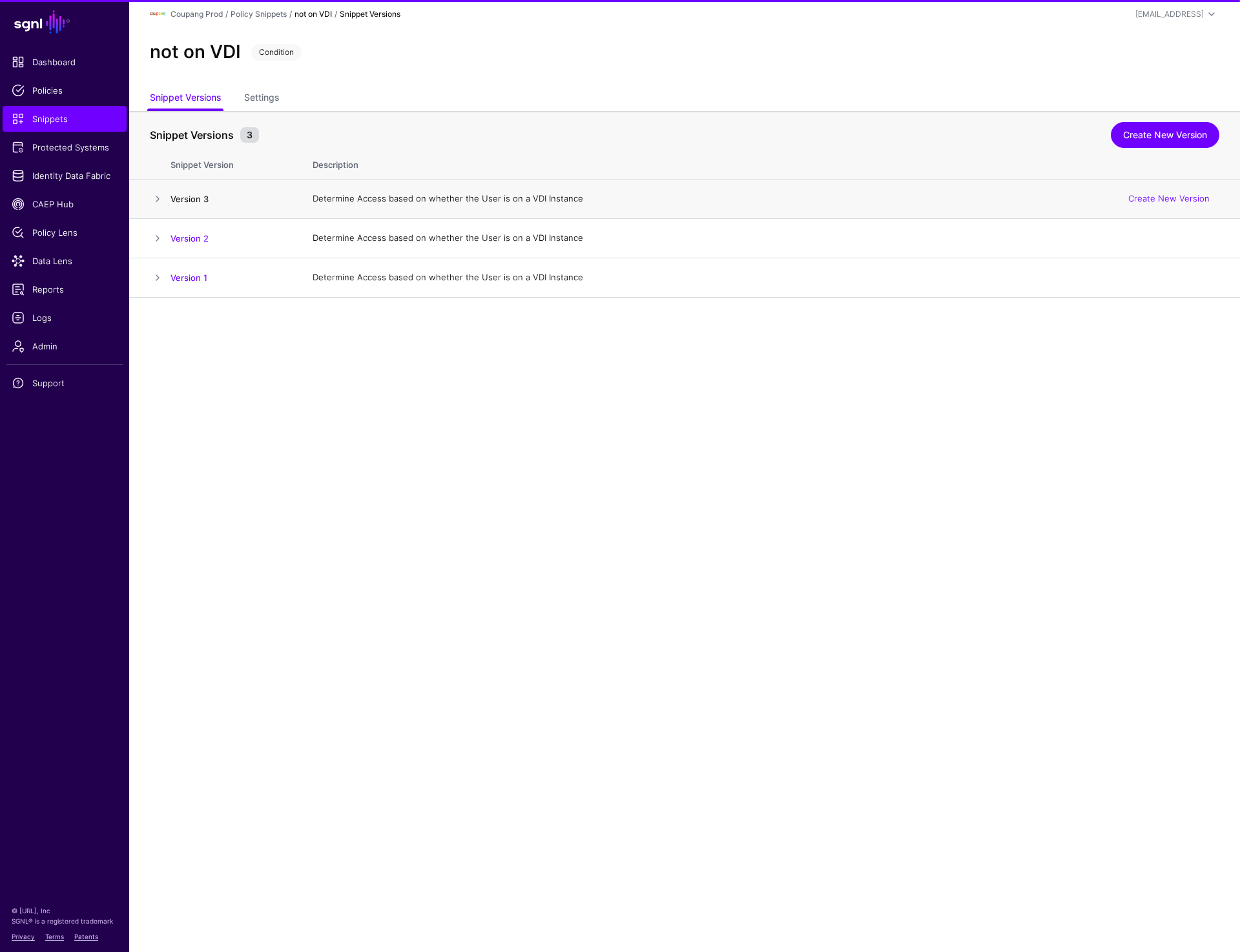
click at [198, 199] on link "Version 3" at bounding box center [189, 198] width 38 height 11
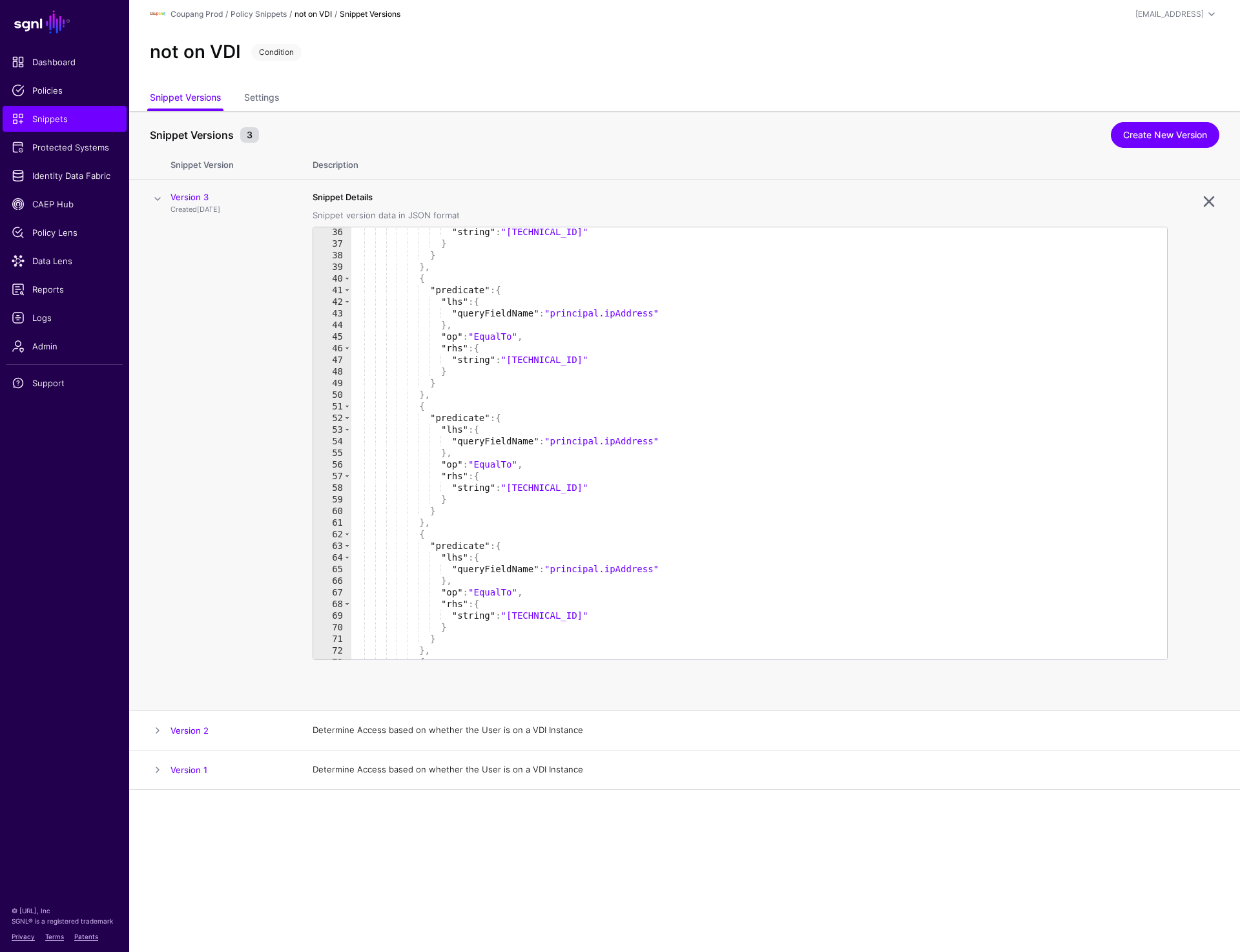
scroll to position [426, 0]
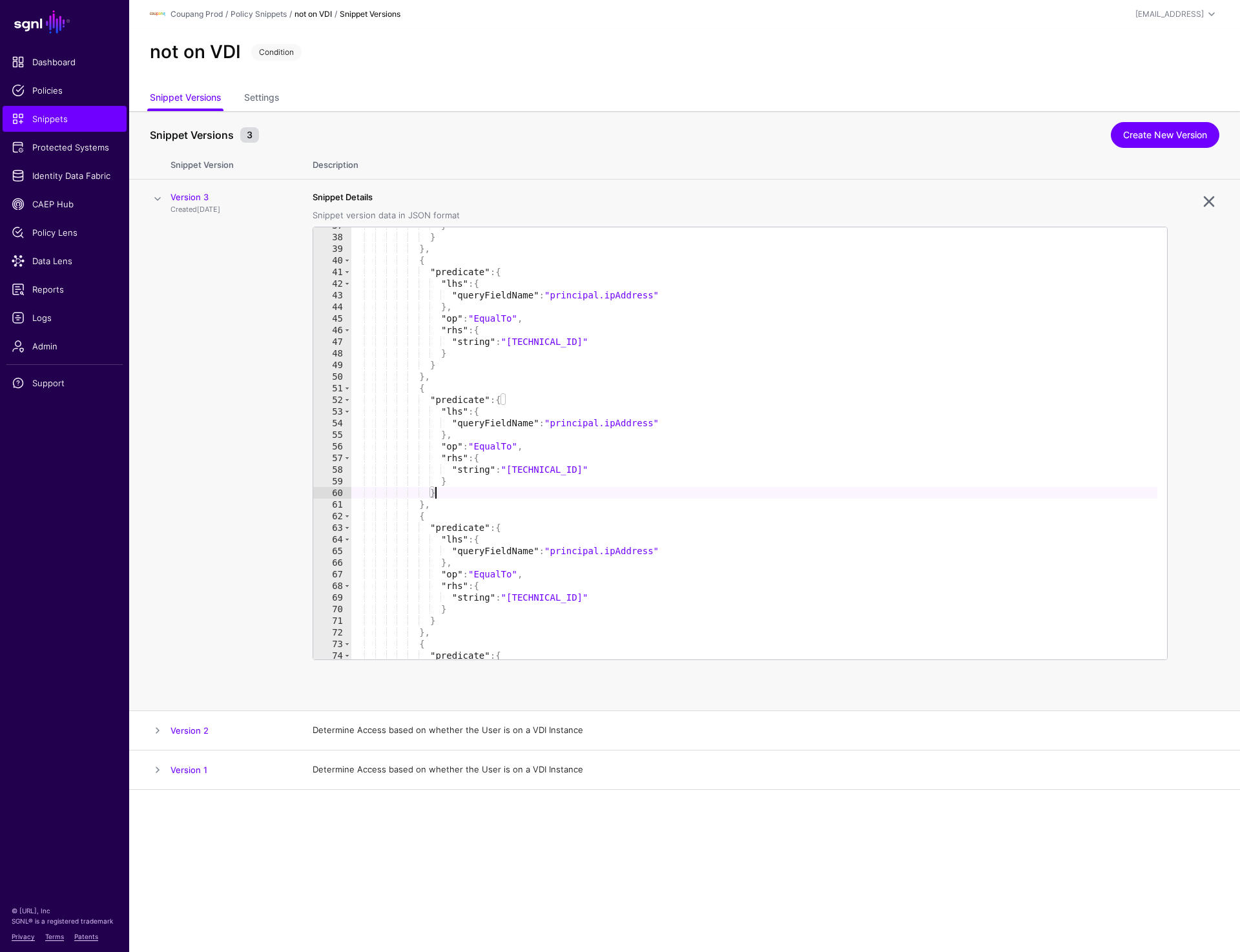
click at [734, 490] on div "} } } , { "predicate" : { "lhs" : { "queryFieldName" : "principal.ipAddress" } …" at bounding box center [754, 447] width 806 height 455
click at [795, 336] on div "} } } , { "predicate" : { "lhs" : { "queryFieldName" : "principal.ipAddress" } …" at bounding box center [754, 447] width 806 height 455
type textarea "********"
type input "**********"
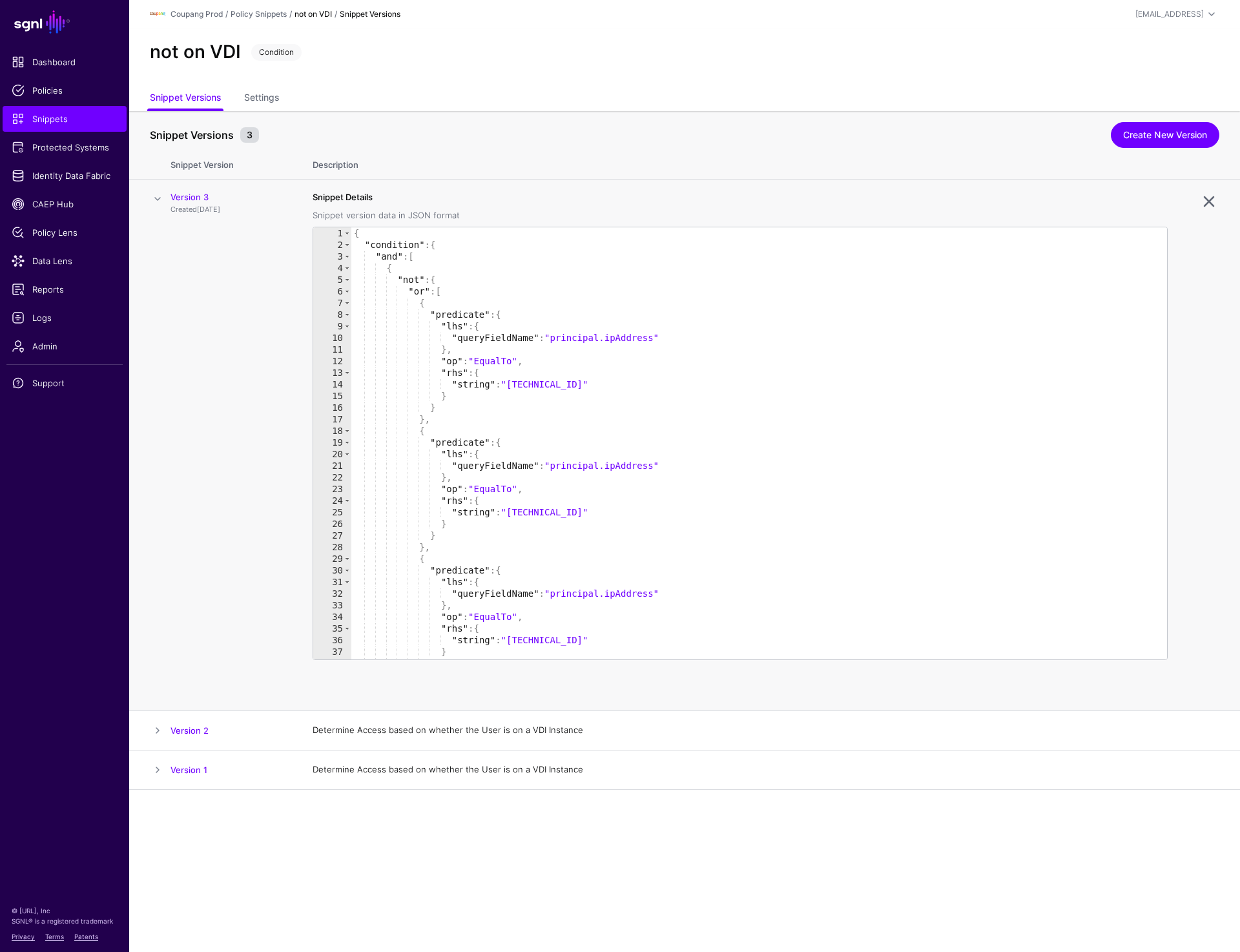
scroll to position [0, 0]
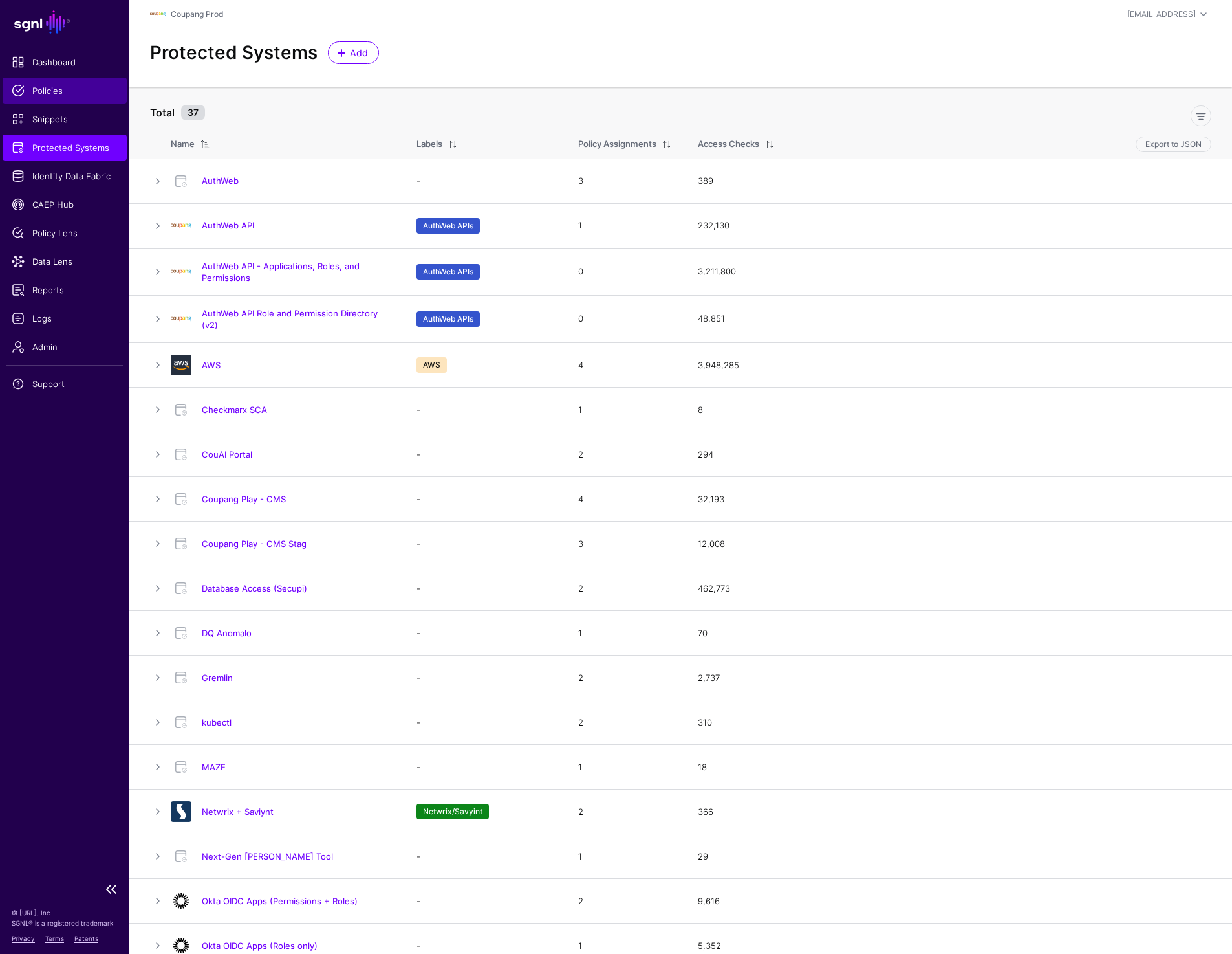
click at [64, 82] on link "Policies" at bounding box center [65, 90] width 124 height 26
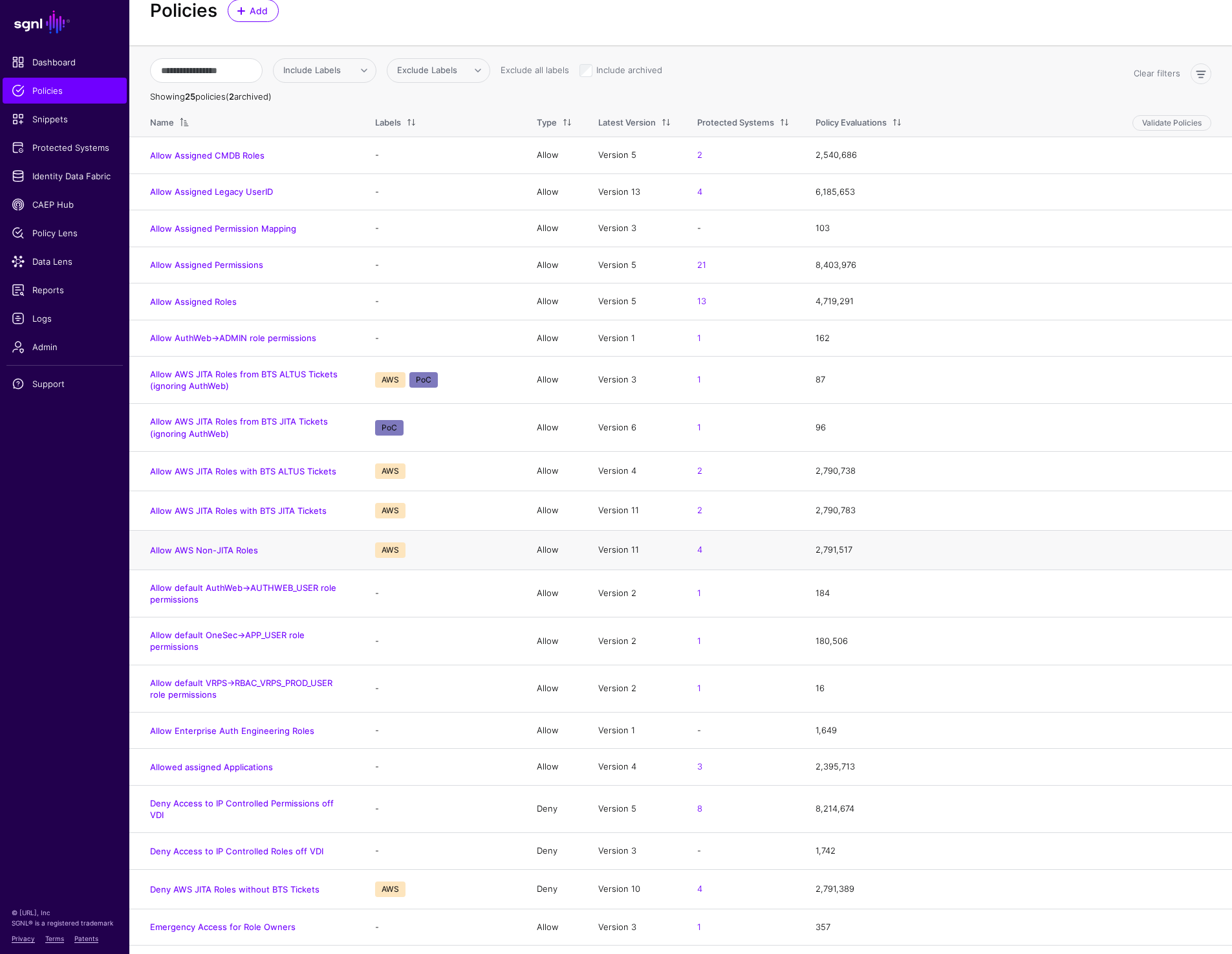
scroll to position [50, 0]
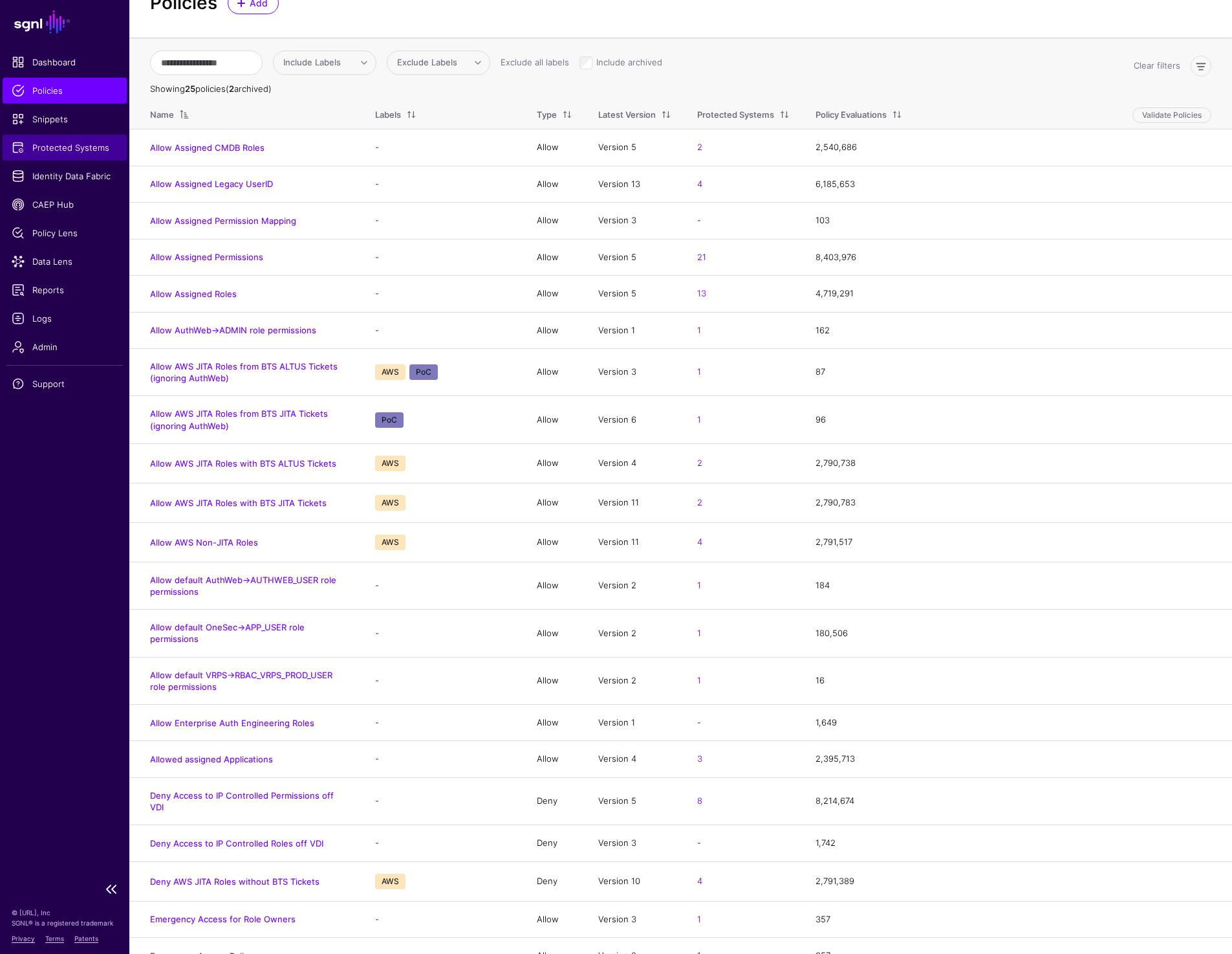
click at [75, 152] on span "Protected Systems" at bounding box center [65, 147] width 106 height 13
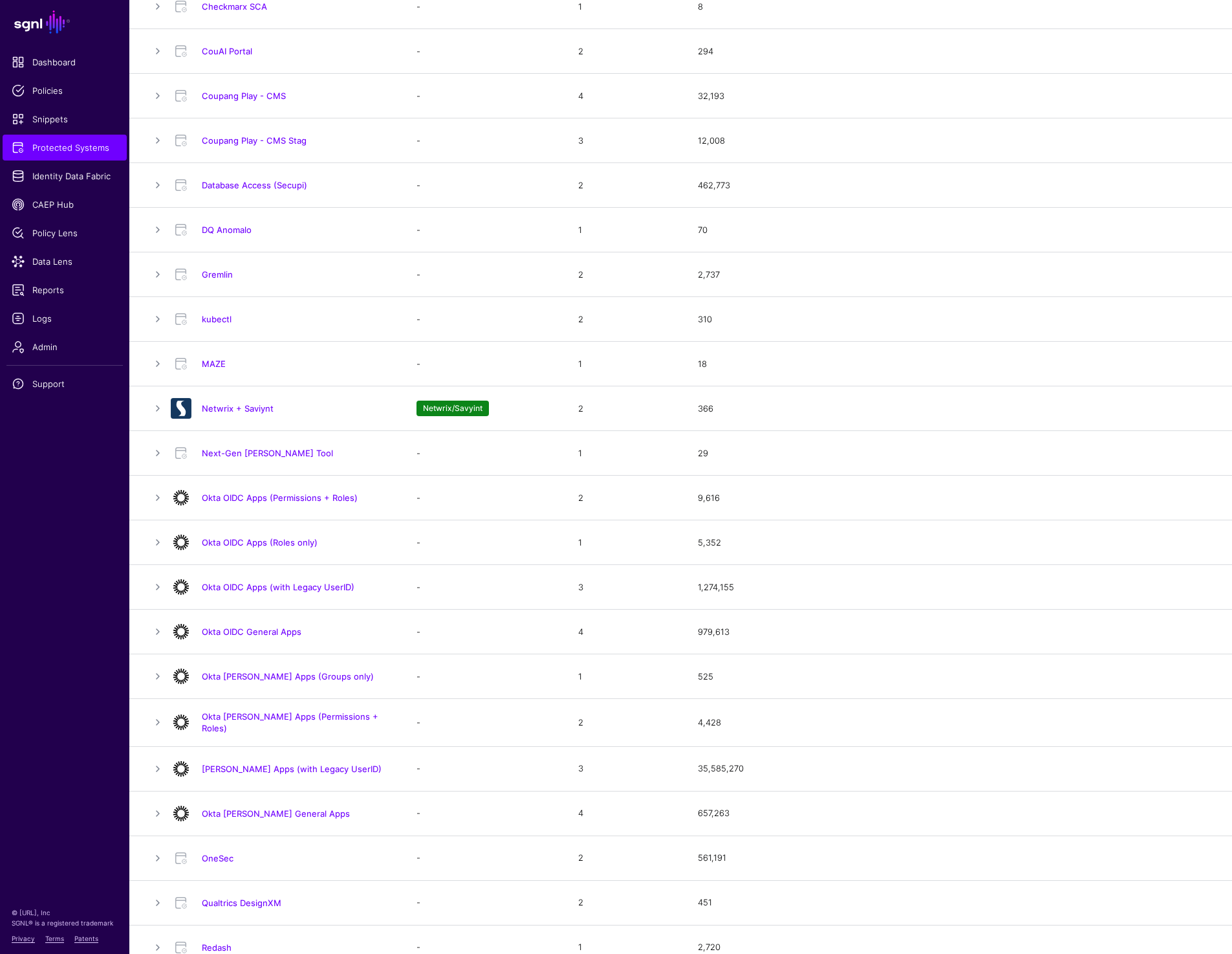
scroll to position [601, 0]
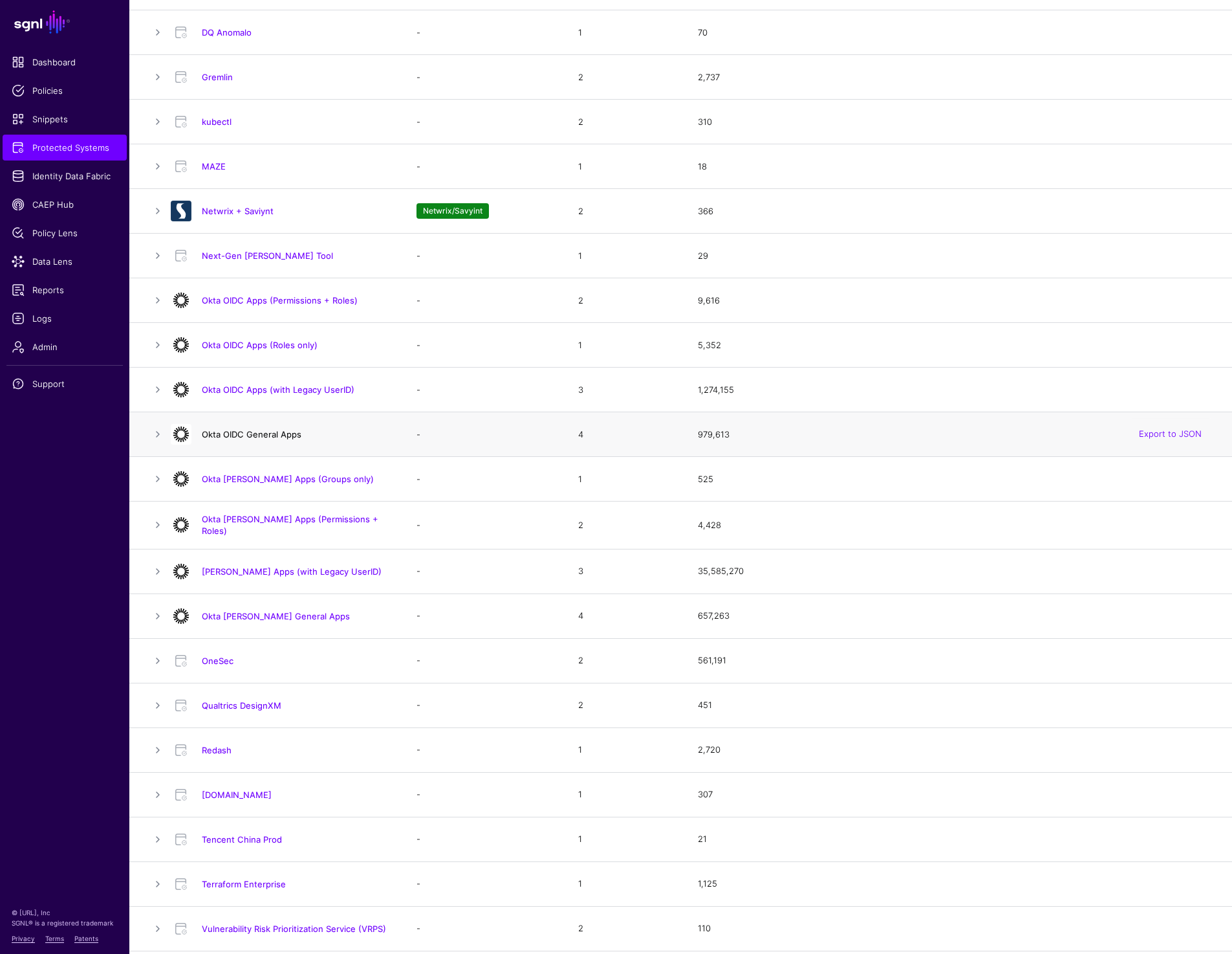
click at [249, 435] on link "Okta OIDC General Apps" at bounding box center [251, 434] width 99 height 11
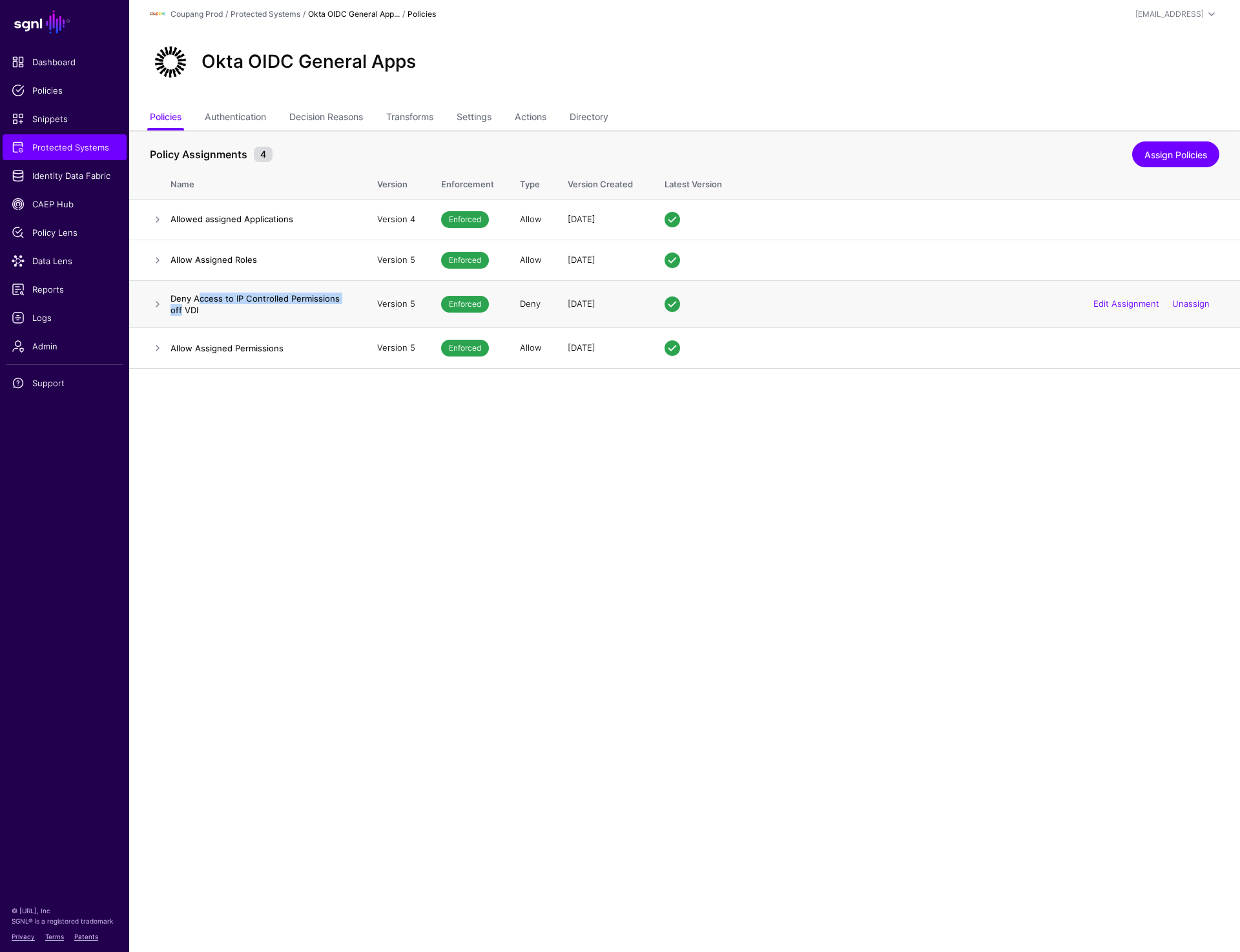
drag, startPoint x: 196, startPoint y: 298, endPoint x: 348, endPoint y: 298, distance: 152.0
click at [348, 298] on h4 "Deny Access to IP Controlled Permissions off VDI" at bounding box center [260, 304] width 181 height 23
click at [756, 92] on div "Okta OIDC General Apps" at bounding box center [685, 67] width 1111 height 77
click at [507, 53] on div "Okta OIDC General Apps" at bounding box center [685, 62] width 1080 height 42
click at [67, 145] on span "Protected Systems" at bounding box center [65, 147] width 106 height 13
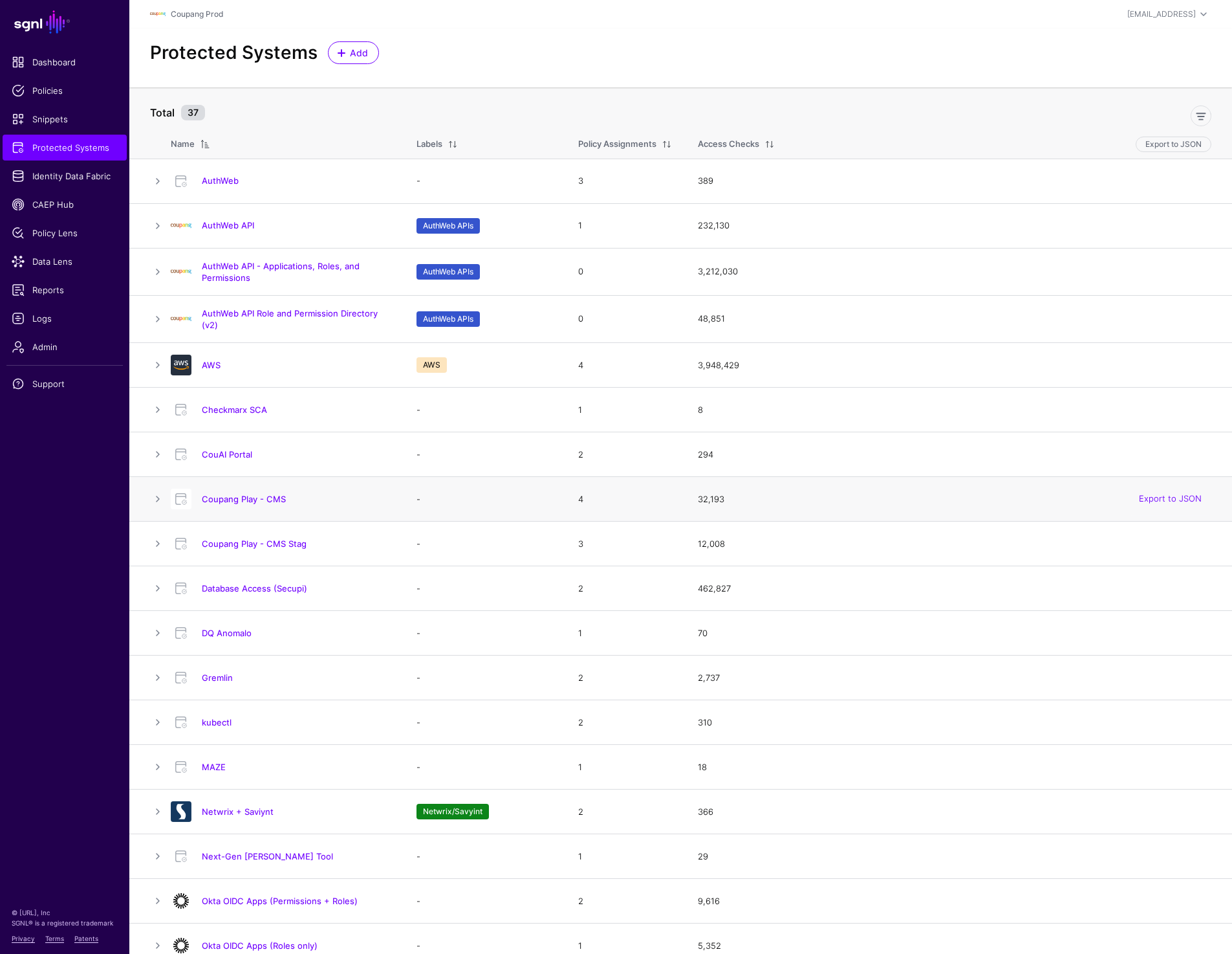
scroll to position [22, 0]
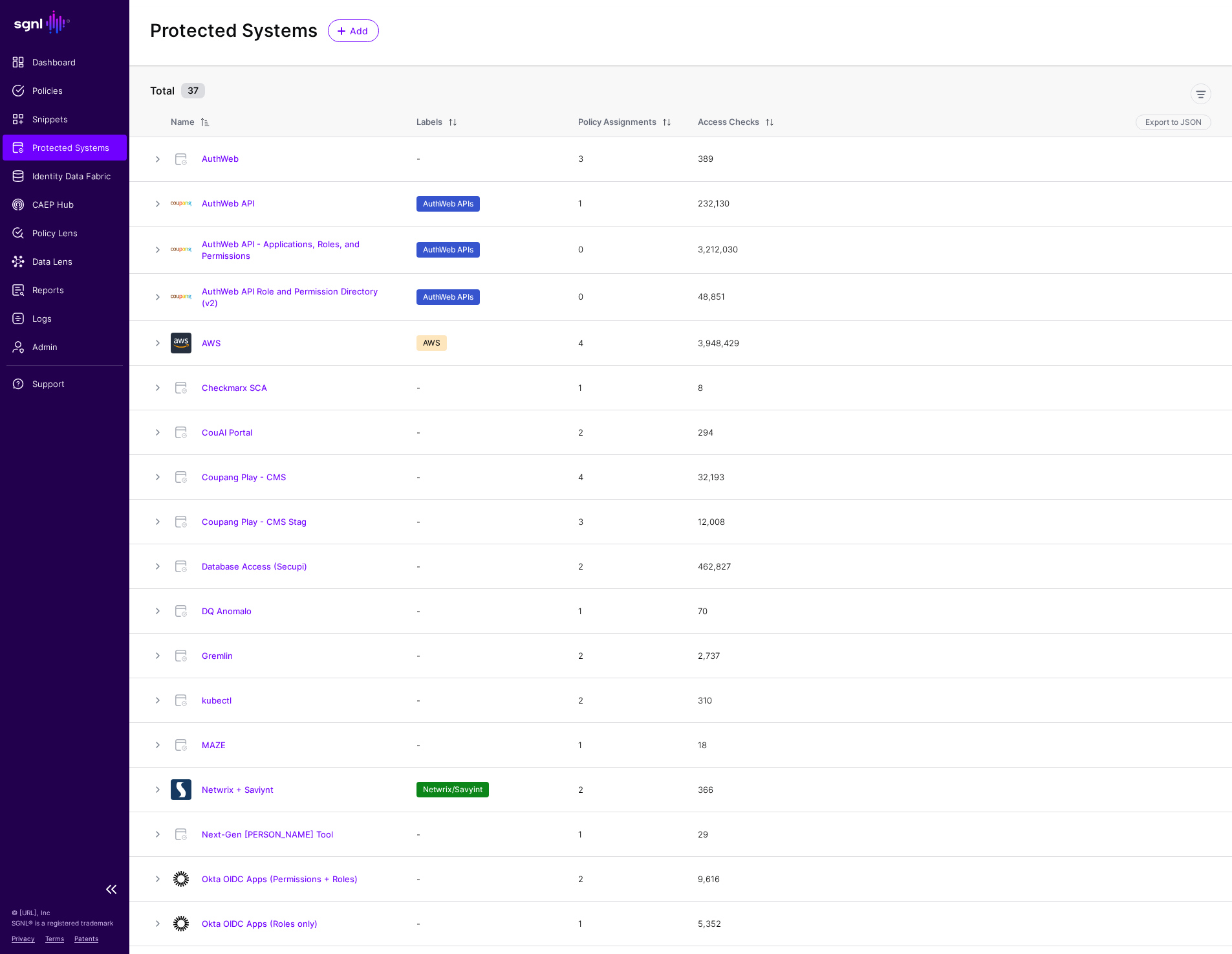
click at [49, 153] on span "Protected Systems" at bounding box center [65, 147] width 106 height 13
click at [77, 176] on span "Identity Data Fabric" at bounding box center [65, 176] width 106 height 13
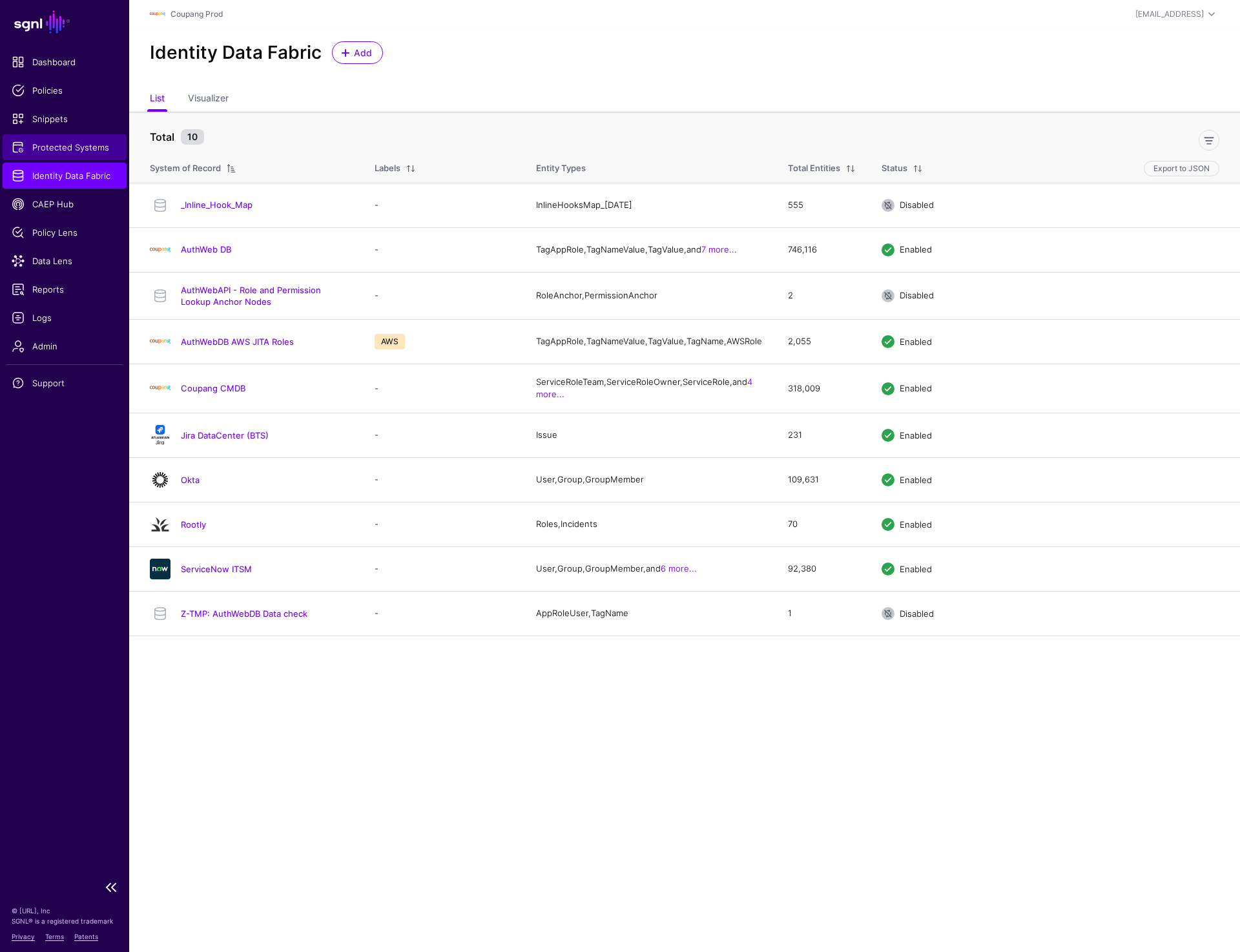
click at [72, 151] on span "Protected Systems" at bounding box center [65, 147] width 106 height 13
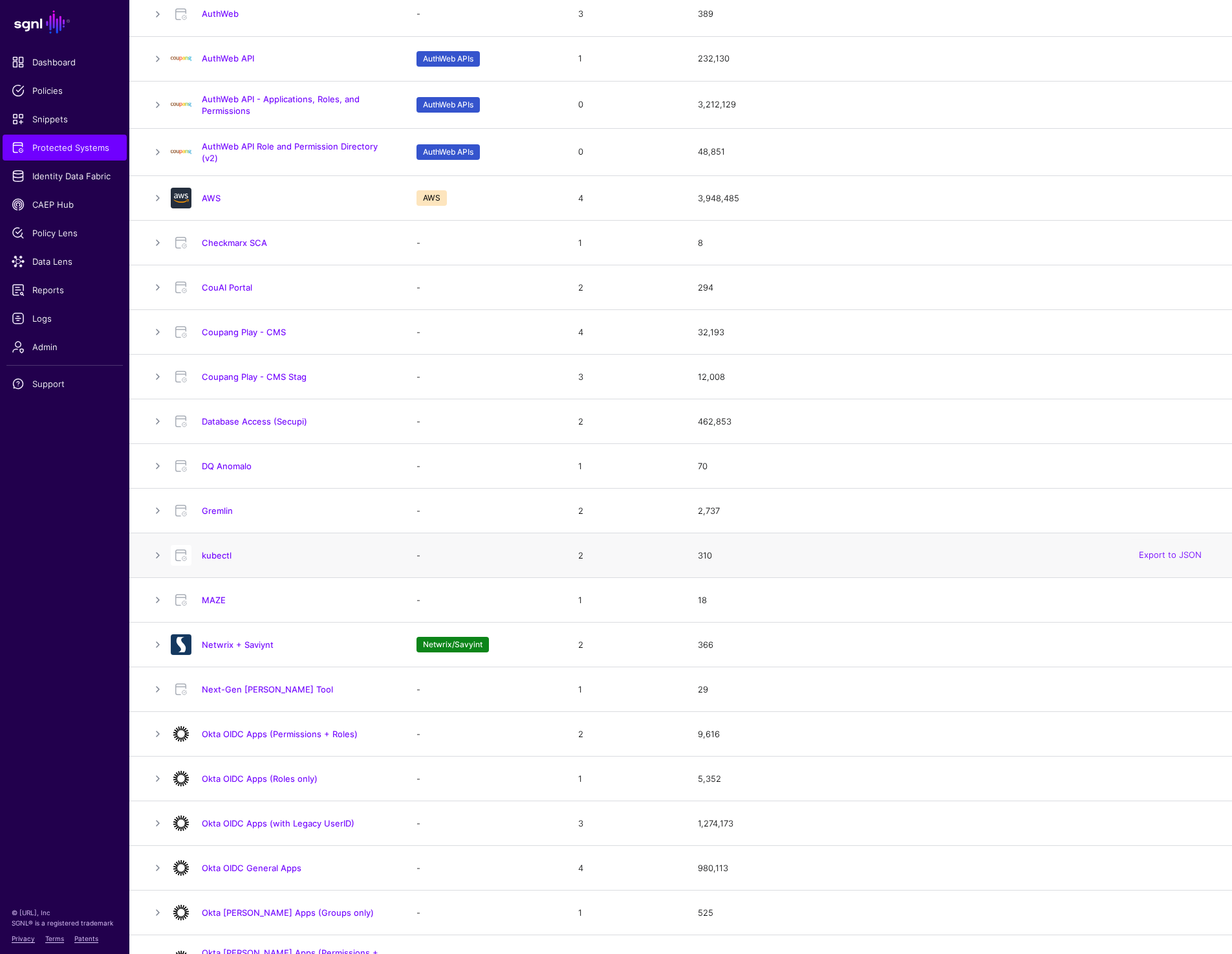
scroll to position [214, 0]
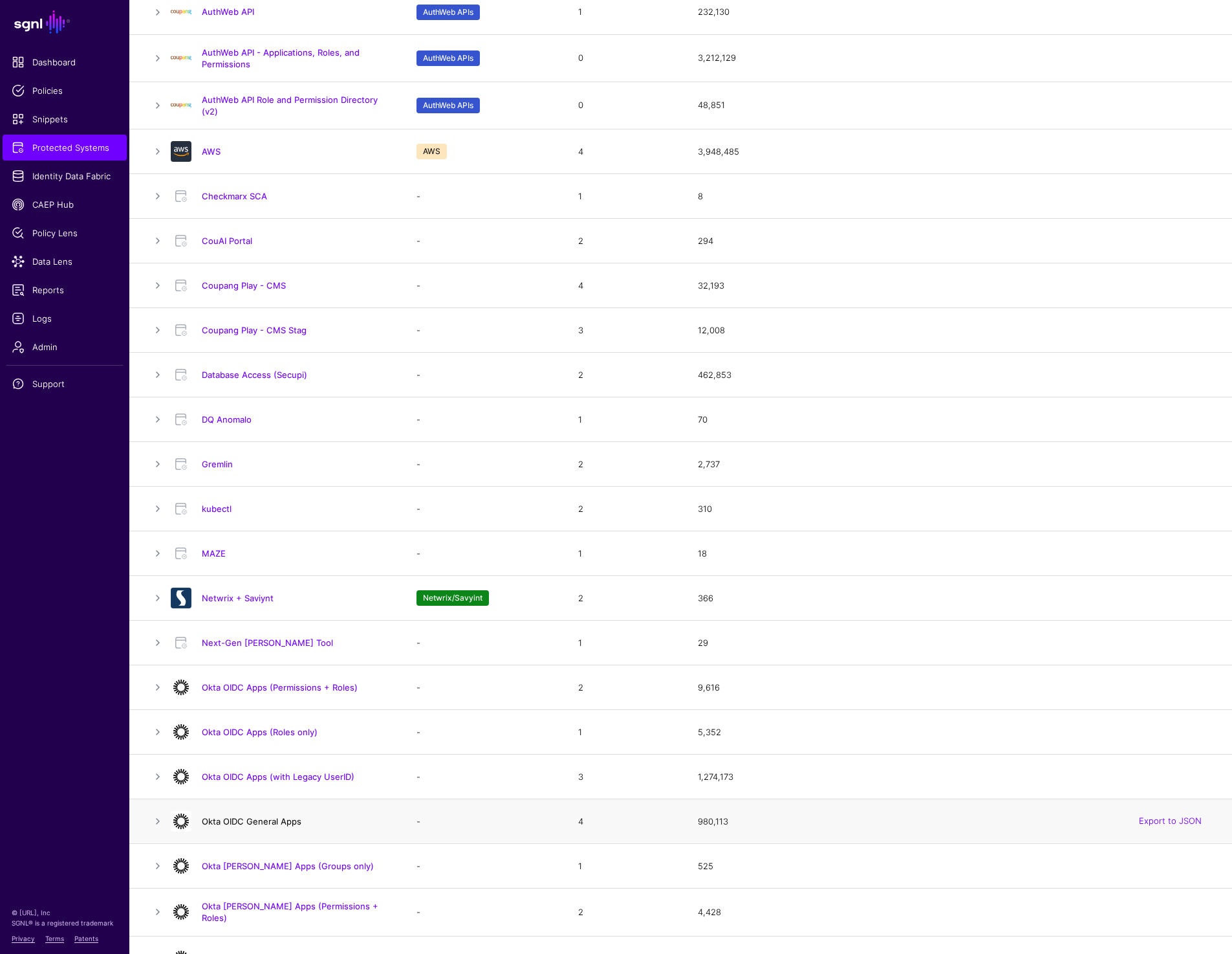
click at [249, 819] on link "Okta OIDC General Apps" at bounding box center [251, 821] width 99 height 11
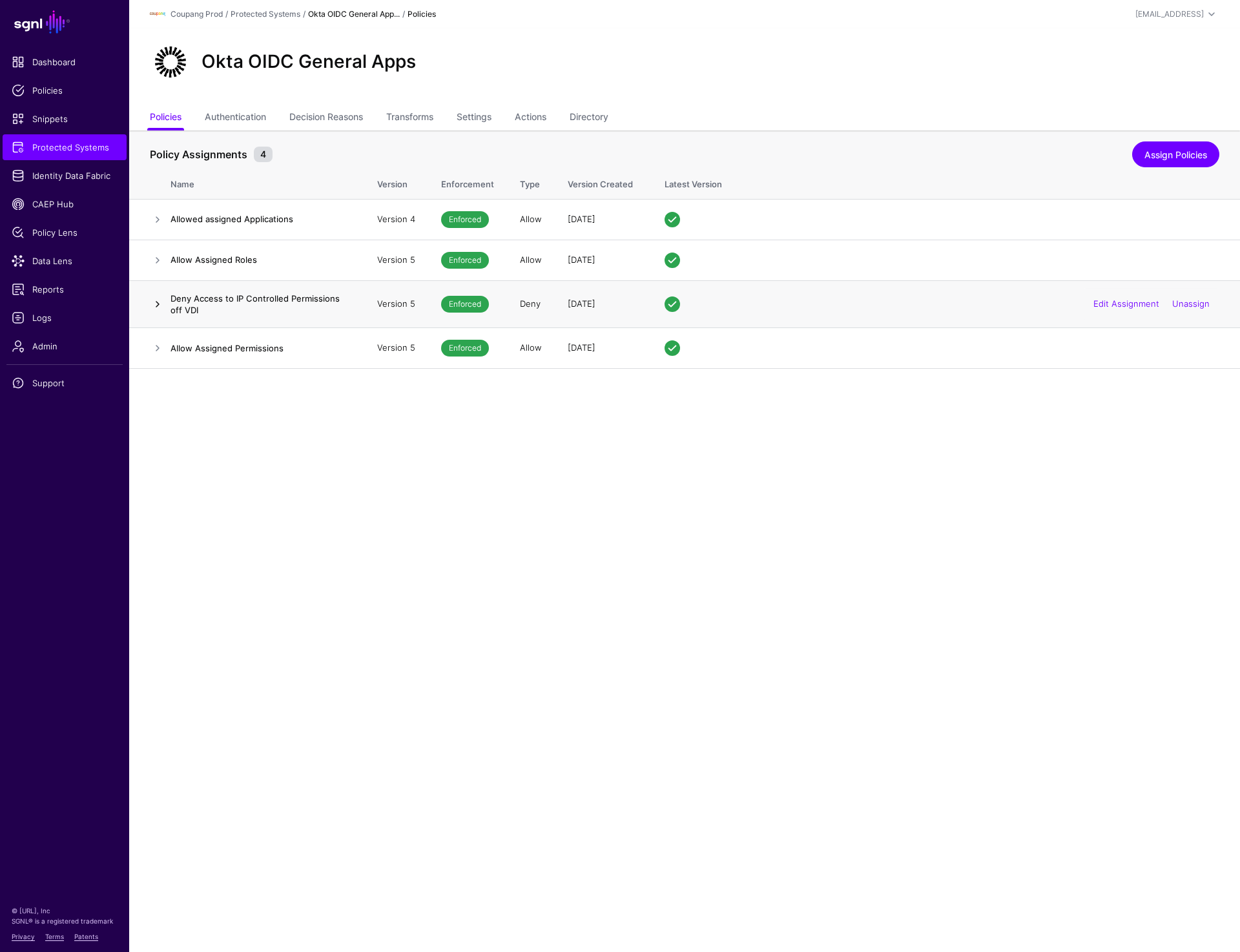
click at [151, 300] on link at bounding box center [158, 304] width 15 height 15
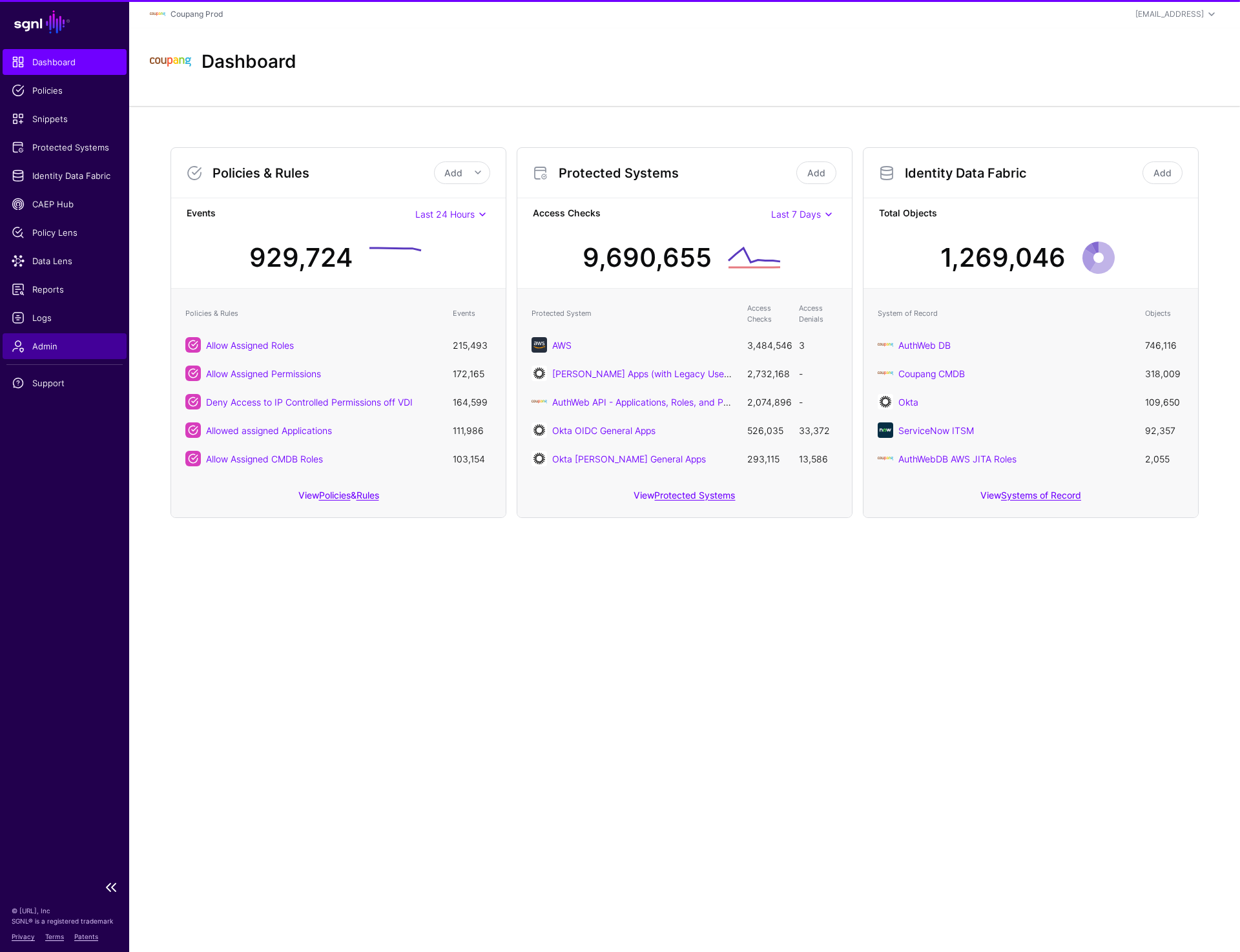
click at [44, 336] on link "Admin" at bounding box center [65, 345] width 124 height 26
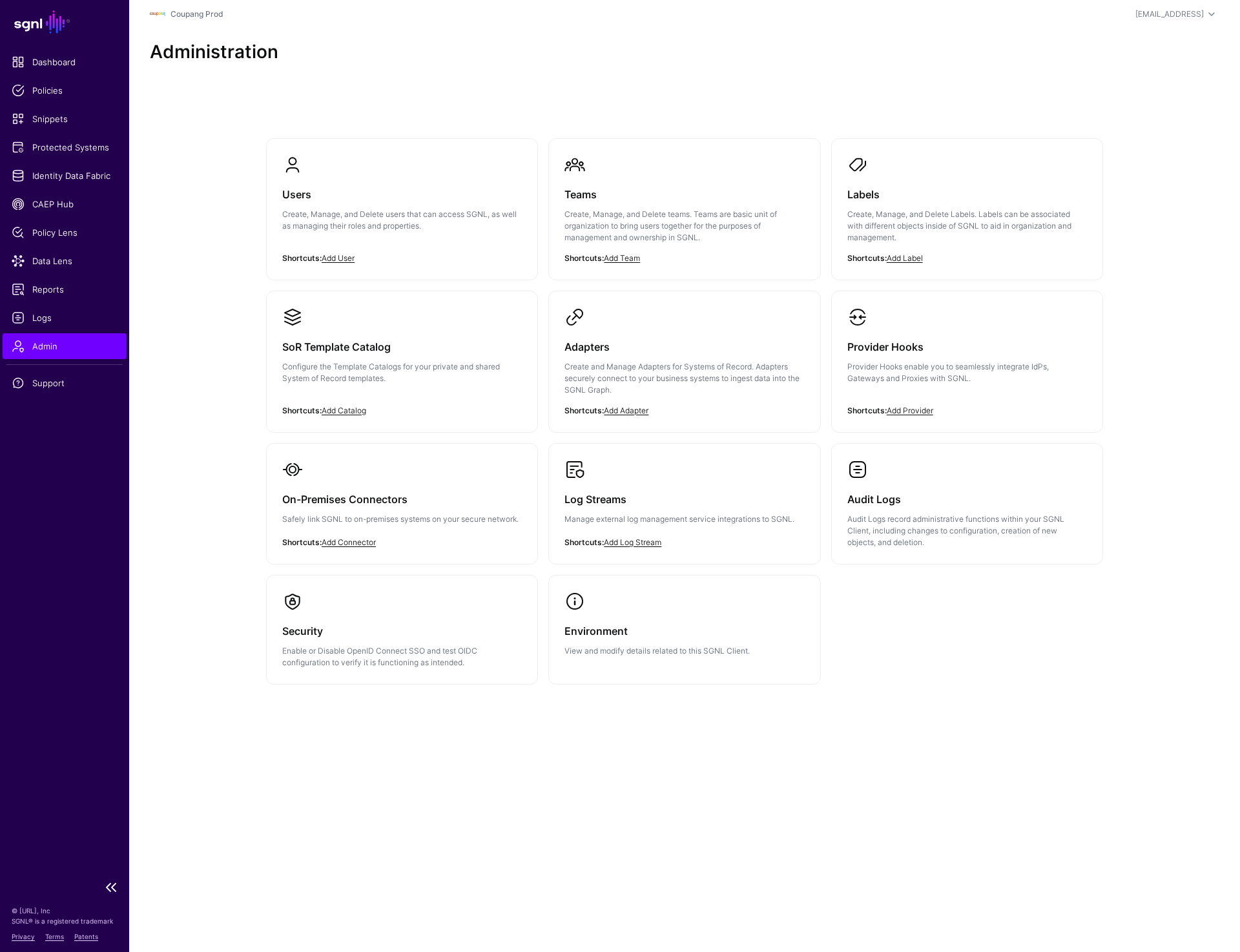
click at [30, 351] on span "Admin" at bounding box center [65, 346] width 106 height 13
click at [34, 348] on span "Admin" at bounding box center [65, 346] width 106 height 13
click at [47, 317] on span "Logs" at bounding box center [65, 317] width 106 height 13
click at [80, 181] on span "Identity Data Fabric" at bounding box center [65, 175] width 106 height 13
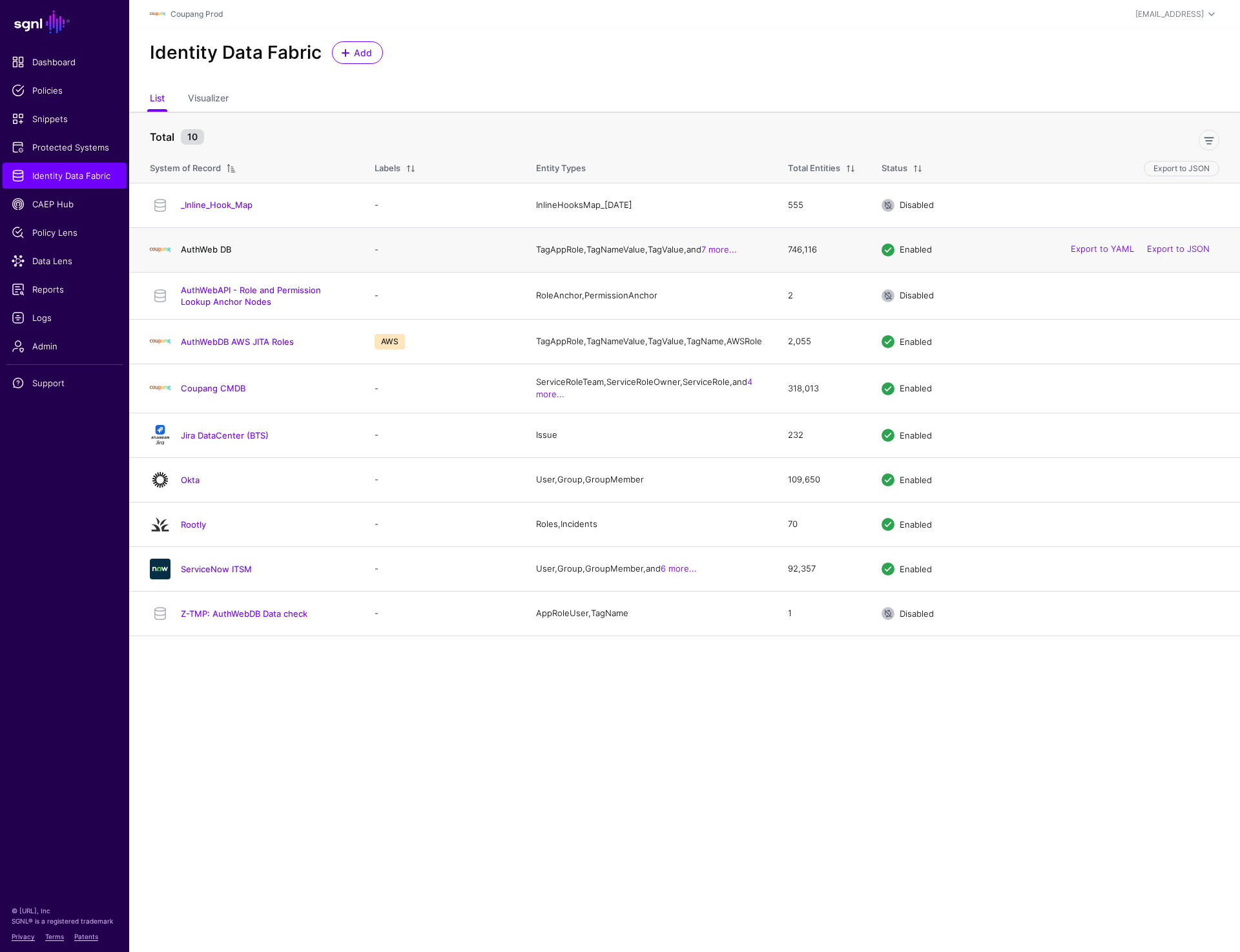
click at [214, 255] on link "AuthWeb DB" at bounding box center [206, 249] width 51 height 11
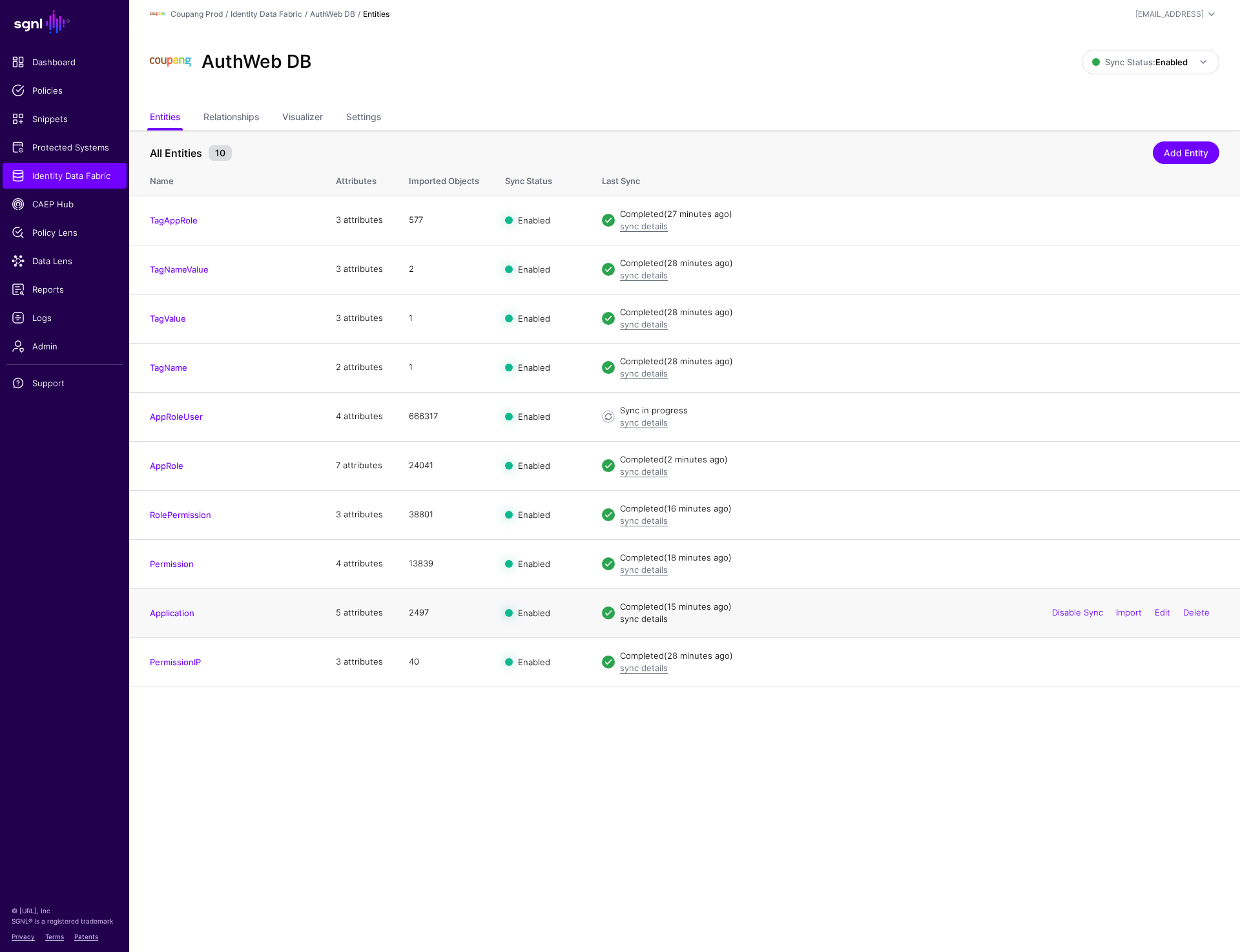
click at [638, 621] on link "sync details" at bounding box center [644, 618] width 48 height 11
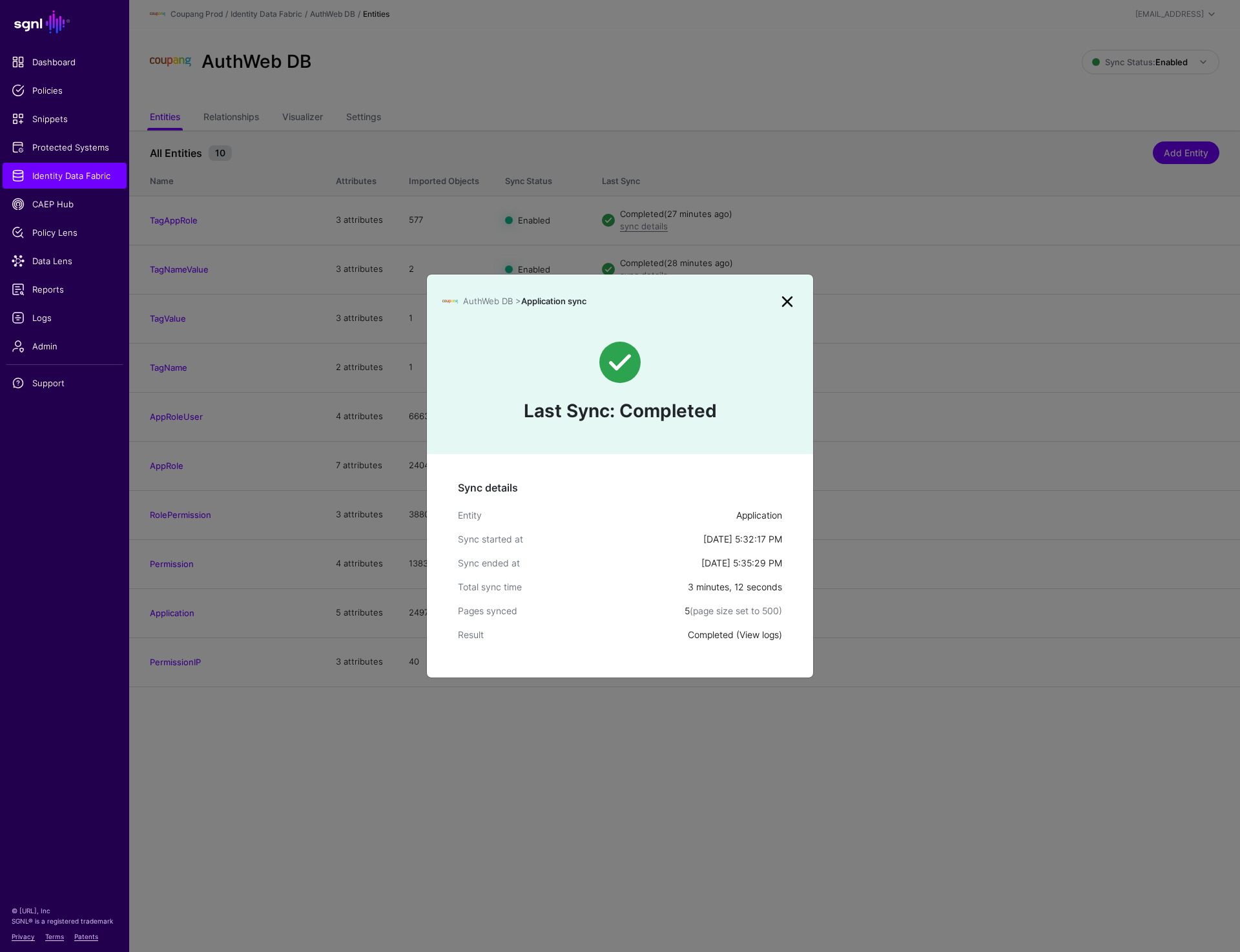
click at [769, 634] on link "View logs" at bounding box center [759, 635] width 39 height 11
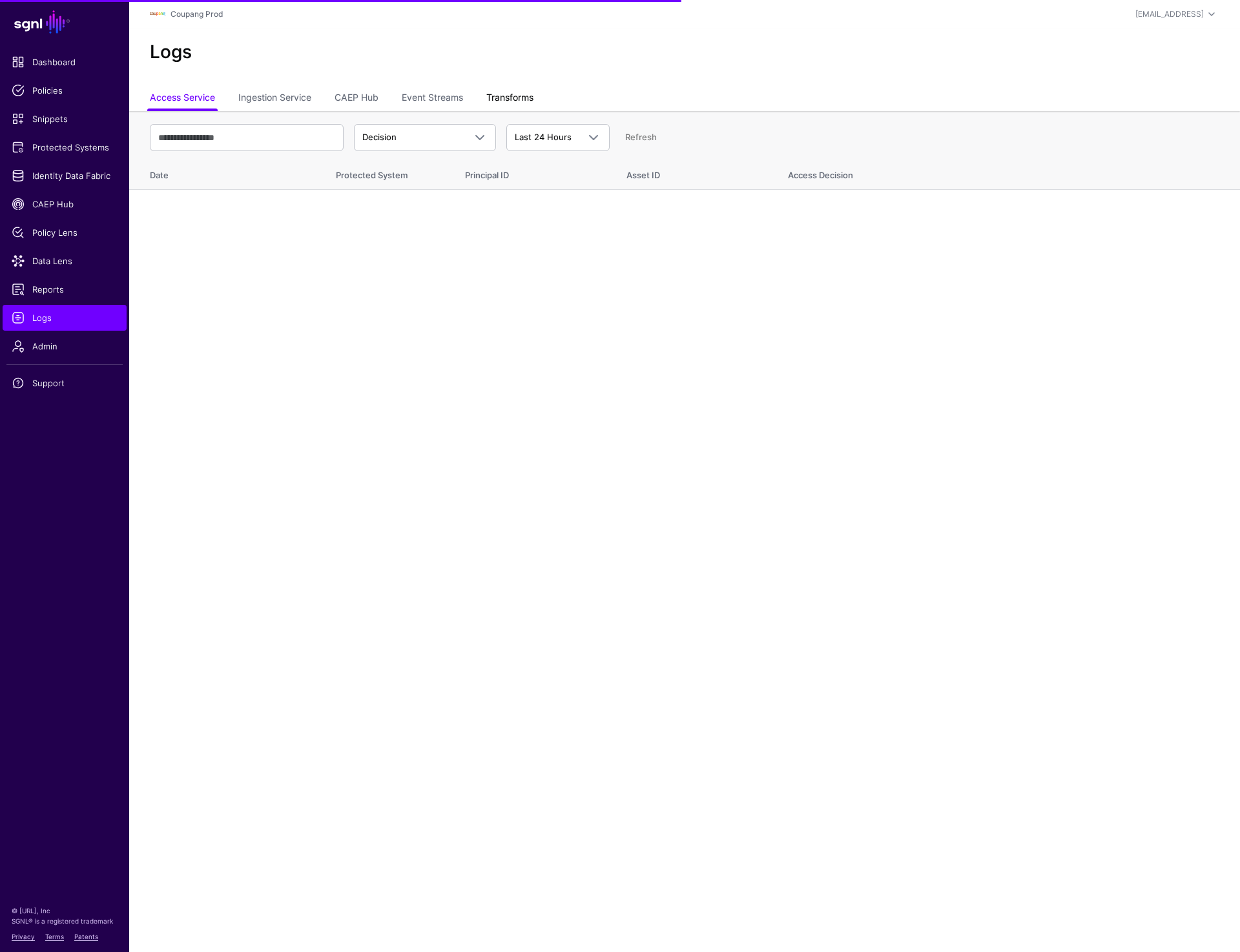
click at [526, 95] on link "Transforms" at bounding box center [510, 99] width 47 height 25
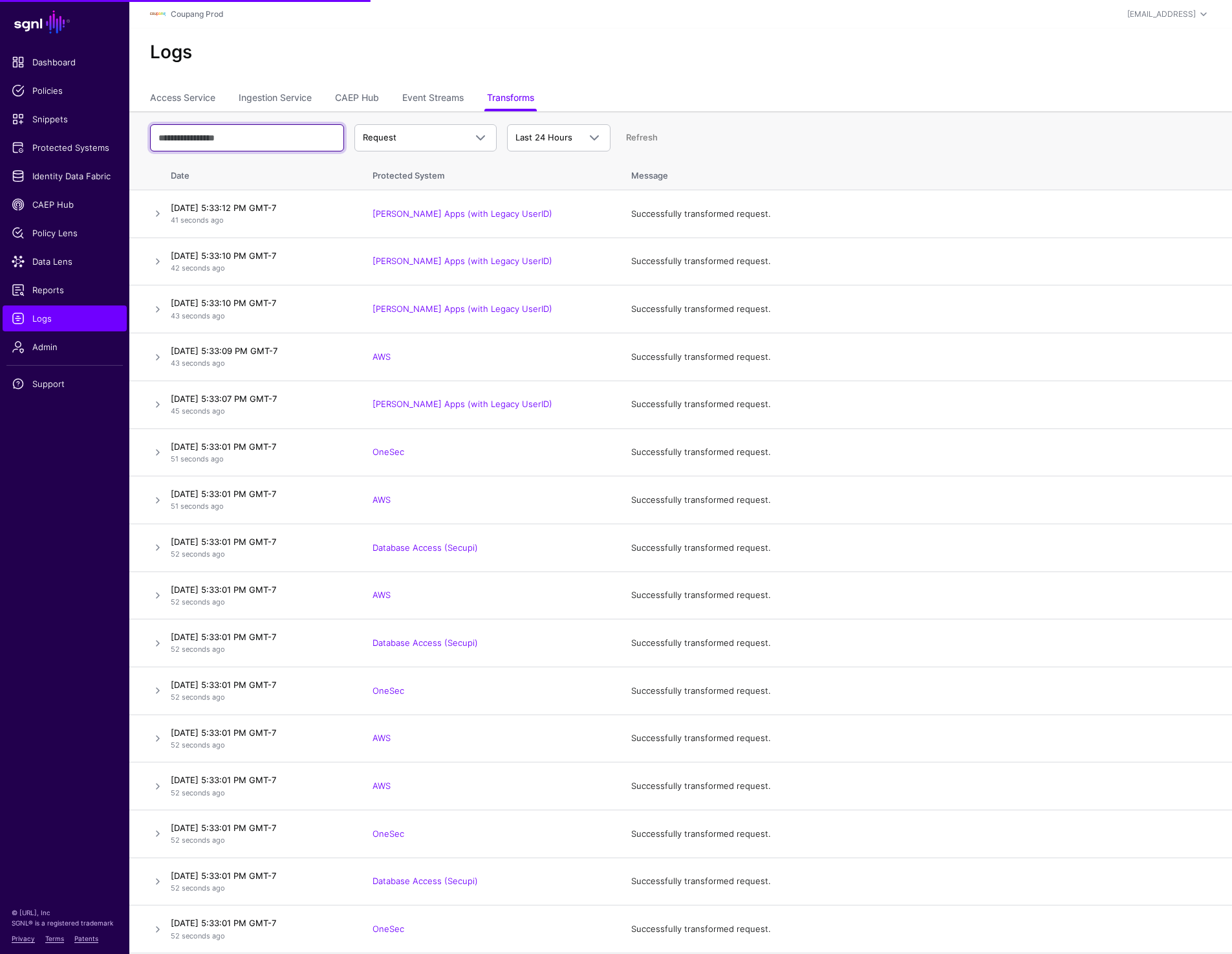
click at [210, 144] on input "text" at bounding box center [247, 137] width 194 height 27
paste input "**********"
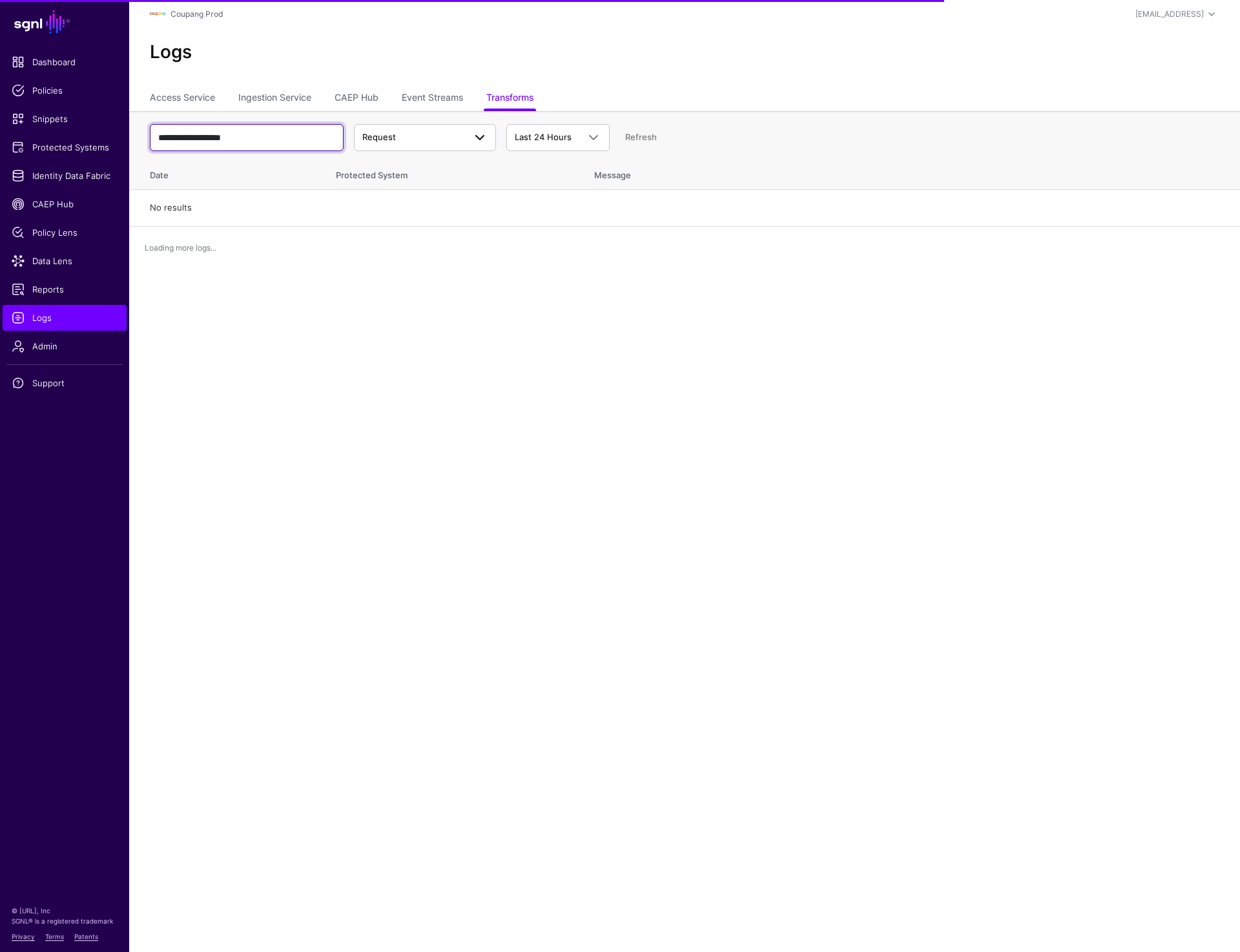
type input "**********"
click at [445, 137] on span "Request" at bounding box center [413, 137] width 102 height 13
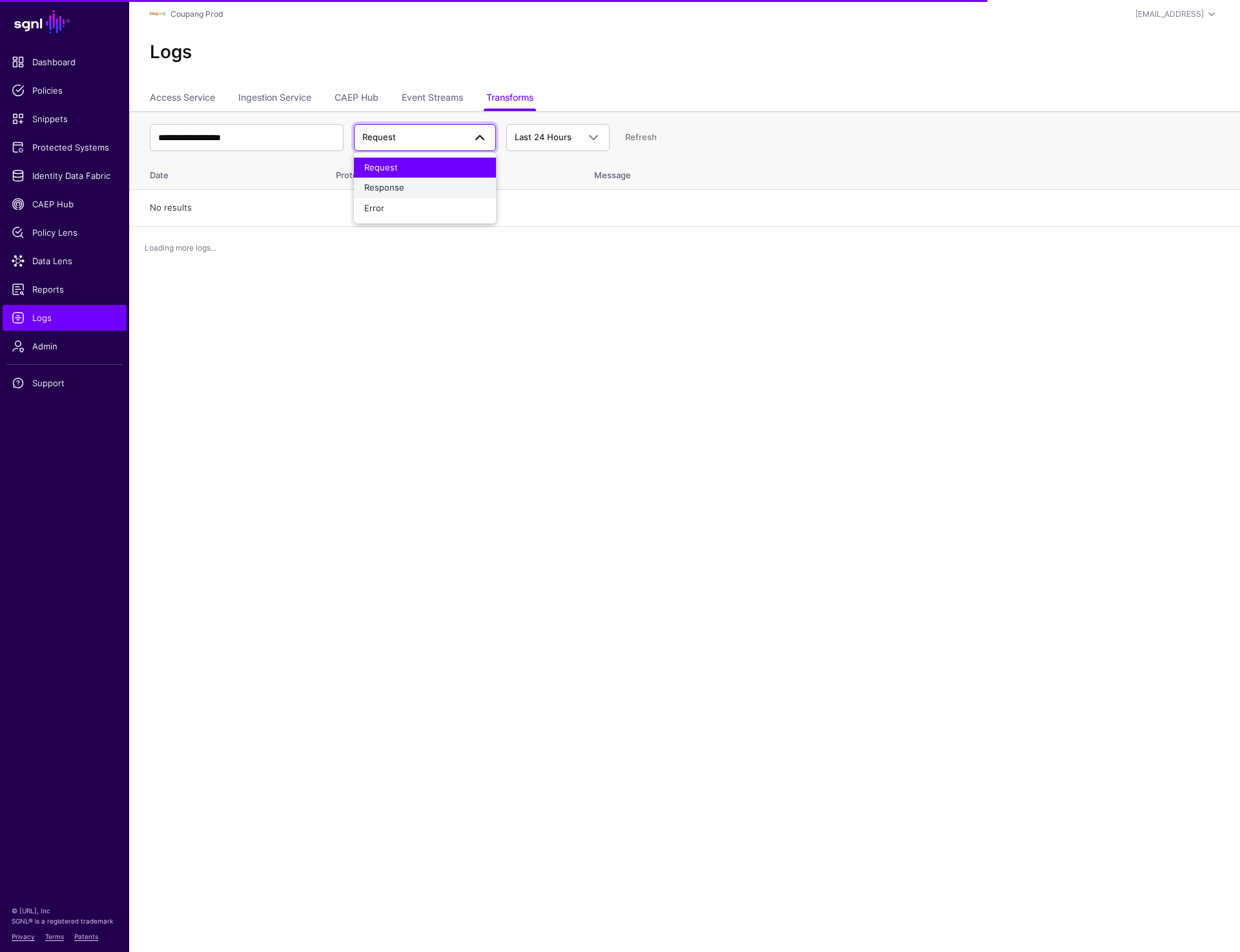
click at [403, 189] on div "Response" at bounding box center [425, 188] width 122 height 13
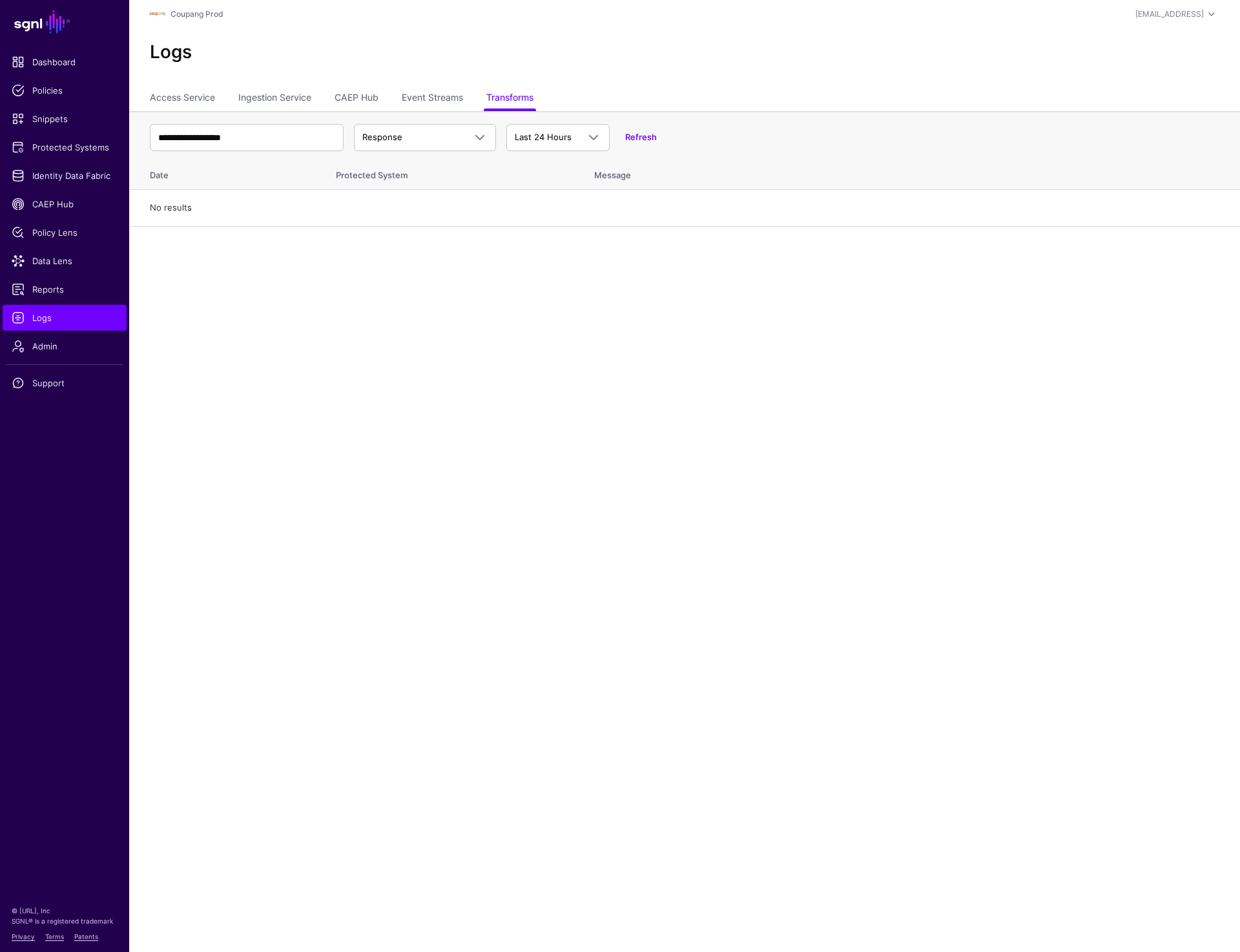
click at [605, 415] on main "**********" at bounding box center [620, 476] width 1240 height 952
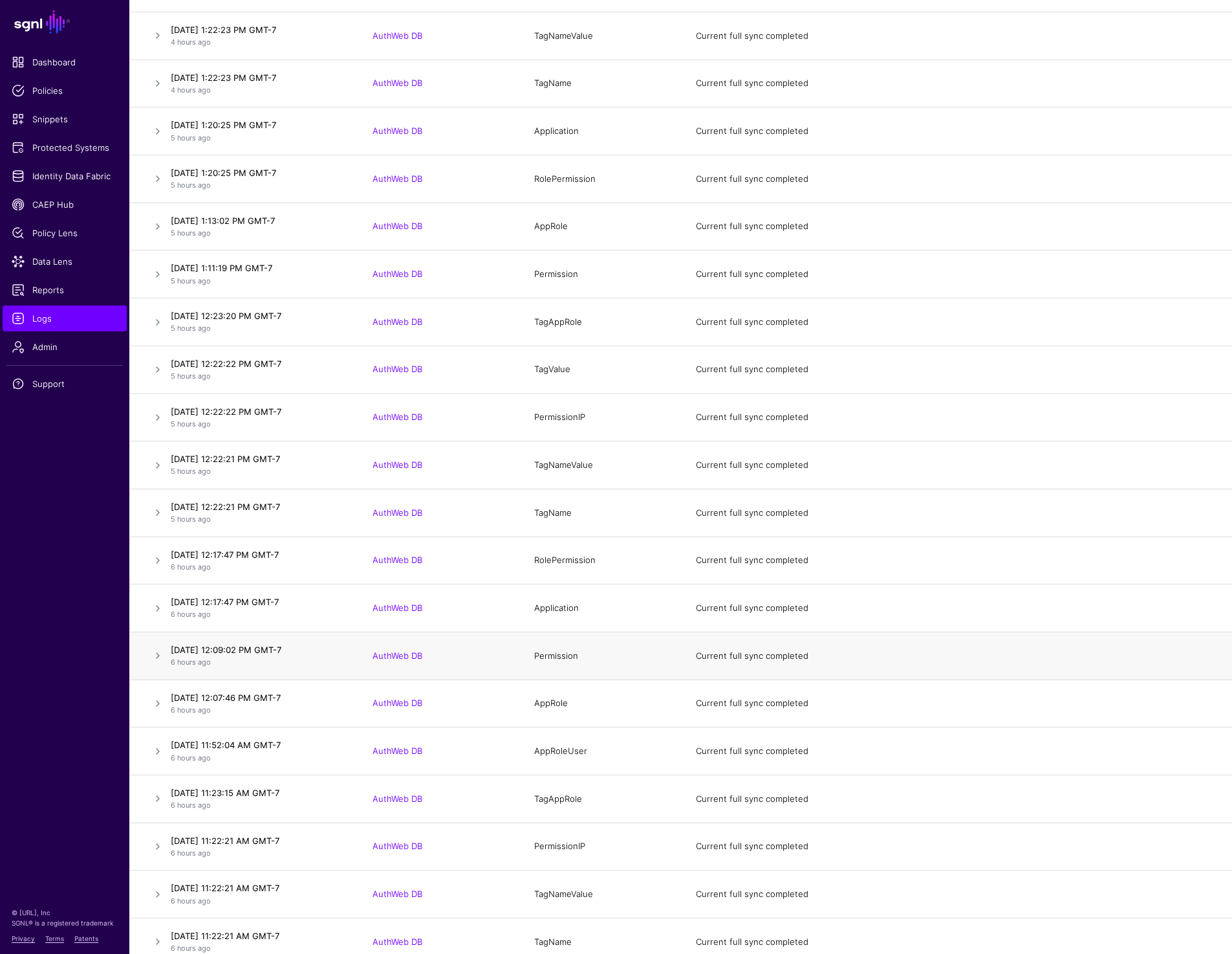
scroll to position [2323, 0]
click at [158, 130] on link at bounding box center [158, 132] width 16 height 16
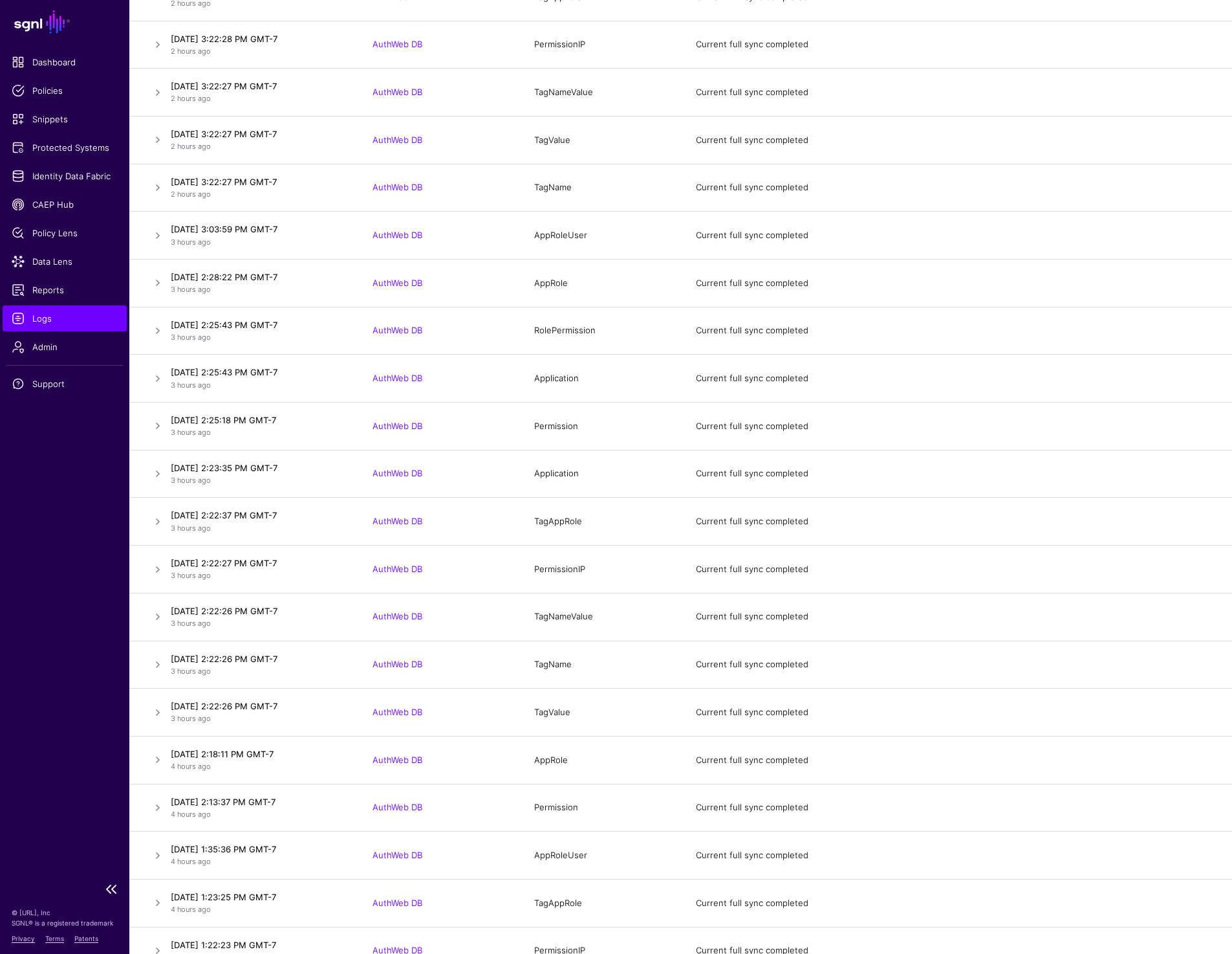
scroll to position [1300, 0]
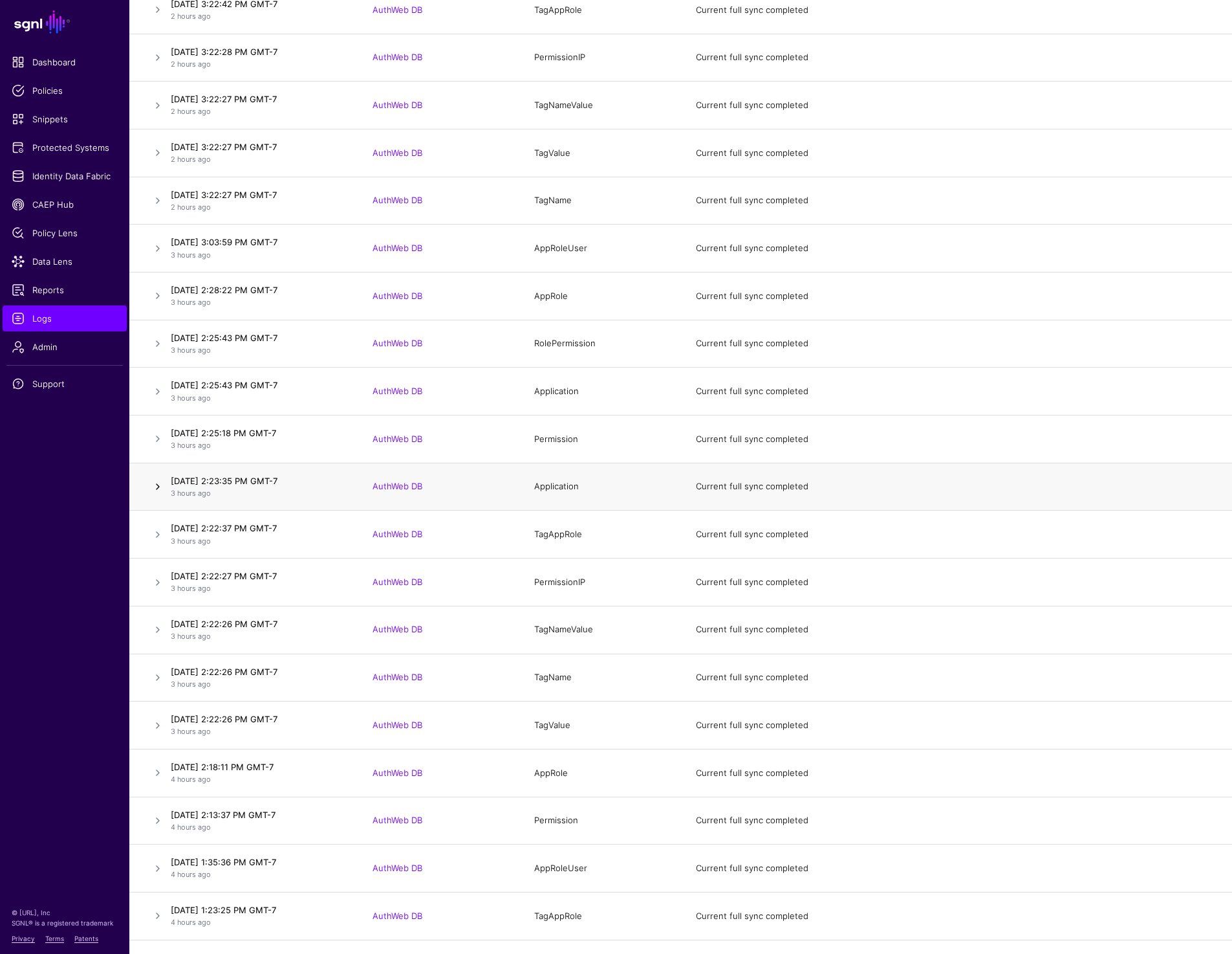
click at [155, 487] on link at bounding box center [158, 487] width 16 height 16
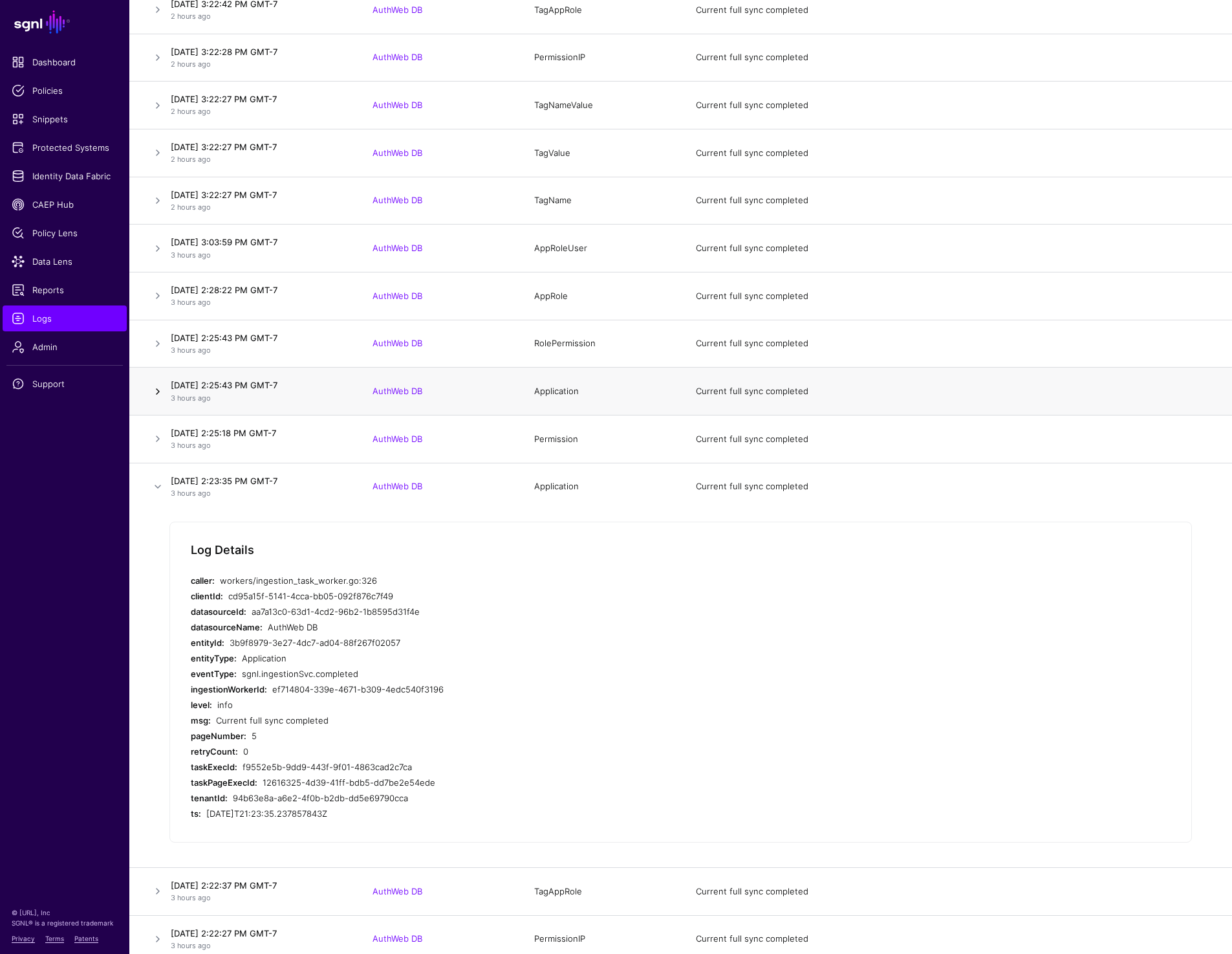
click at [158, 389] on link at bounding box center [158, 391] width 16 height 16
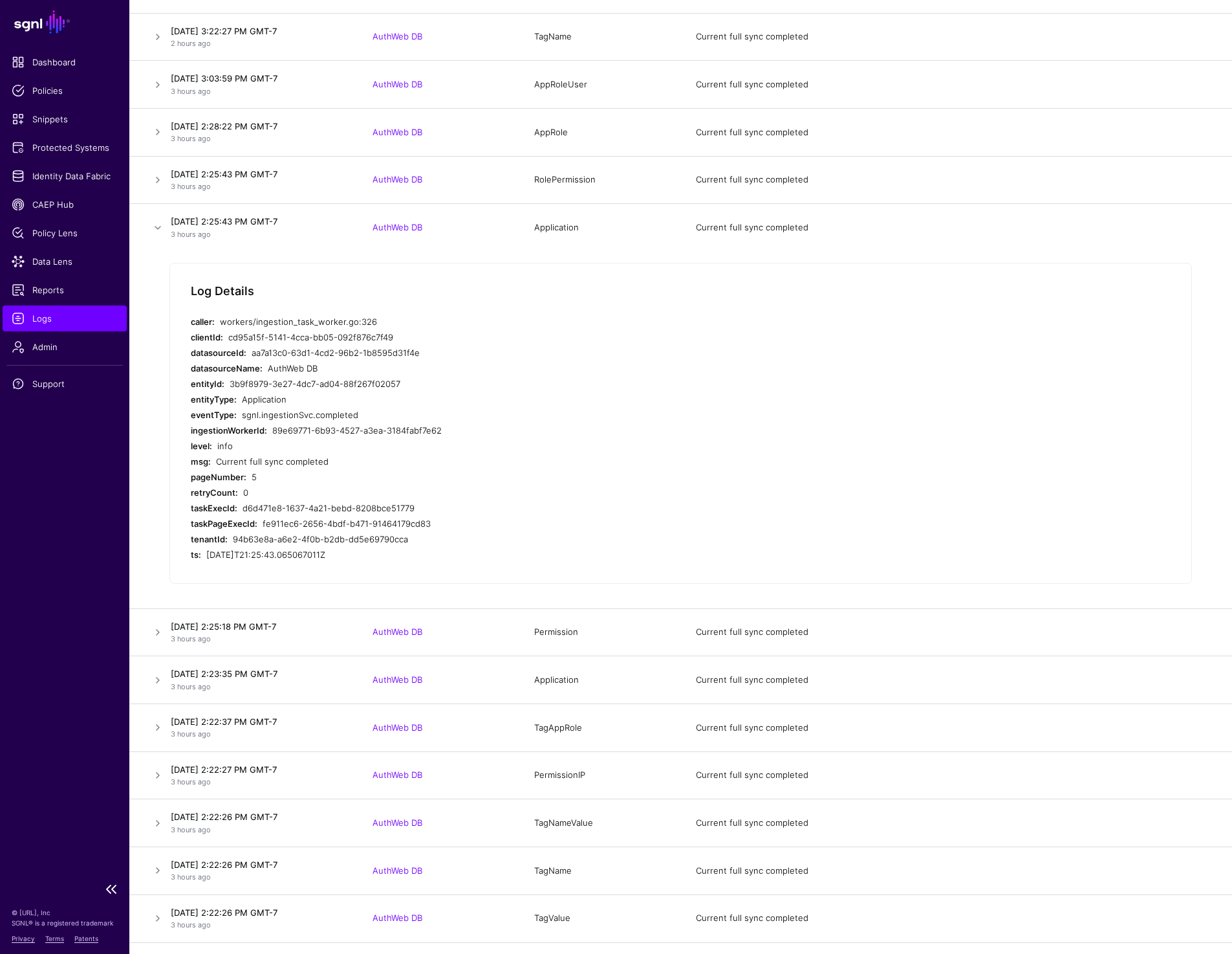
scroll to position [1450, 0]
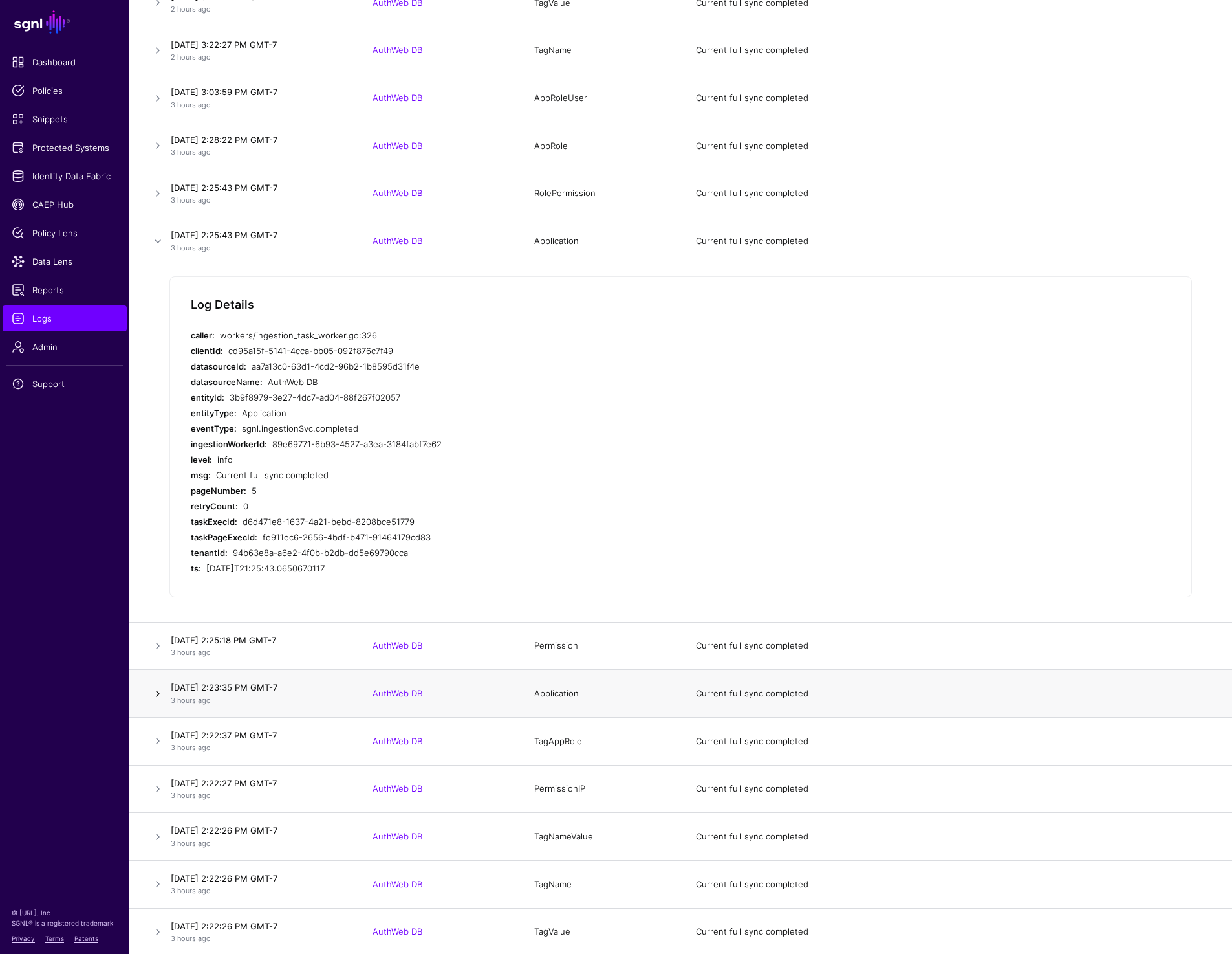
click at [150, 695] on link at bounding box center [158, 694] width 16 height 16
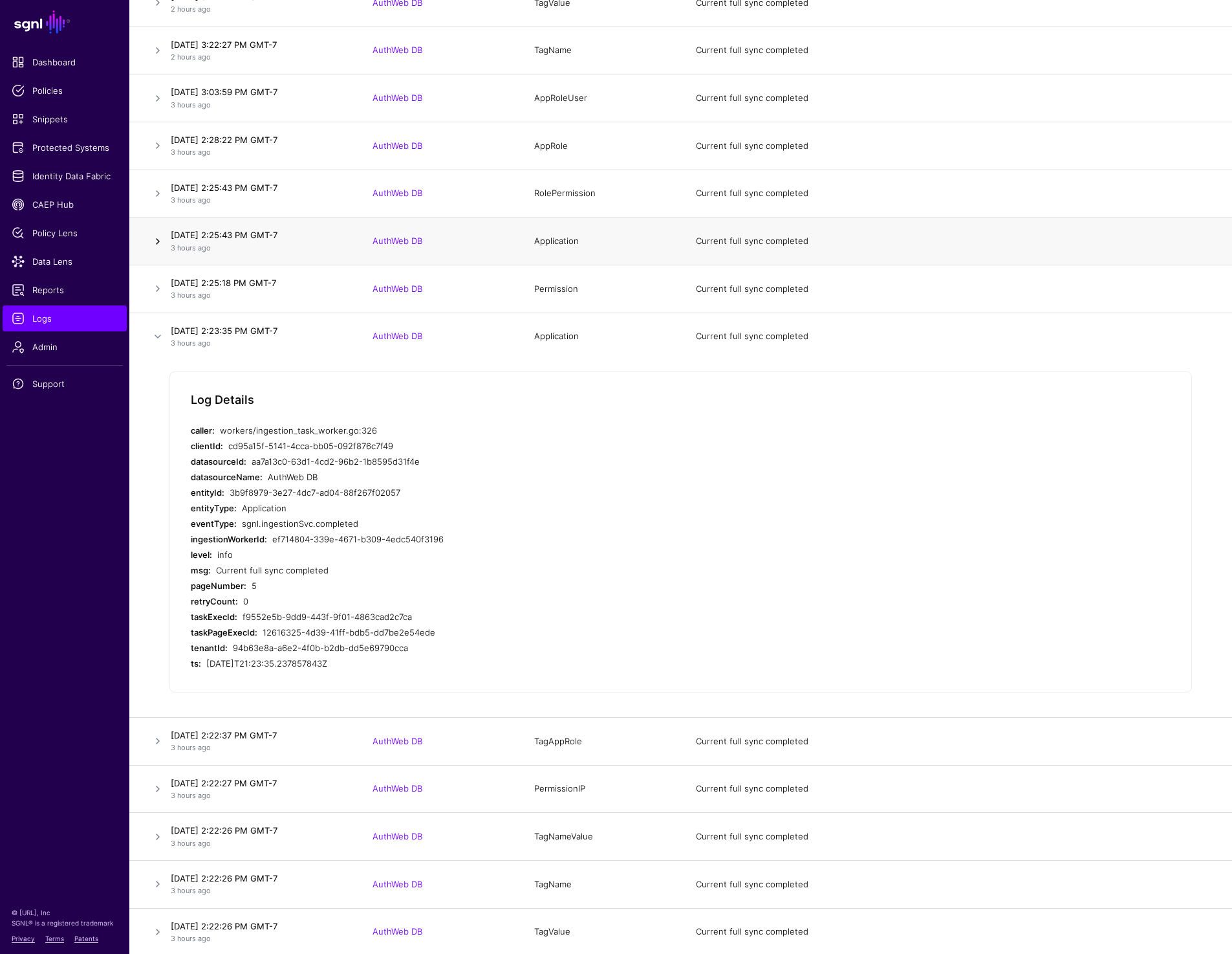
click at [152, 243] on link at bounding box center [158, 241] width 16 height 16
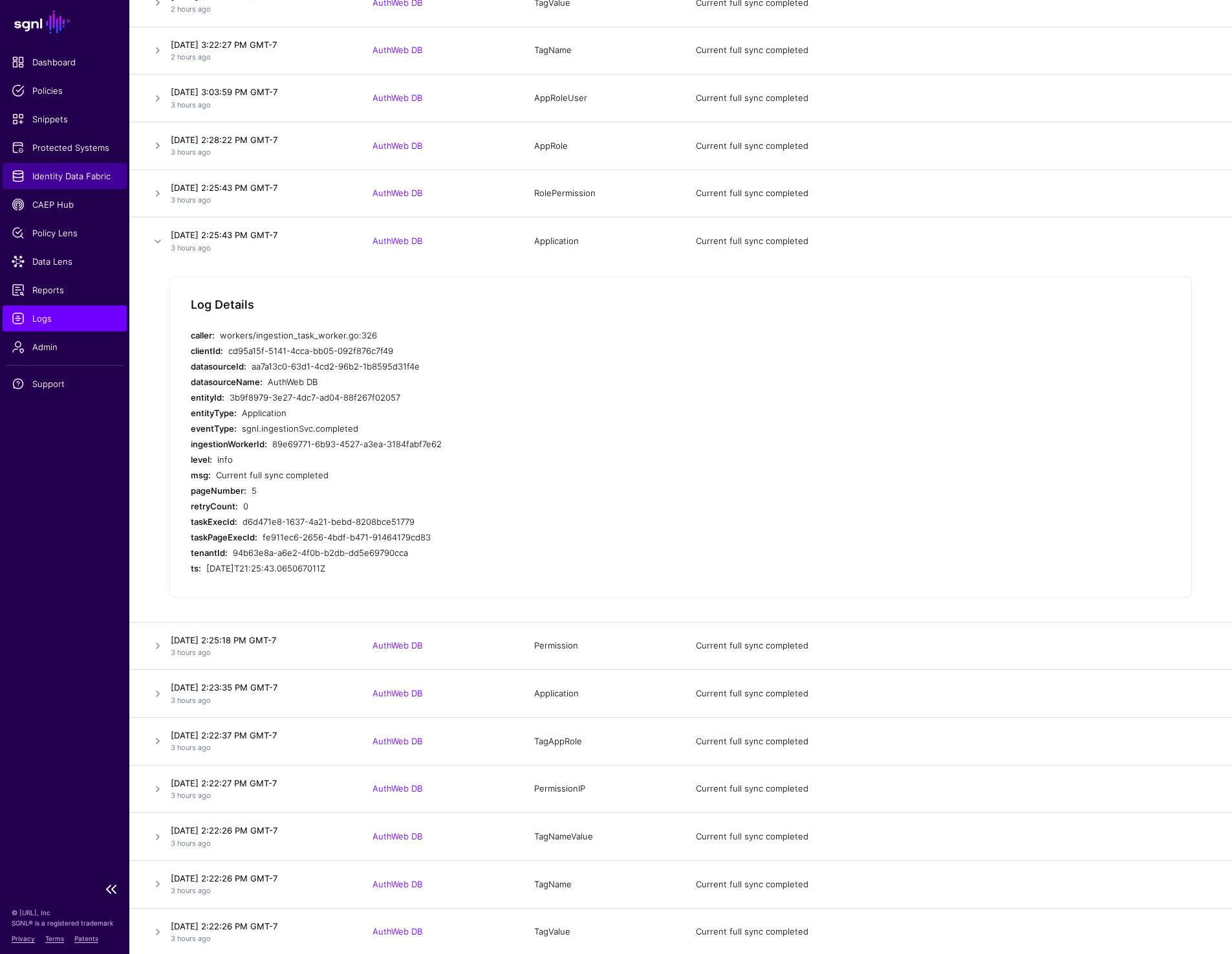
click at [59, 169] on span "Identity Data Fabric" at bounding box center [65, 176] width 106 height 13
click at [781, 503] on div "Log Details caller: workers/ingestion_task_worker.go:326 clientId: cd95a15f-514…" at bounding box center [680, 436] width 1023 height 321
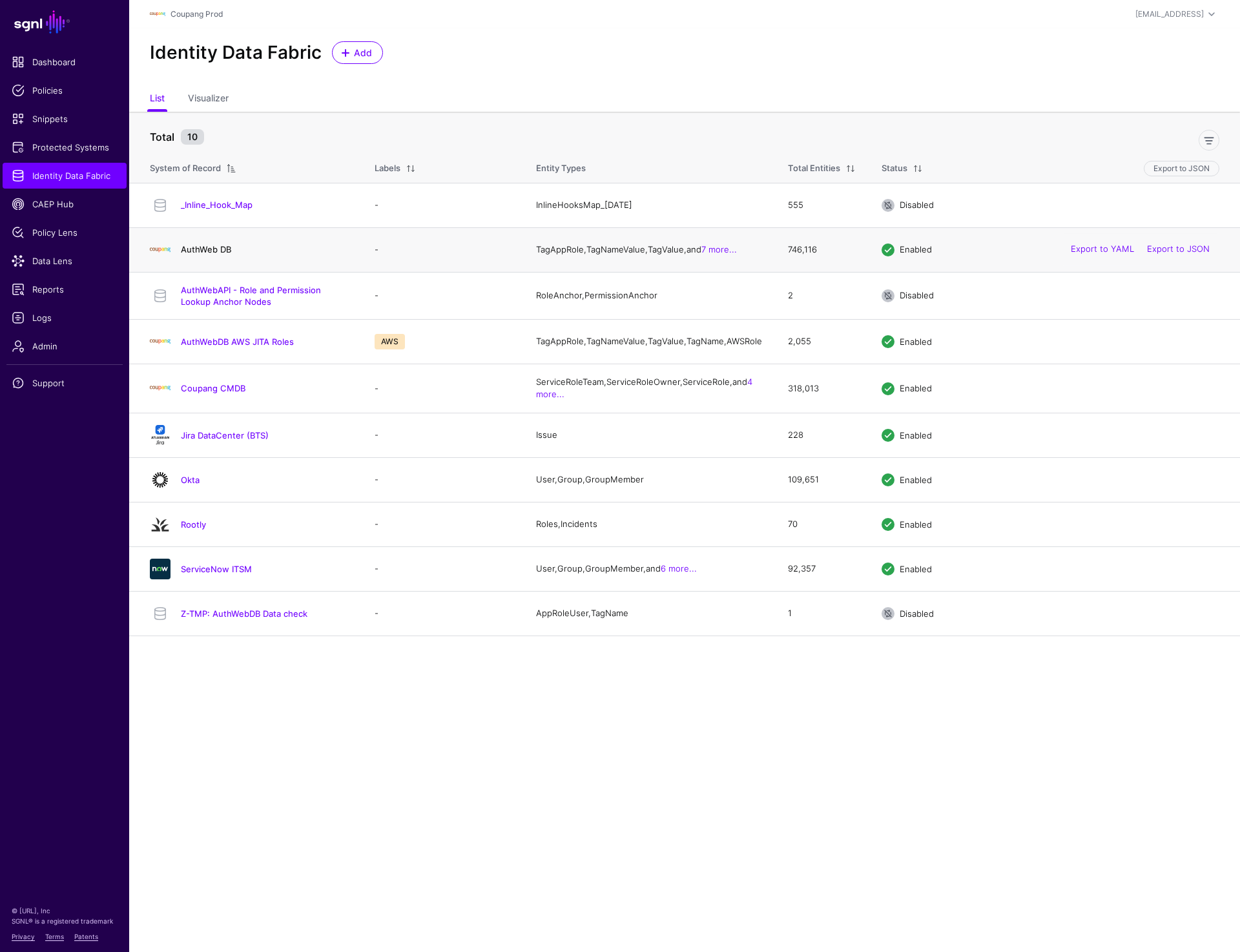
click at [221, 250] on link "AuthWeb DB" at bounding box center [206, 249] width 51 height 11
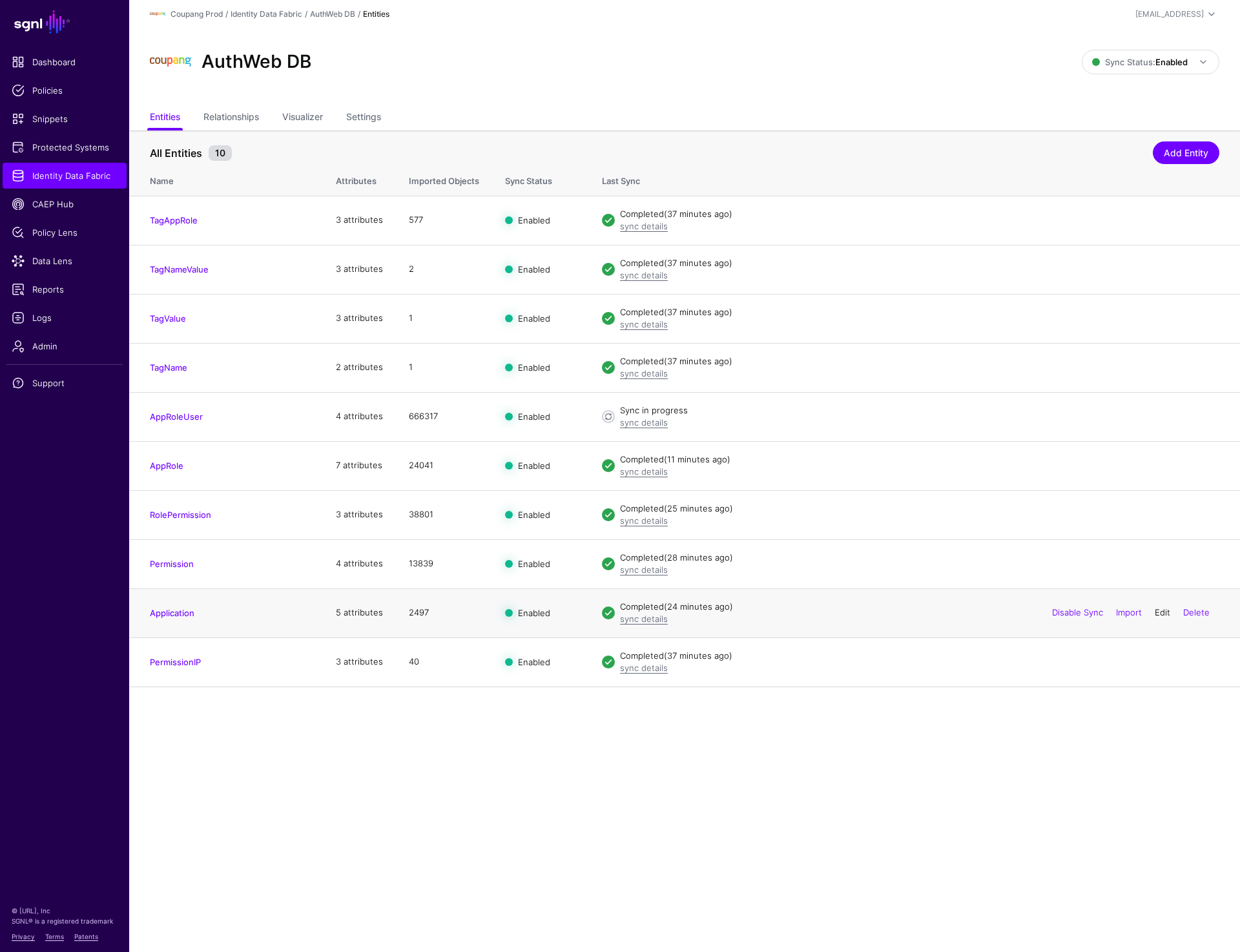
click at [1163, 614] on link "Edit" at bounding box center [1163, 612] width 15 height 11
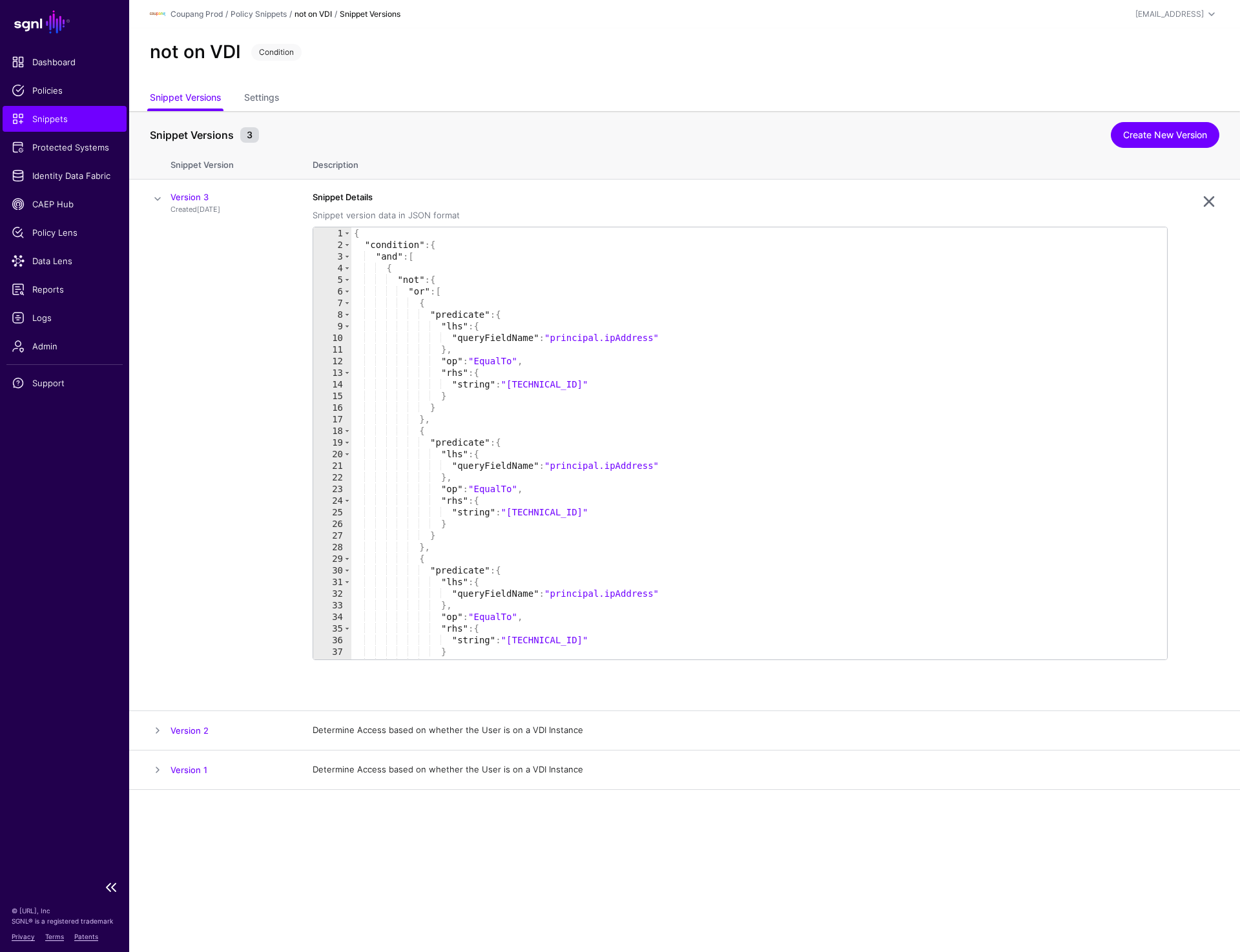
click at [56, 120] on span "Snippets" at bounding box center [65, 119] width 106 height 13
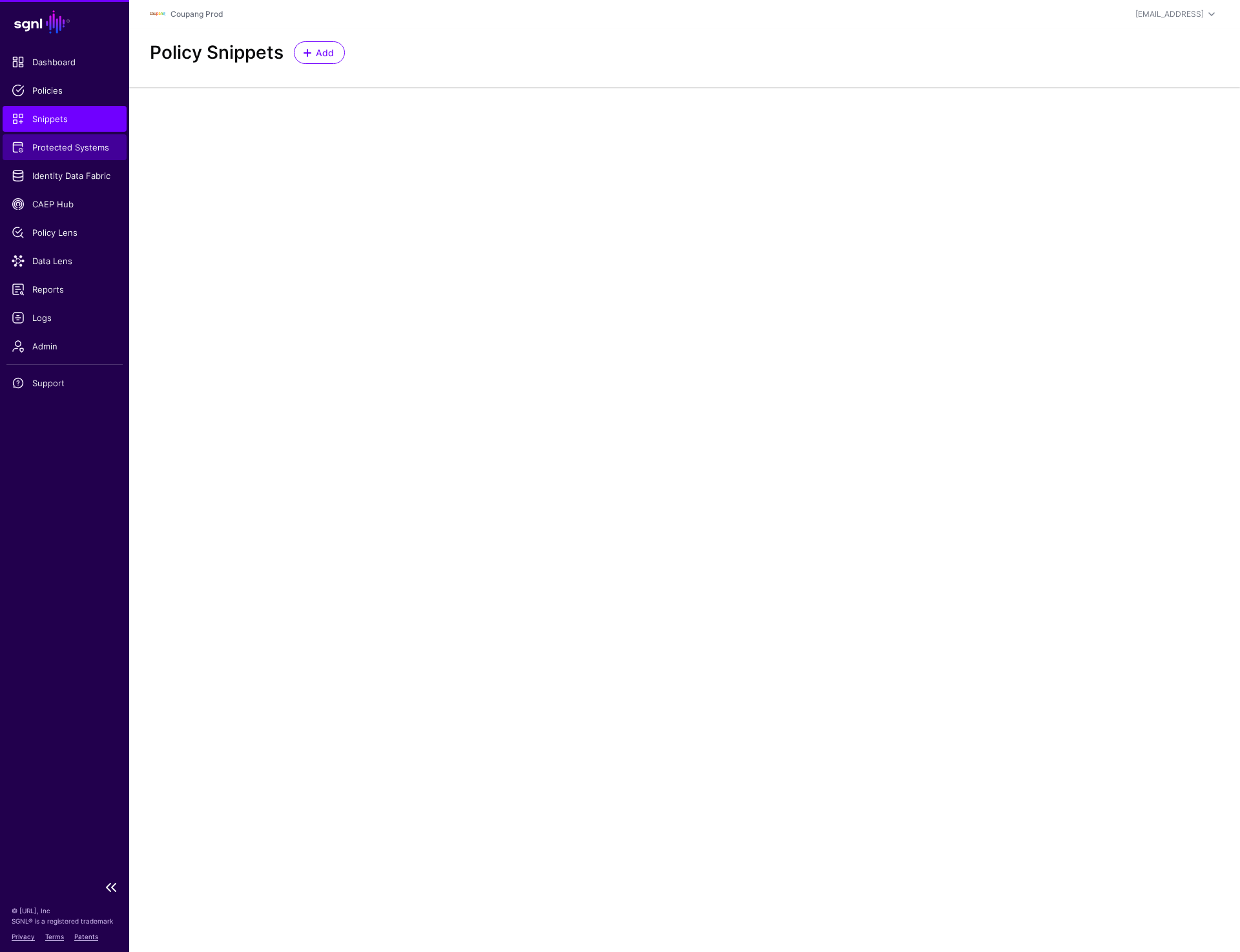
click at [65, 147] on span "Protected Systems" at bounding box center [65, 147] width 106 height 13
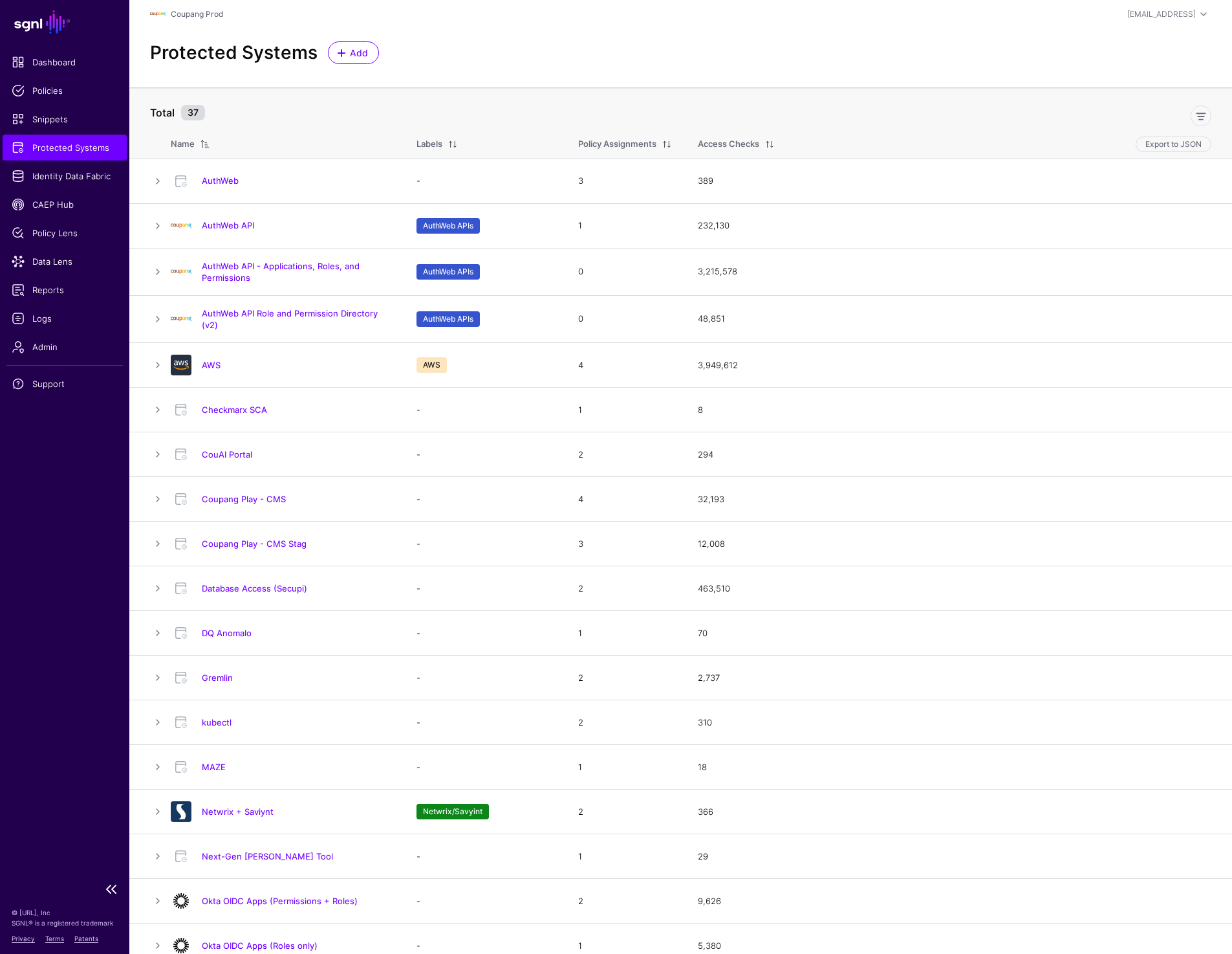
click at [70, 190] on ul "Dashboard Policies Snippets Protected Systems Identity Data Fabric CAEP Hub Pol…" at bounding box center [65, 462] width 130 height 826
click at [73, 180] on span "Identity Data Fabric" at bounding box center [65, 176] width 106 height 13
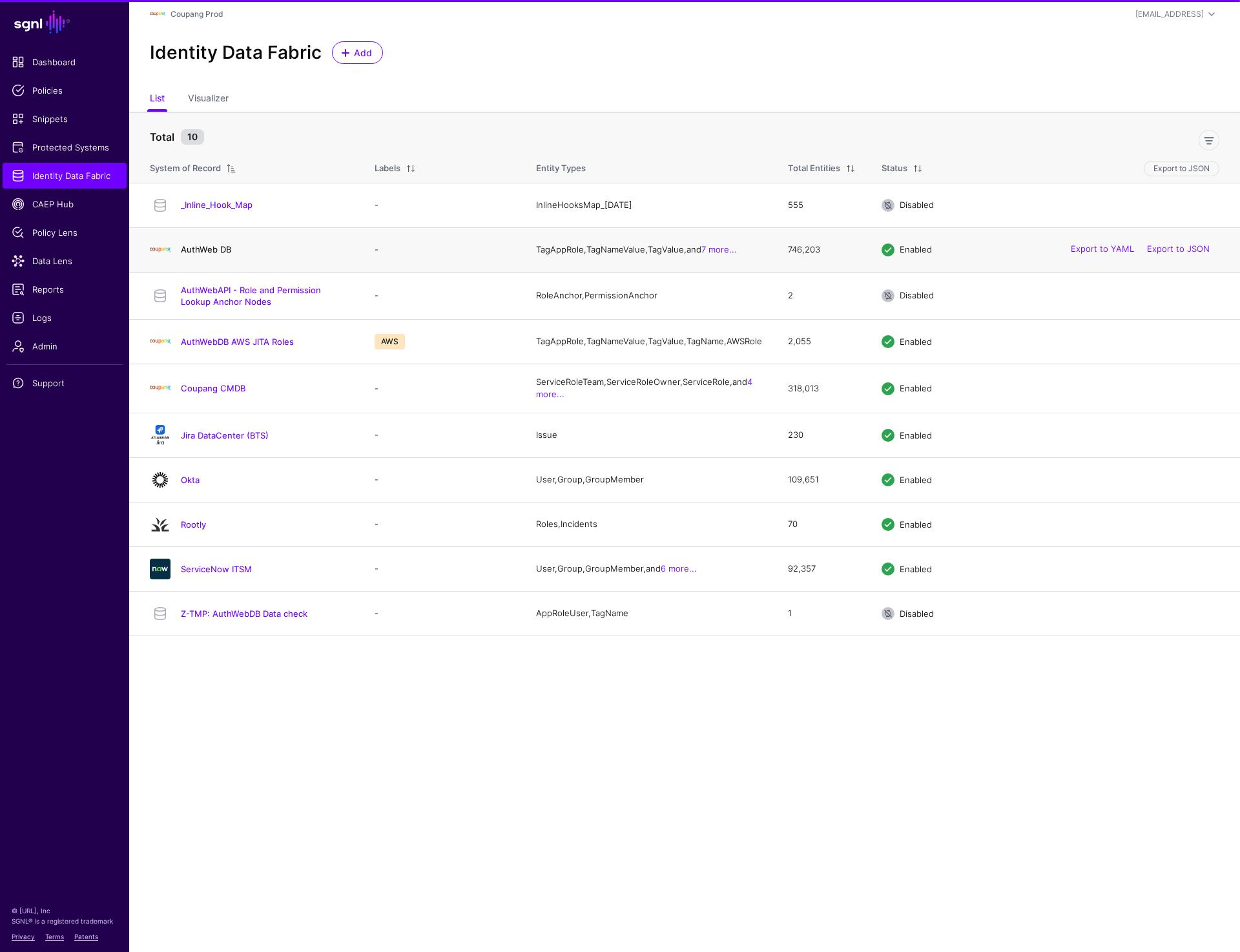
click at [213, 251] on link "AuthWeb DB" at bounding box center [206, 249] width 51 height 11
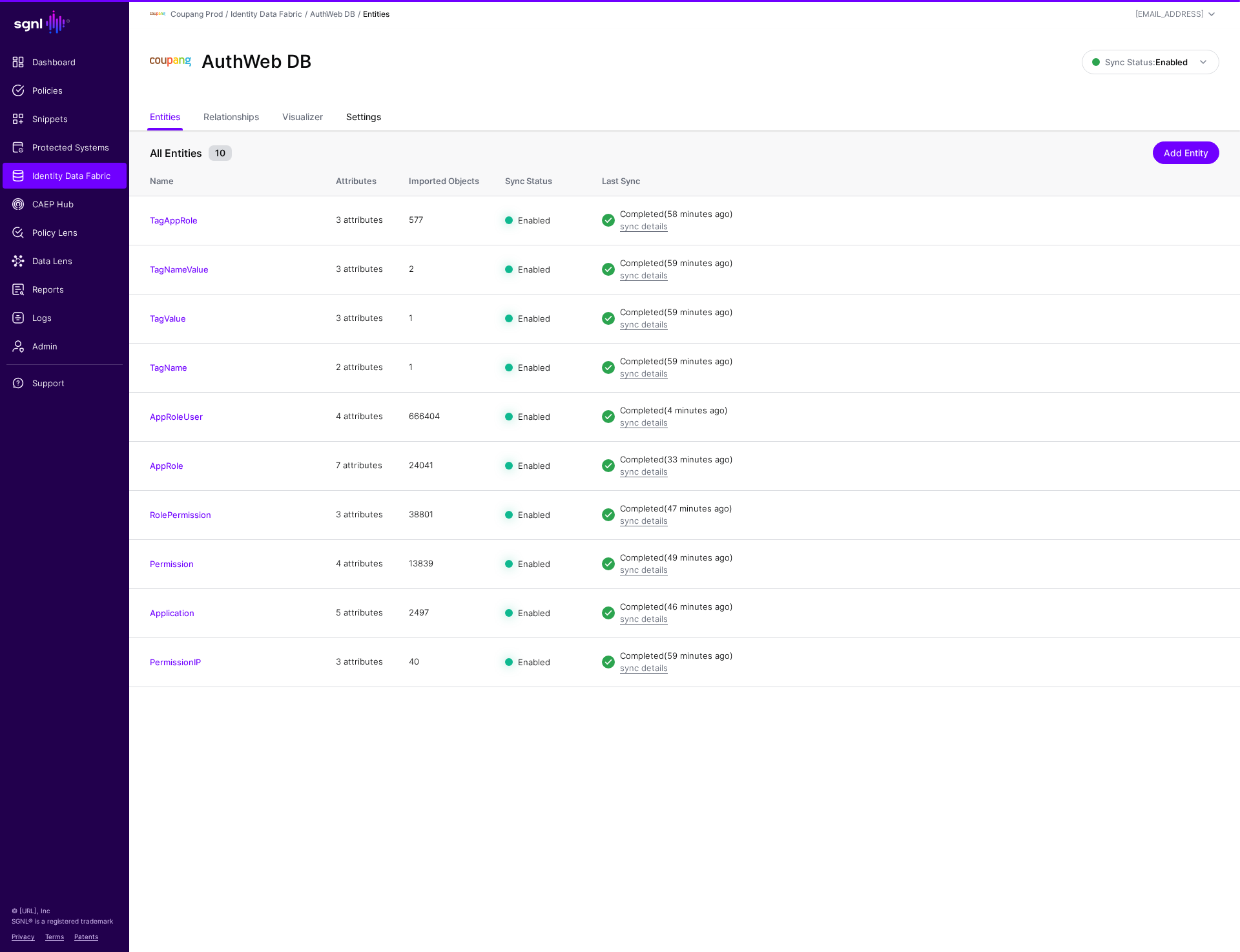
click at [370, 118] on link "Settings" at bounding box center [364, 118] width 35 height 25
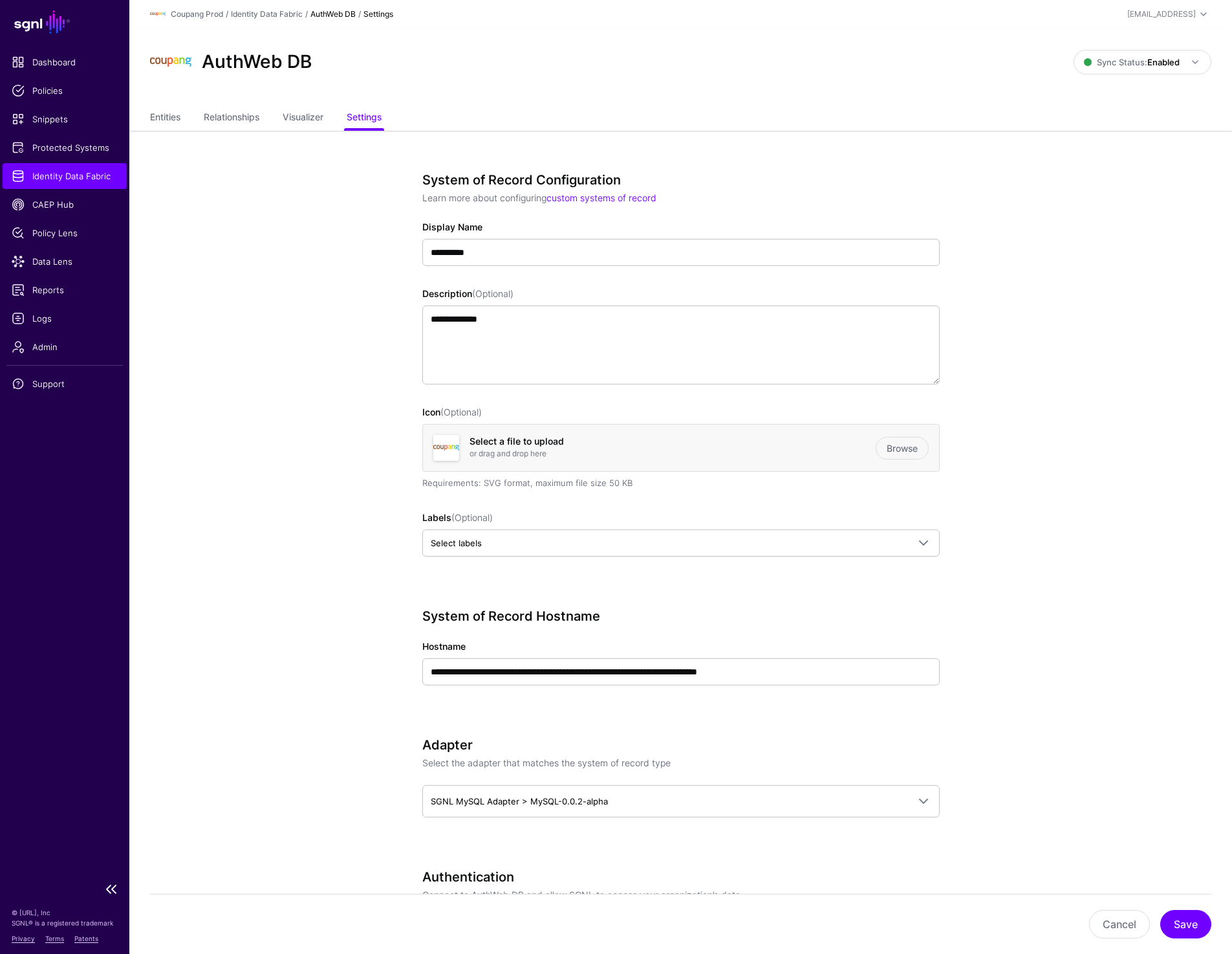
click at [68, 171] on span "Identity Data Fabric" at bounding box center [65, 176] width 106 height 13
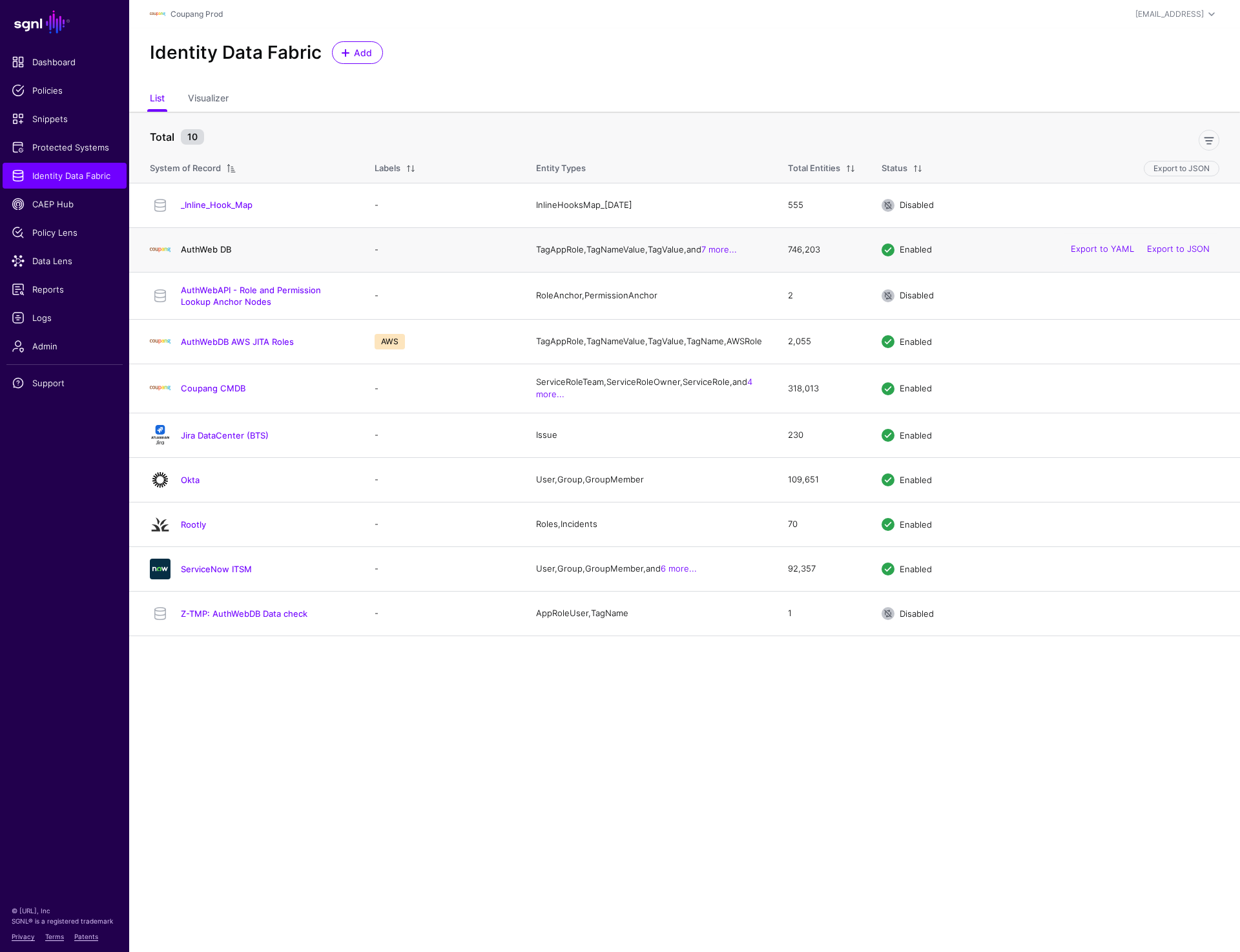
click at [203, 250] on link "AuthWeb DB" at bounding box center [206, 249] width 51 height 11
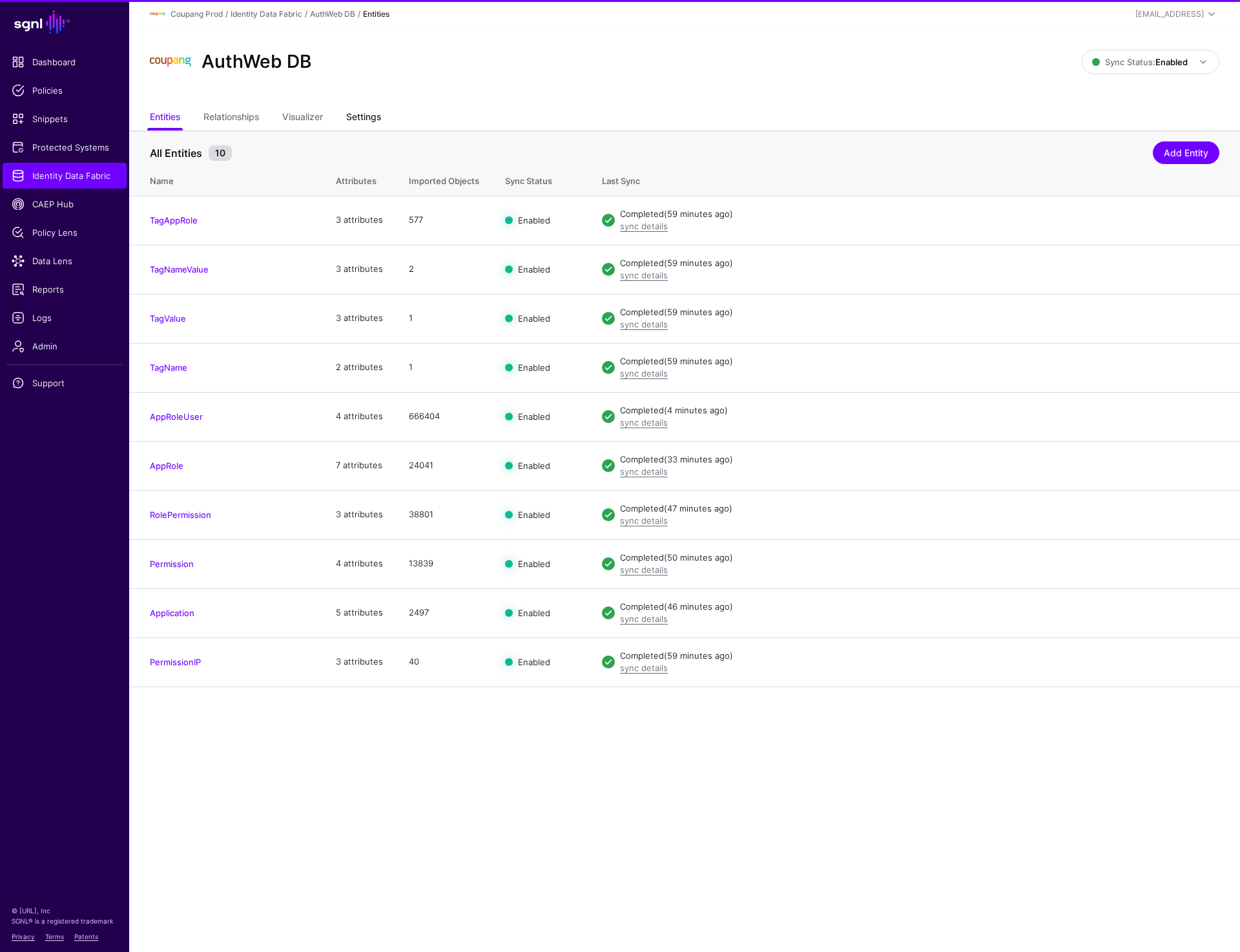
click at [367, 118] on link "Settings" at bounding box center [364, 118] width 35 height 25
